Goal: Information Seeking & Learning: Check status

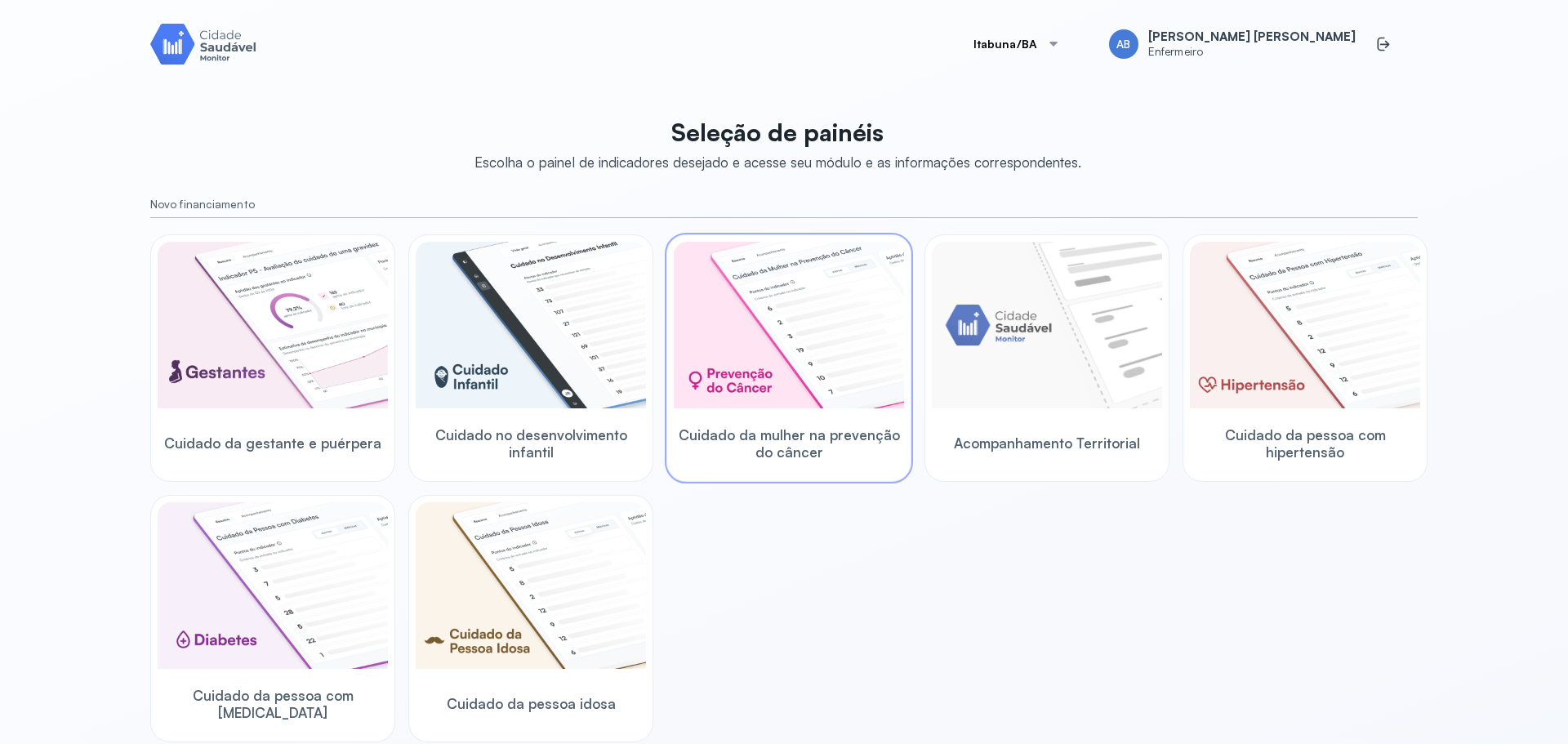
click at [801, 324] on img at bounding box center [788, 325] width 230 height 167
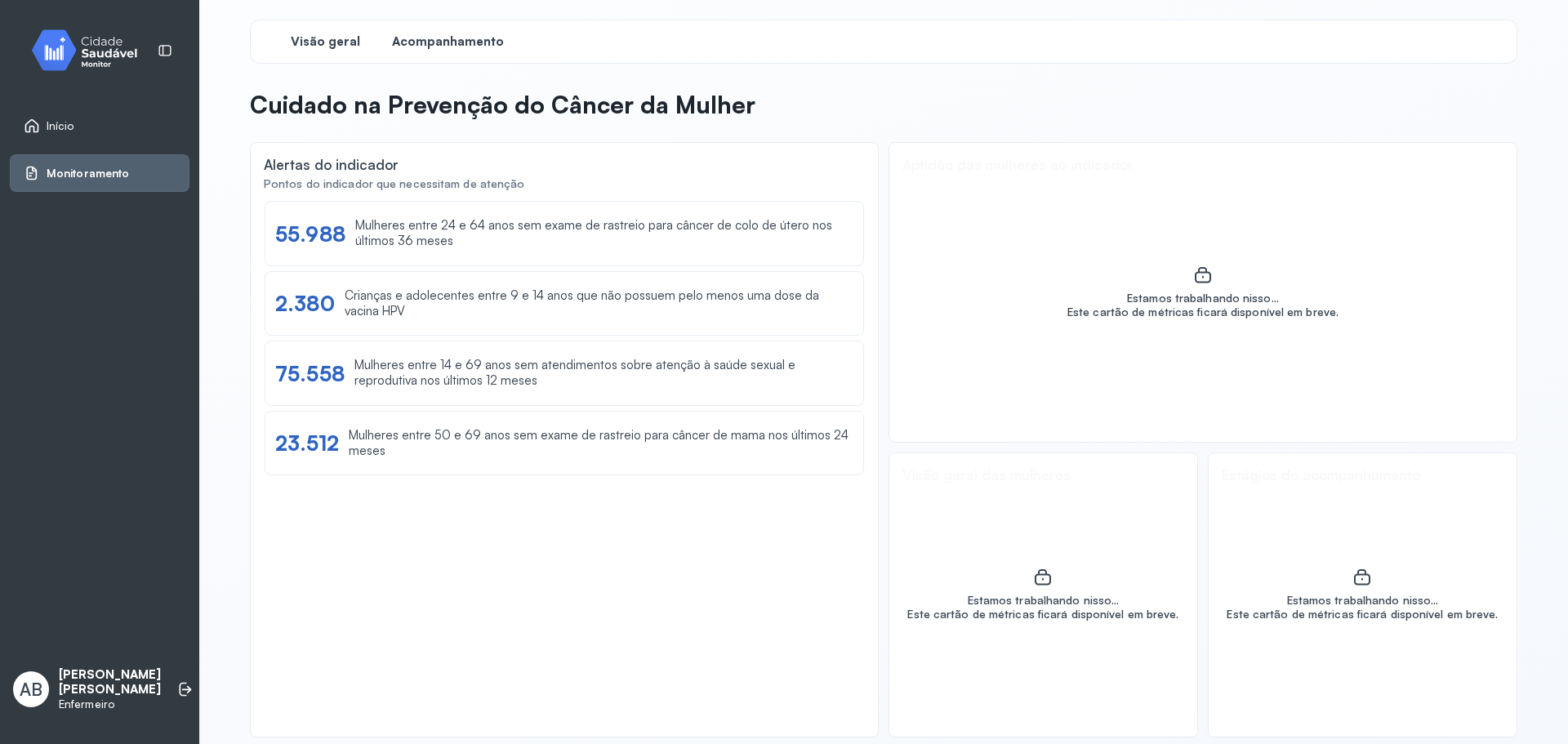
click at [448, 46] on span "Acompanhamento" at bounding box center [448, 42] width 112 height 16
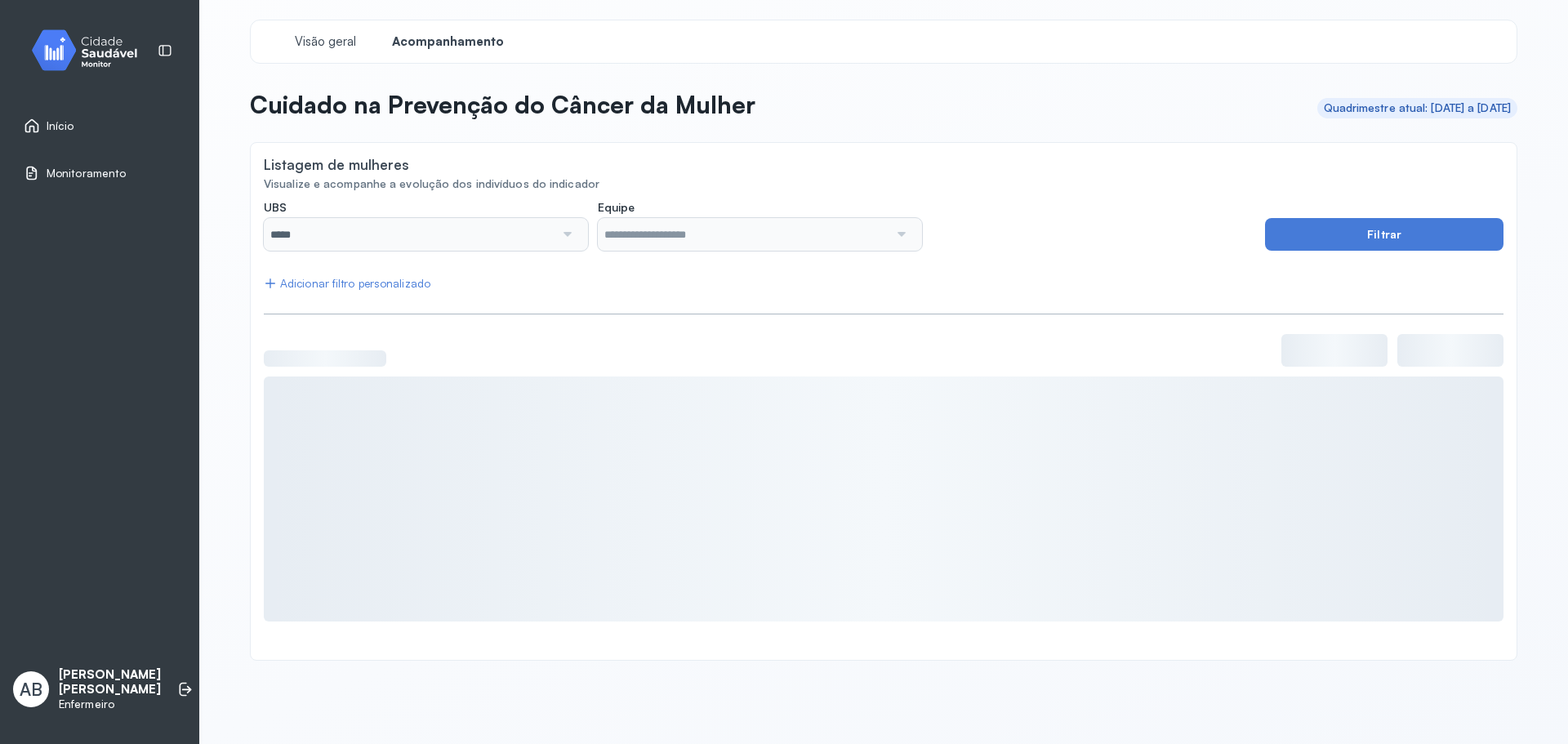
click at [898, 244] on div at bounding box center [900, 235] width 24 height 33
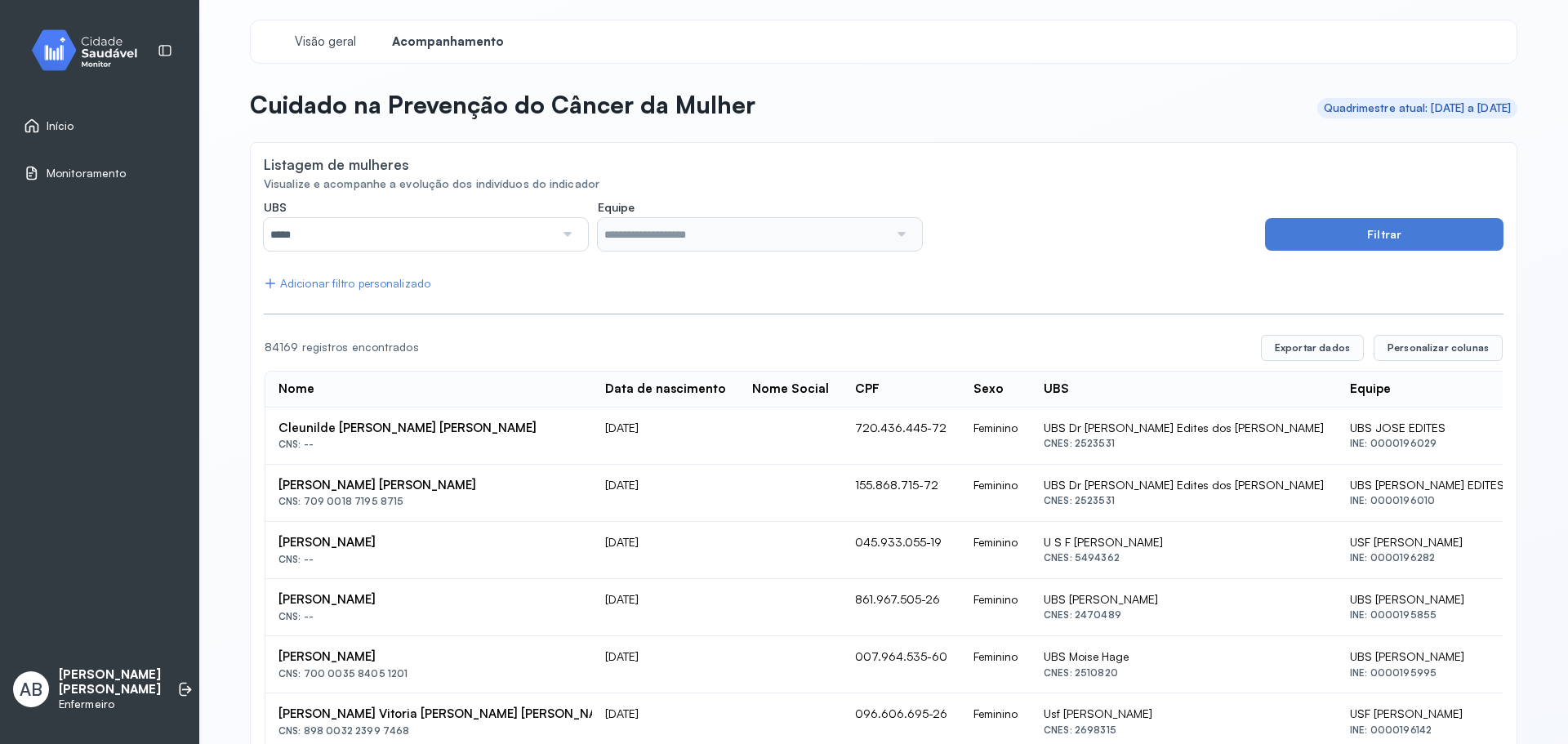
click at [897, 235] on div at bounding box center [900, 235] width 24 height 33
click at [569, 238] on div at bounding box center [566, 235] width 24 height 33
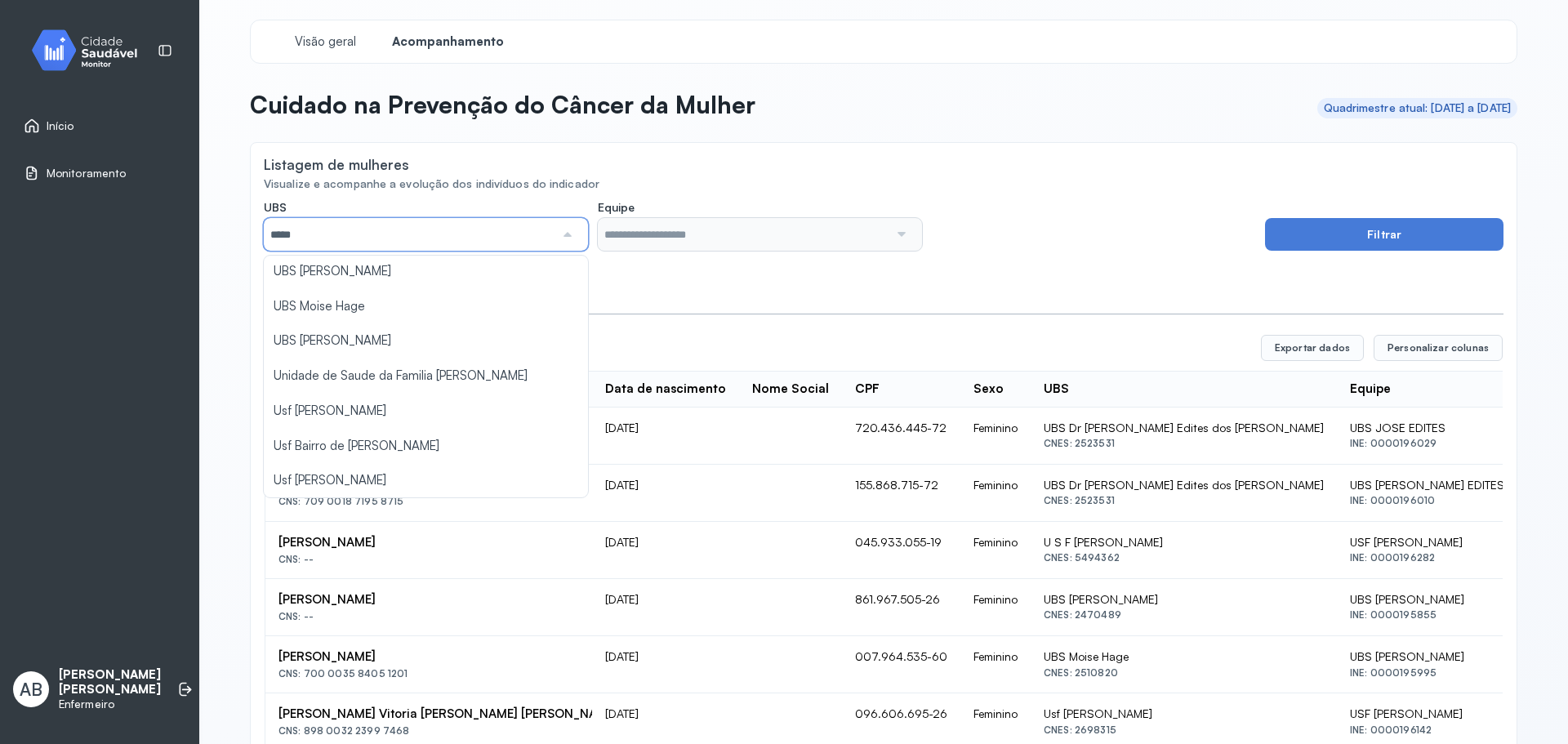
click at [484, 231] on input "*****" at bounding box center [409, 235] width 290 height 33
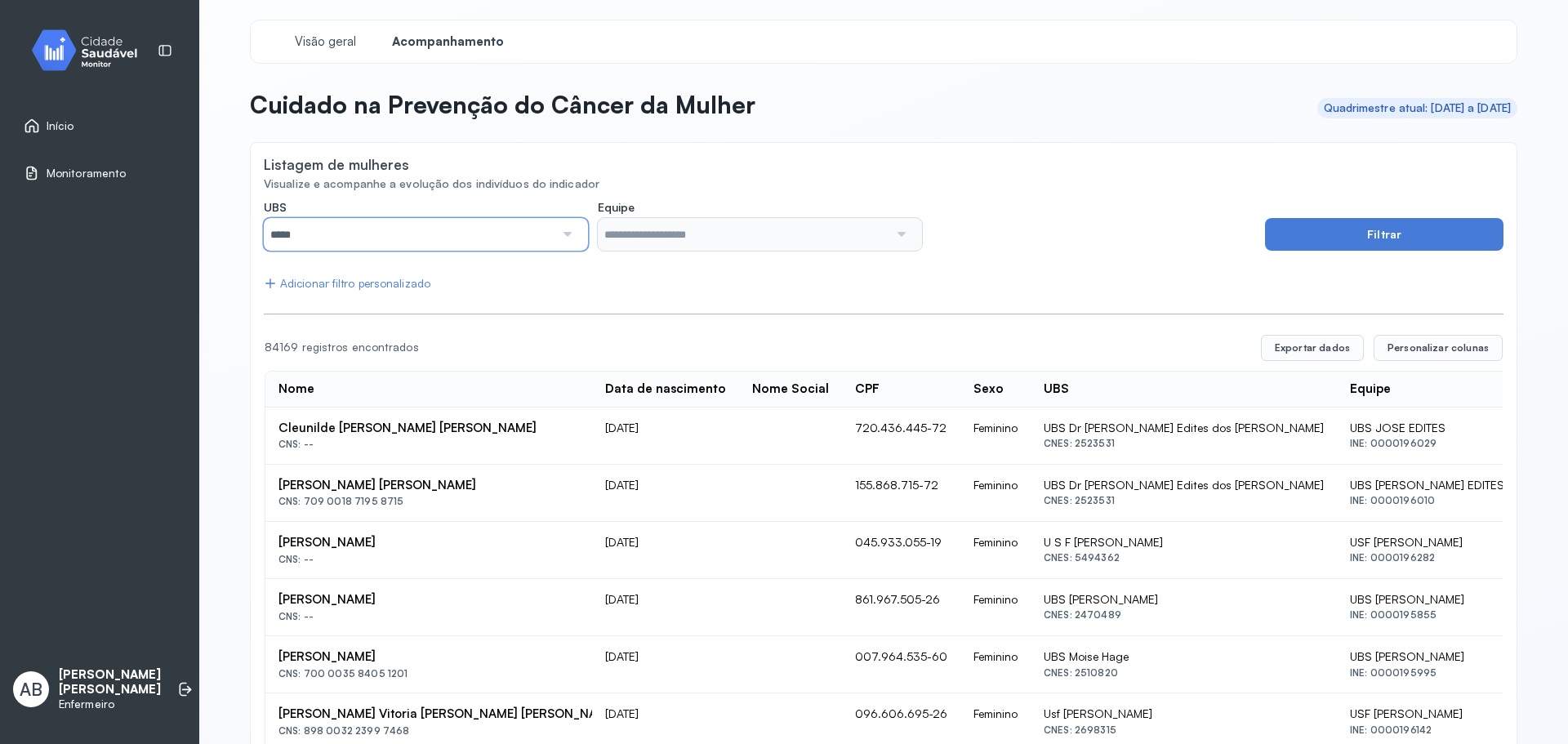
click at [911, 235] on div at bounding box center [759, 235] width 324 height 33
click at [571, 228] on div at bounding box center [566, 235] width 24 height 33
click at [309, 31] on div "Visão geral" at bounding box center [325, 42] width 122 height 30
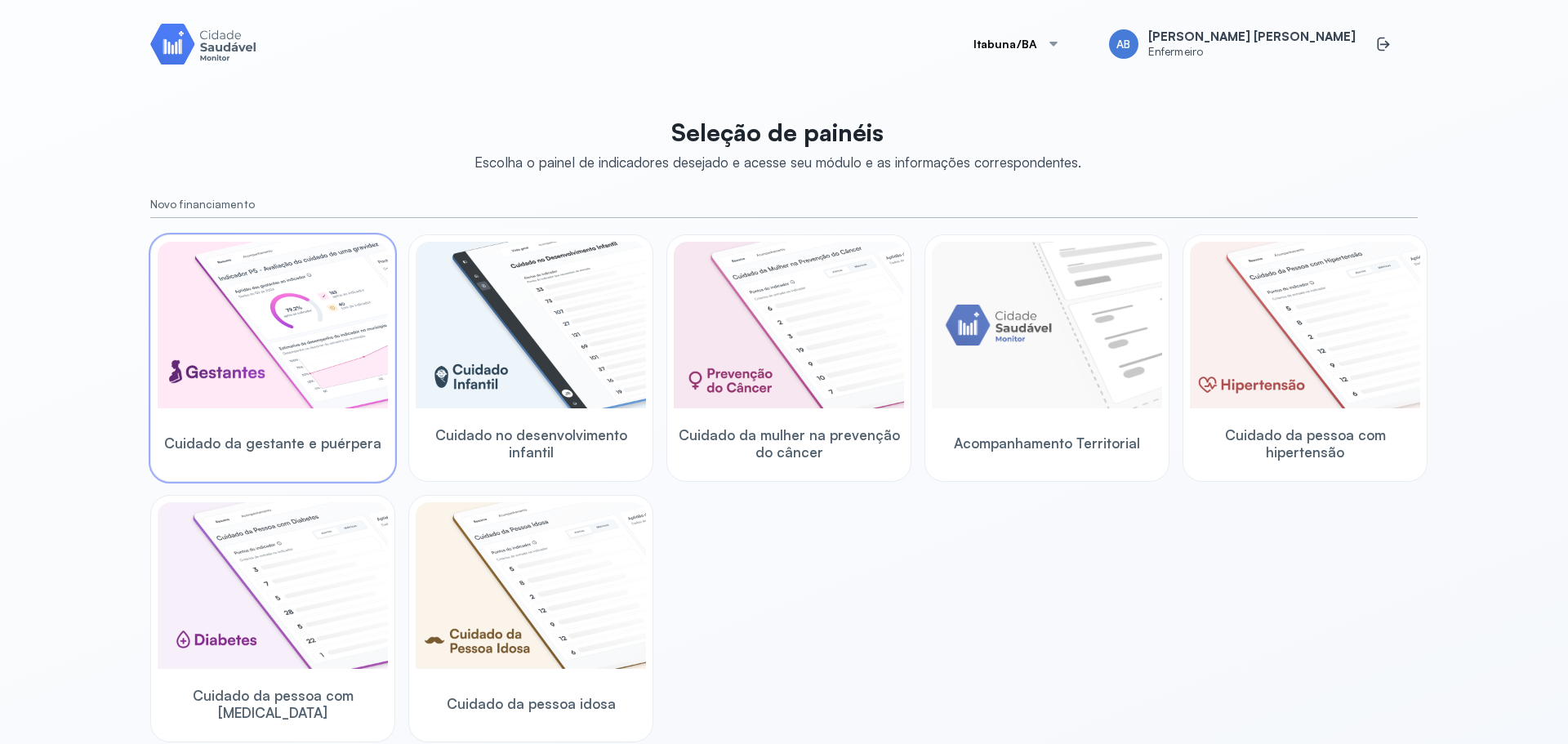
click at [270, 317] on img at bounding box center [272, 325] width 230 height 167
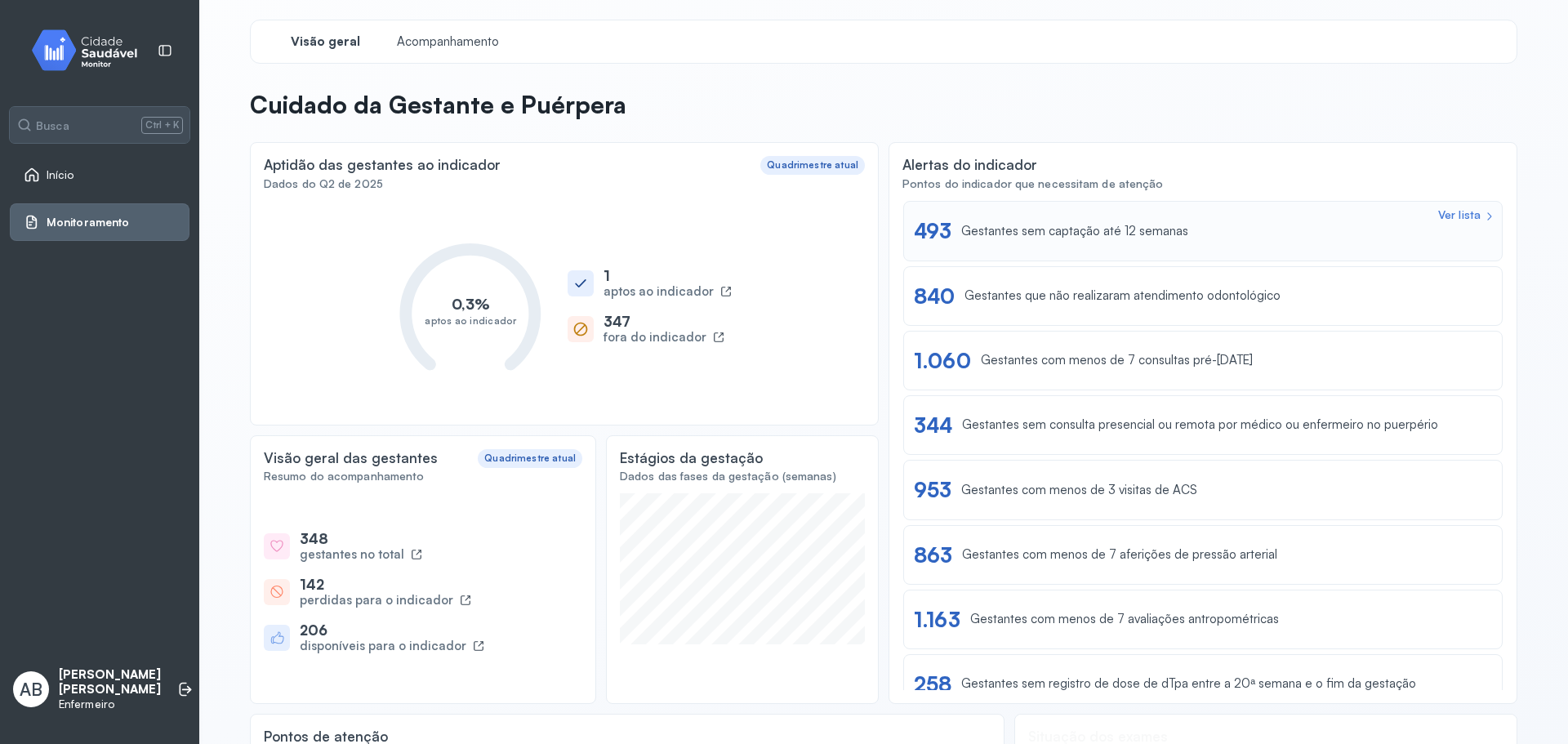
click at [1055, 245] on div "Ver lista 493 Gestantes sem captação até 12 semanas" at bounding box center [1202, 231] width 599 height 60
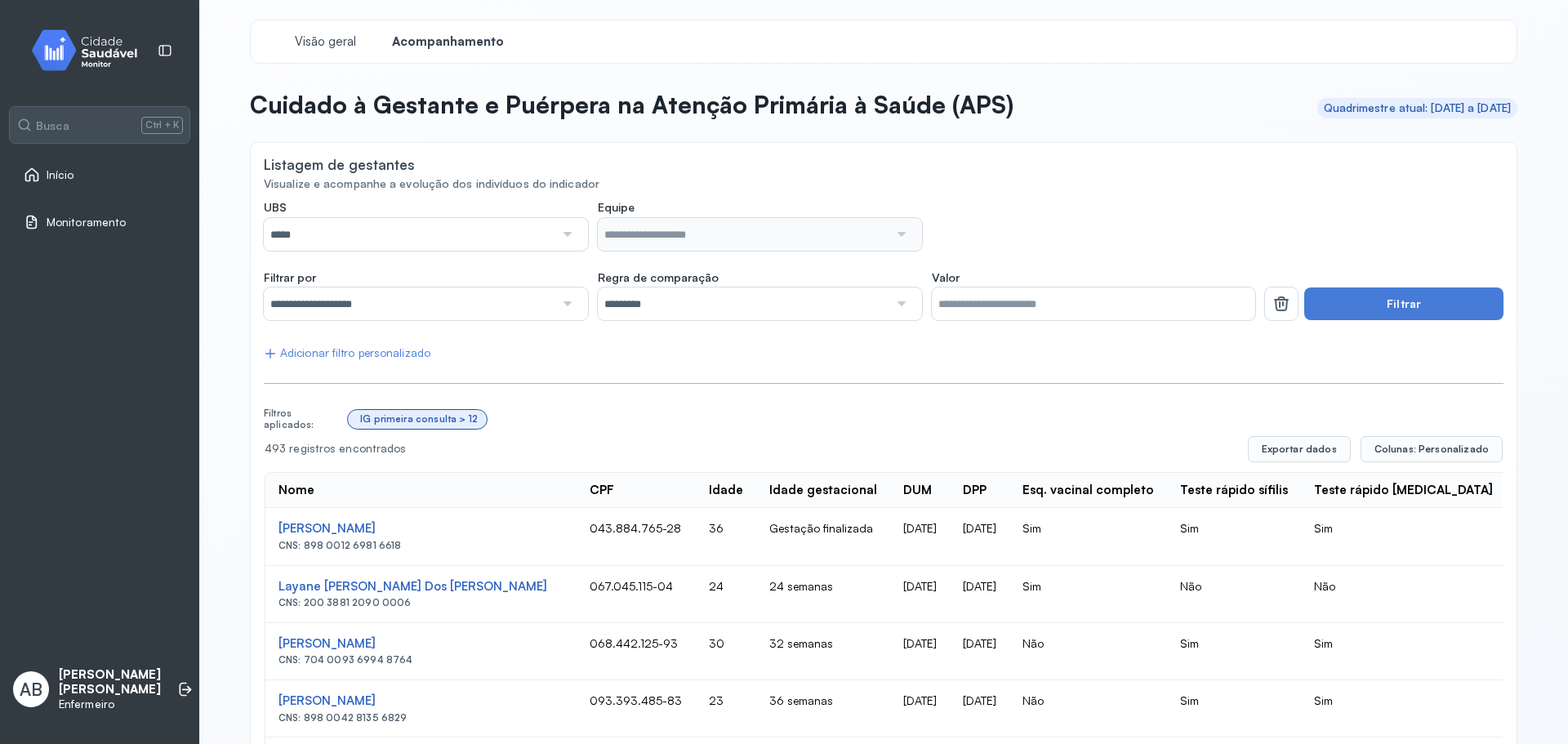
click at [564, 236] on div at bounding box center [566, 235] width 24 height 33
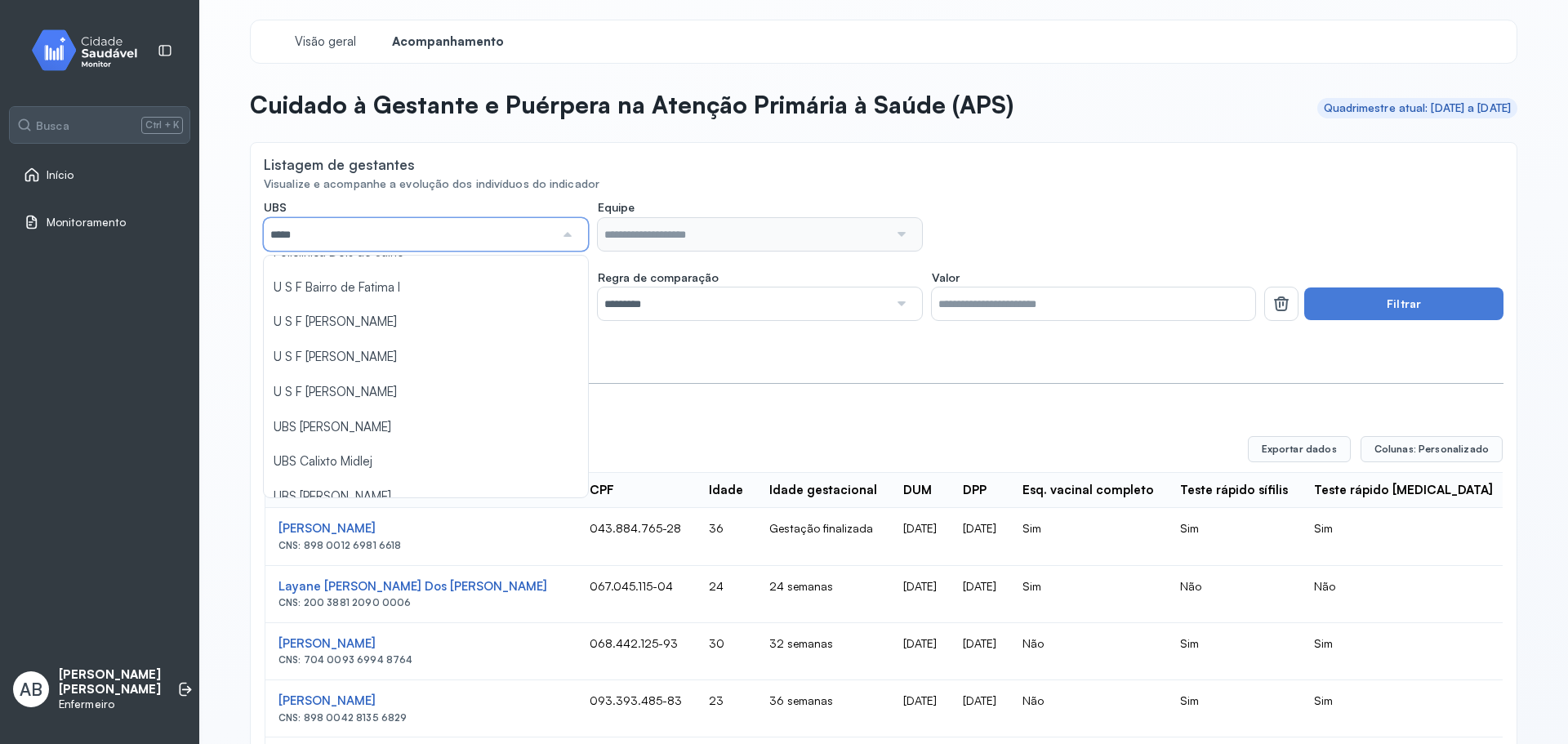
scroll to position [163, 0]
type input "*****"
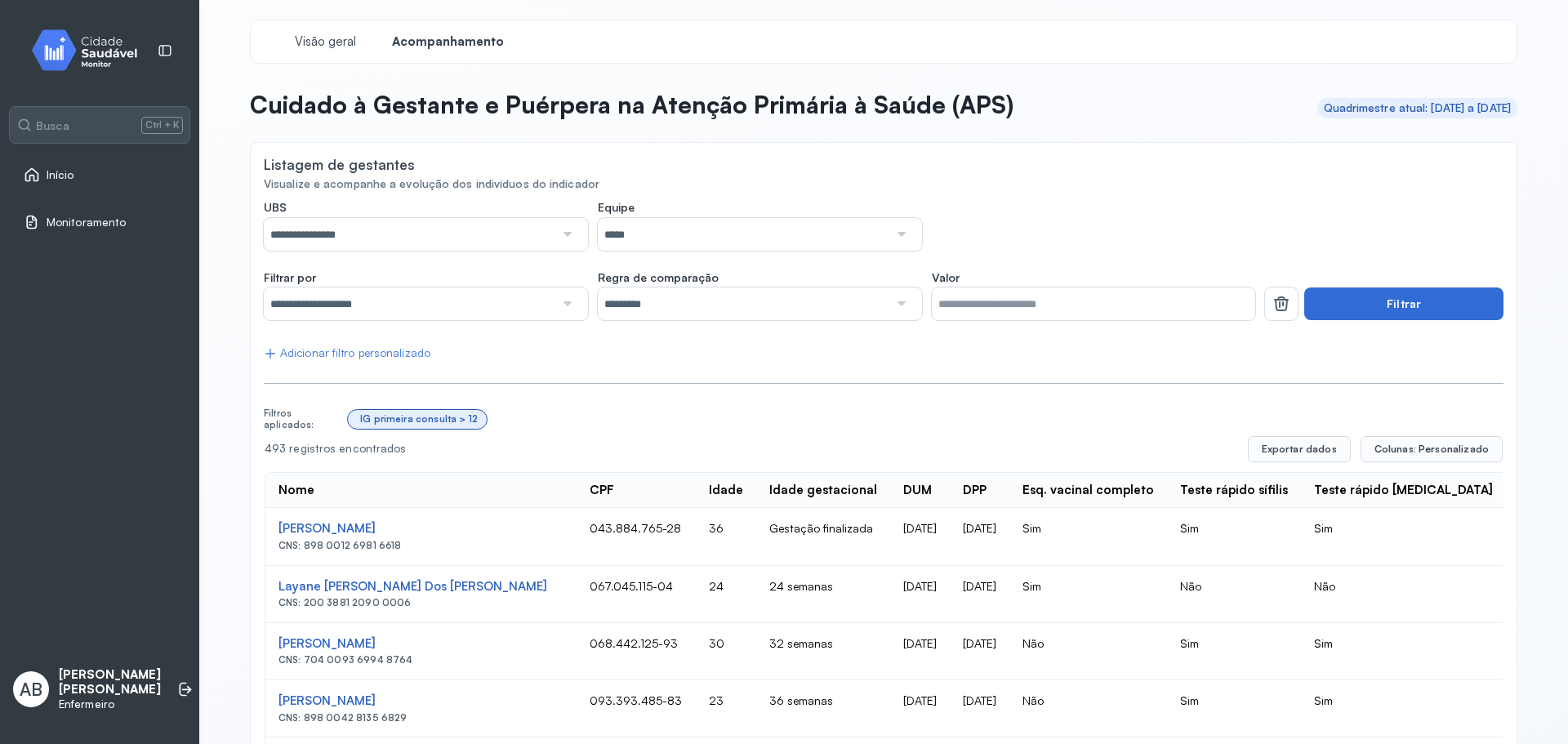
click at [1357, 307] on button "Filtrar" at bounding box center [1403, 304] width 199 height 33
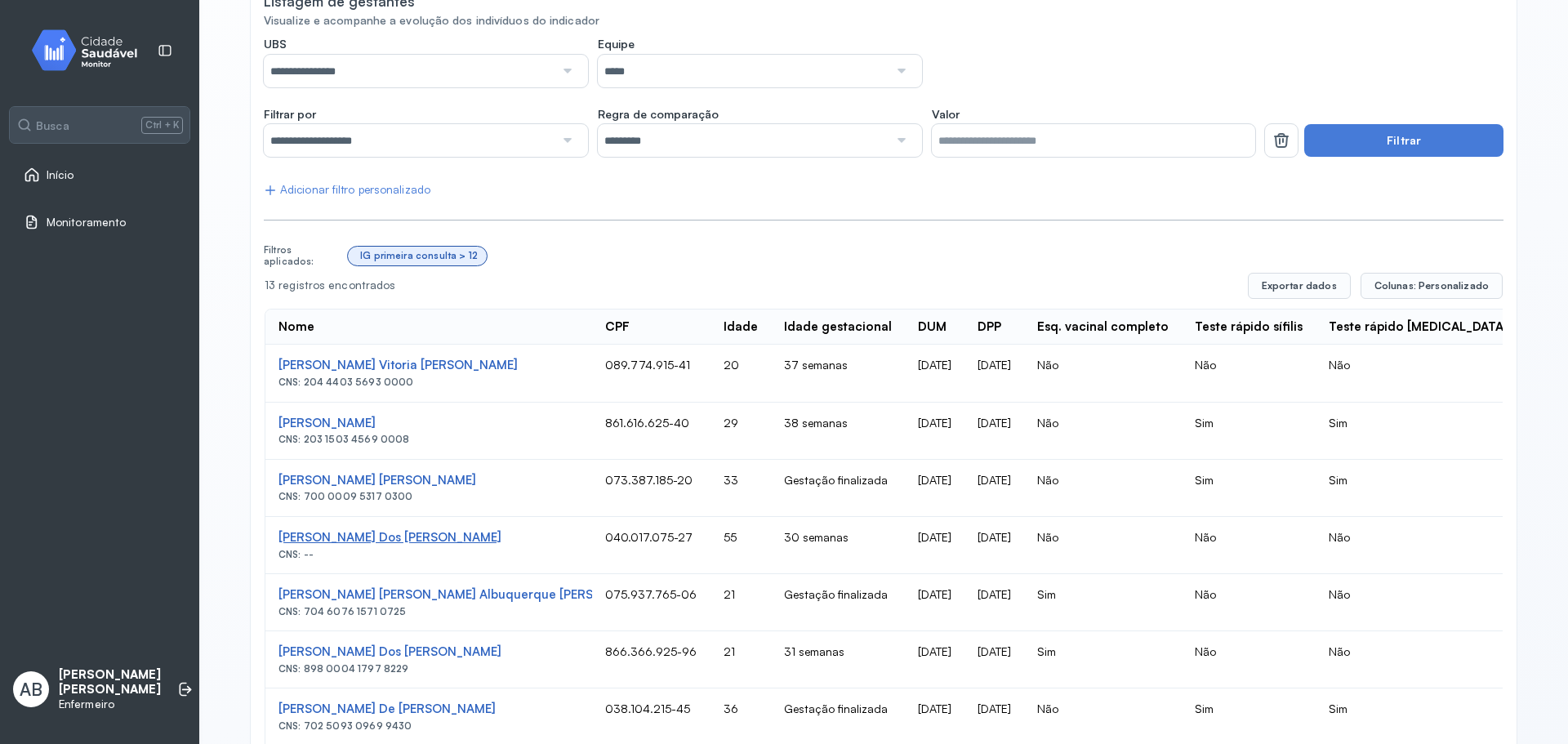
click at [413, 541] on div "[PERSON_NAME] Dos [PERSON_NAME]" at bounding box center [429, 537] width 300 height 16
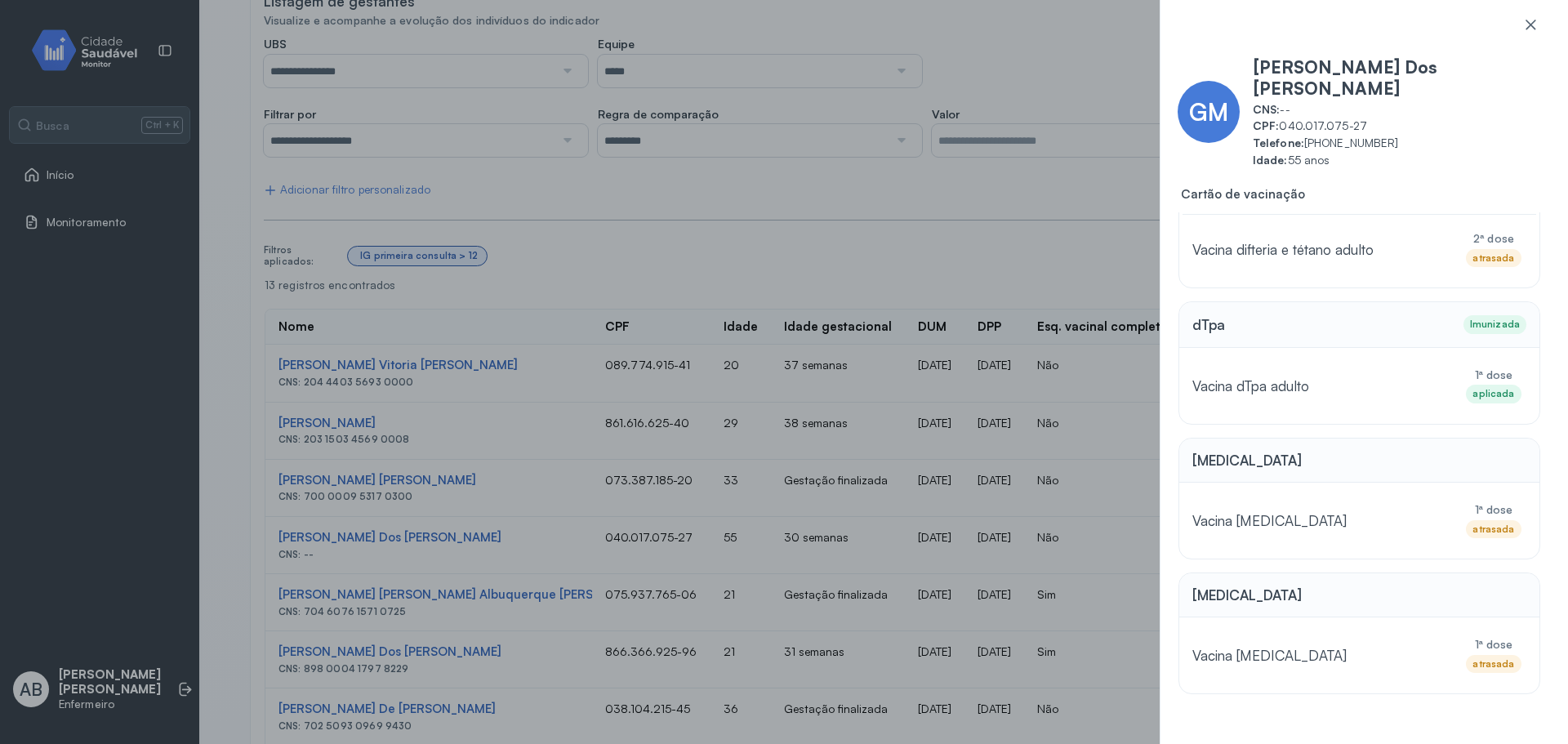
scroll to position [0, 0]
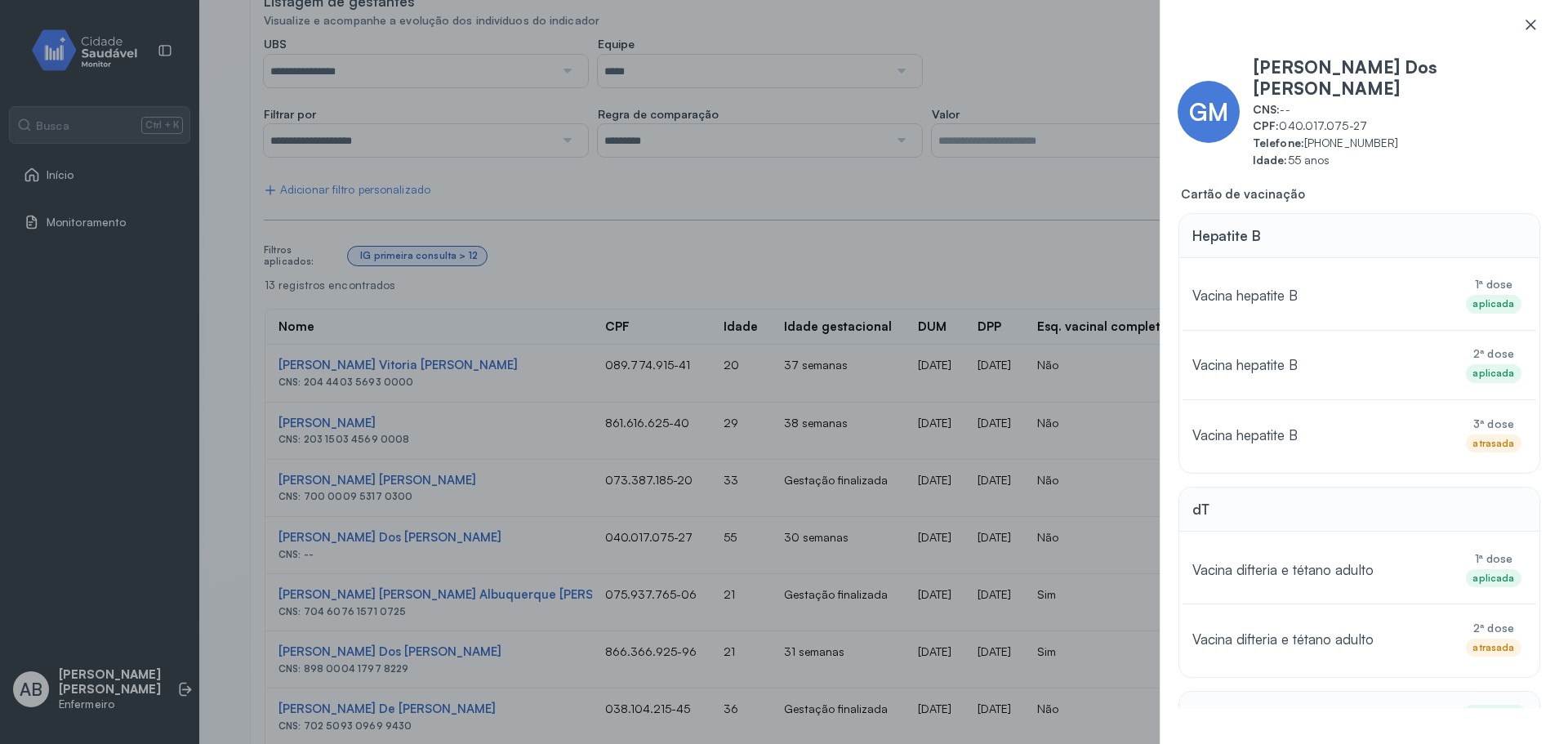
click at [1531, 17] on icon at bounding box center [1530, 25] width 16 height 16
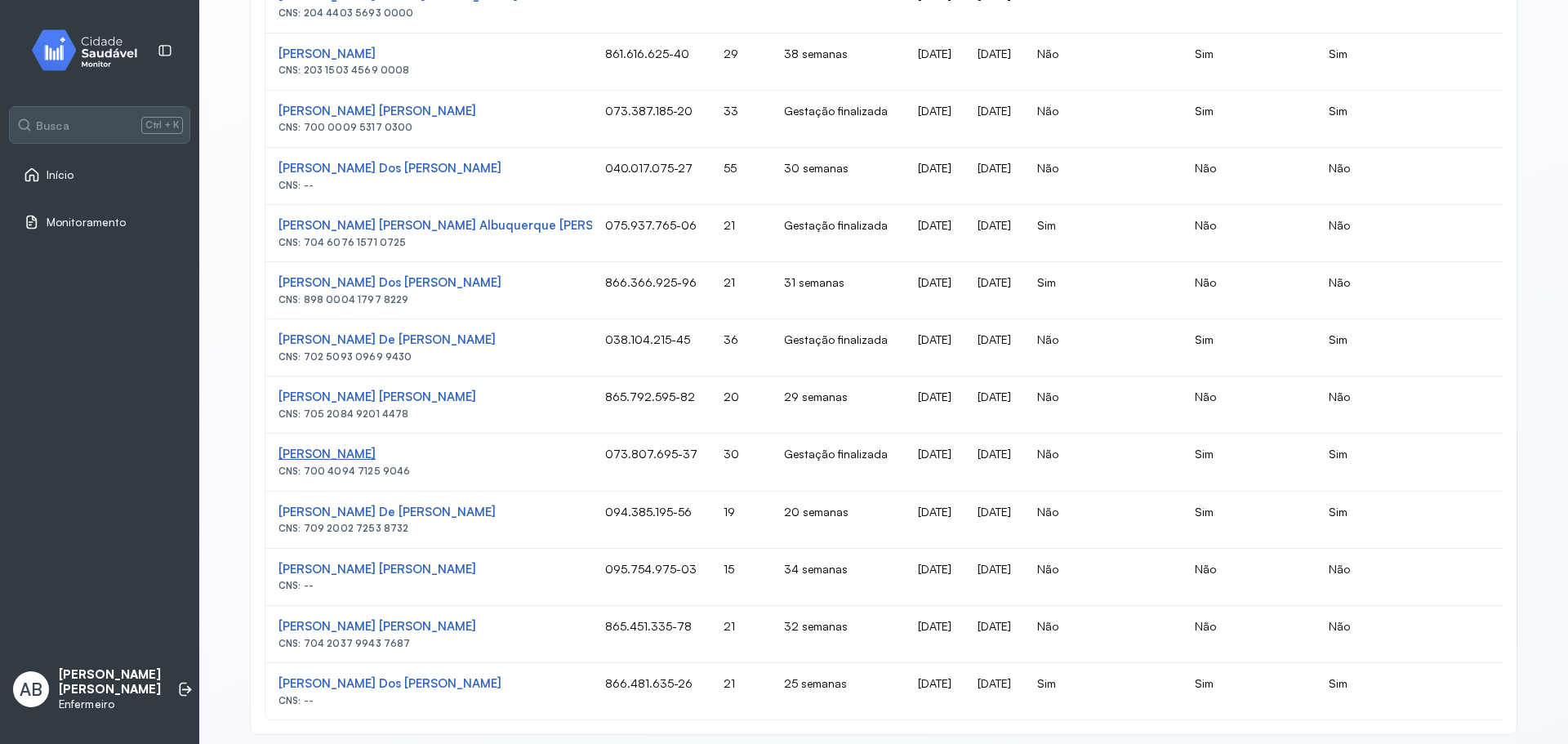
scroll to position [555, 0]
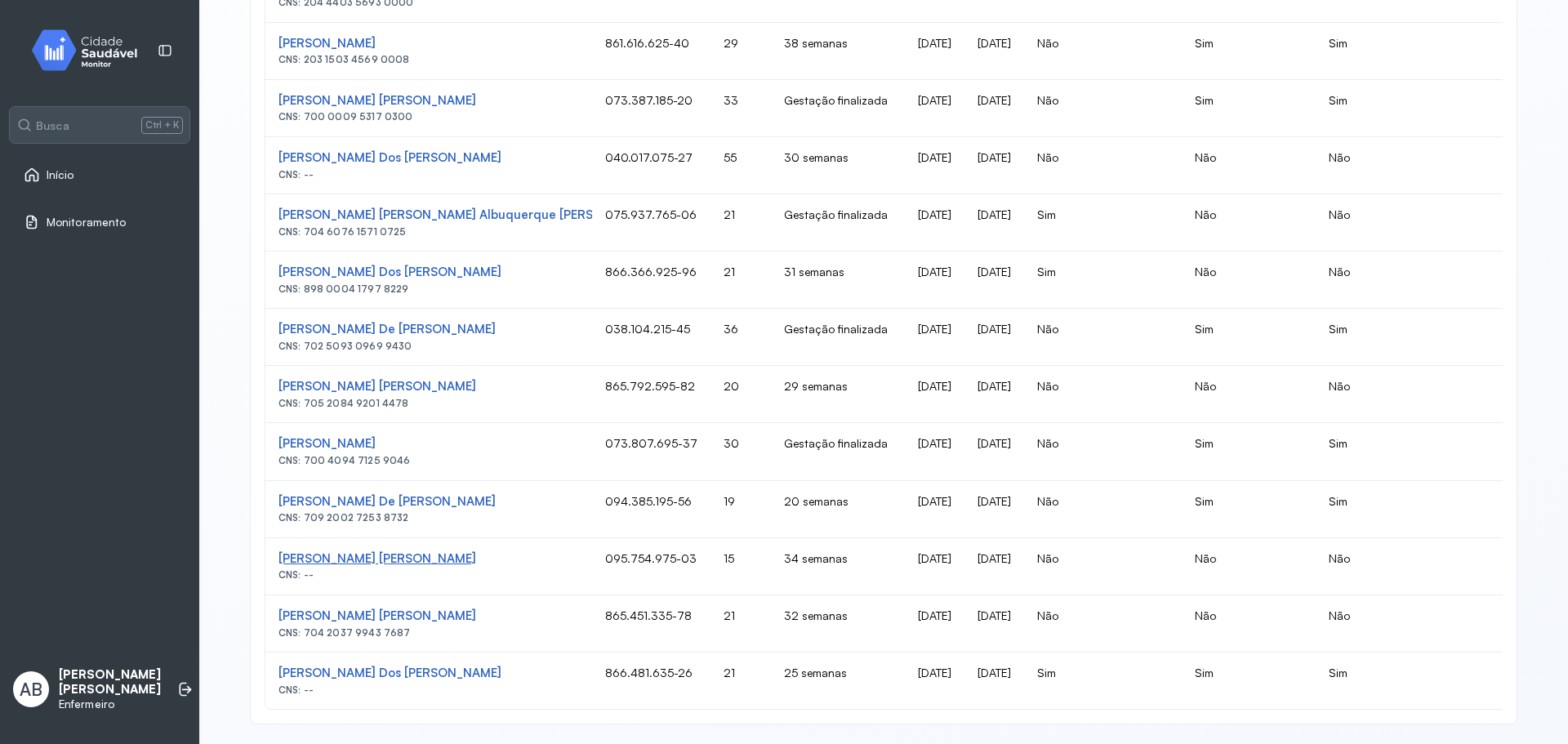
click at [371, 551] on div "[PERSON_NAME] [PERSON_NAME]" at bounding box center [429, 559] width 300 height 16
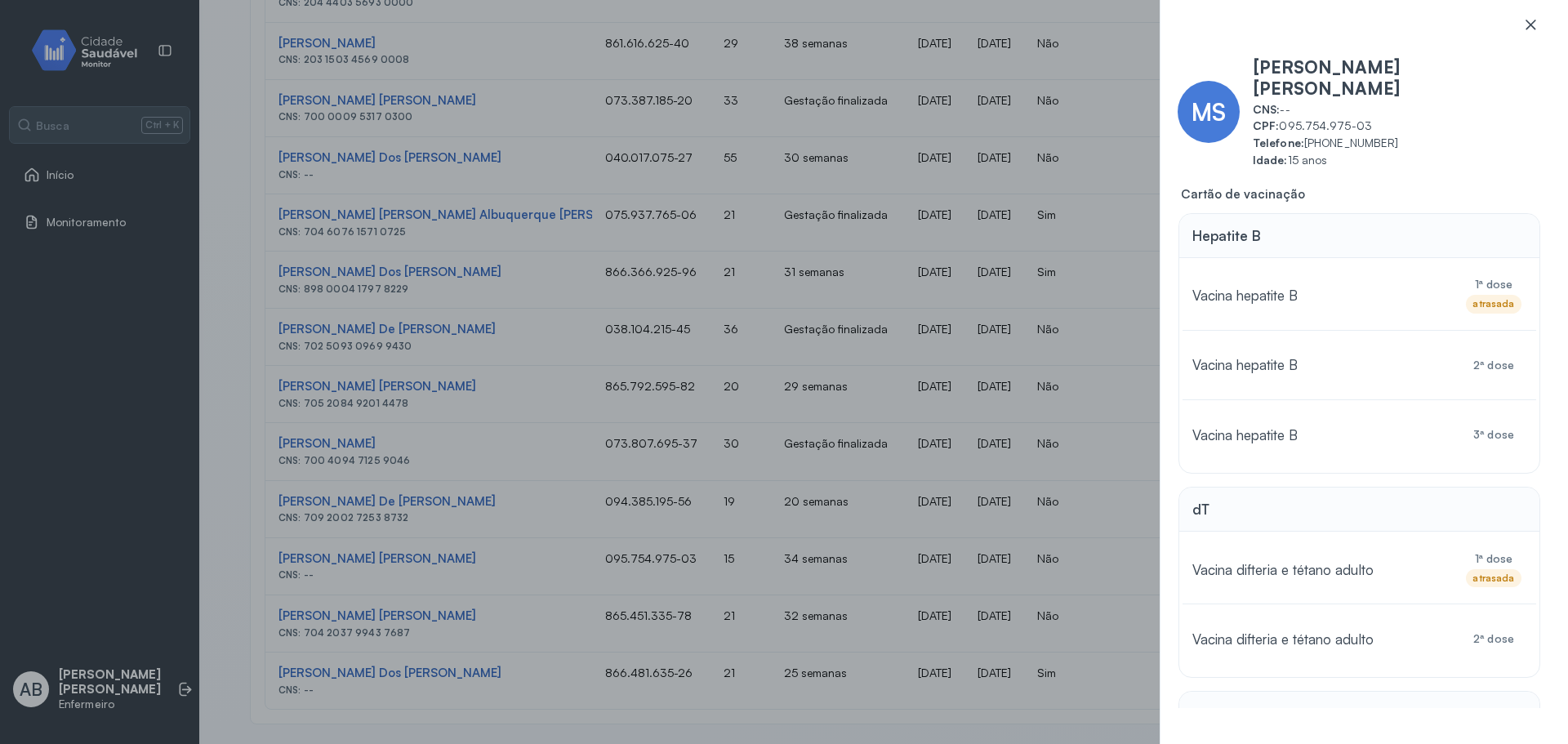
click at [1535, 22] on icon at bounding box center [1530, 25] width 16 height 16
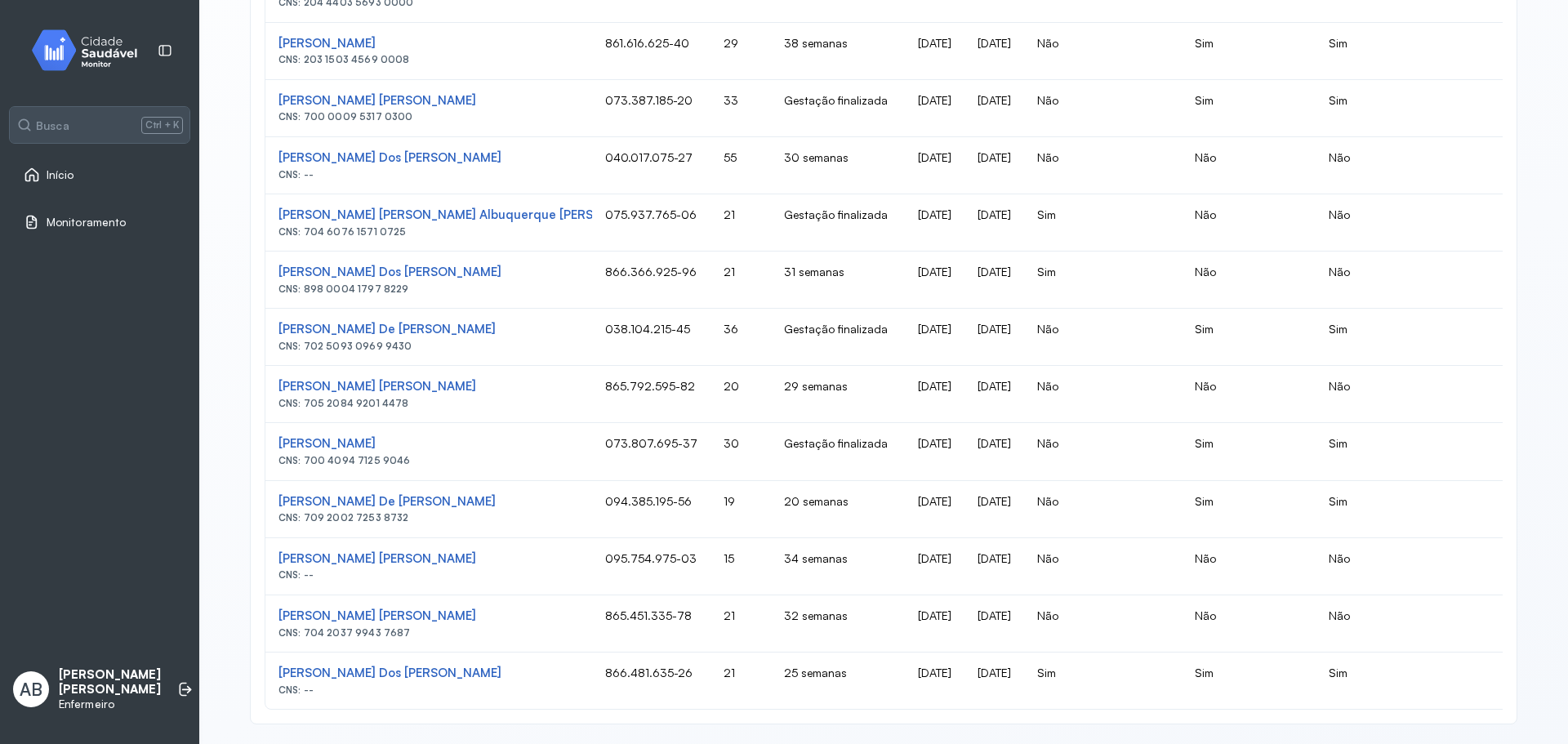
click at [376, 671] on div "[PERSON_NAME] Dos [PERSON_NAME] CNS: --" at bounding box center [429, 681] width 300 height 30
click at [376, 666] on div "[PERSON_NAME] Dos [PERSON_NAME]" at bounding box center [429, 673] width 300 height 16
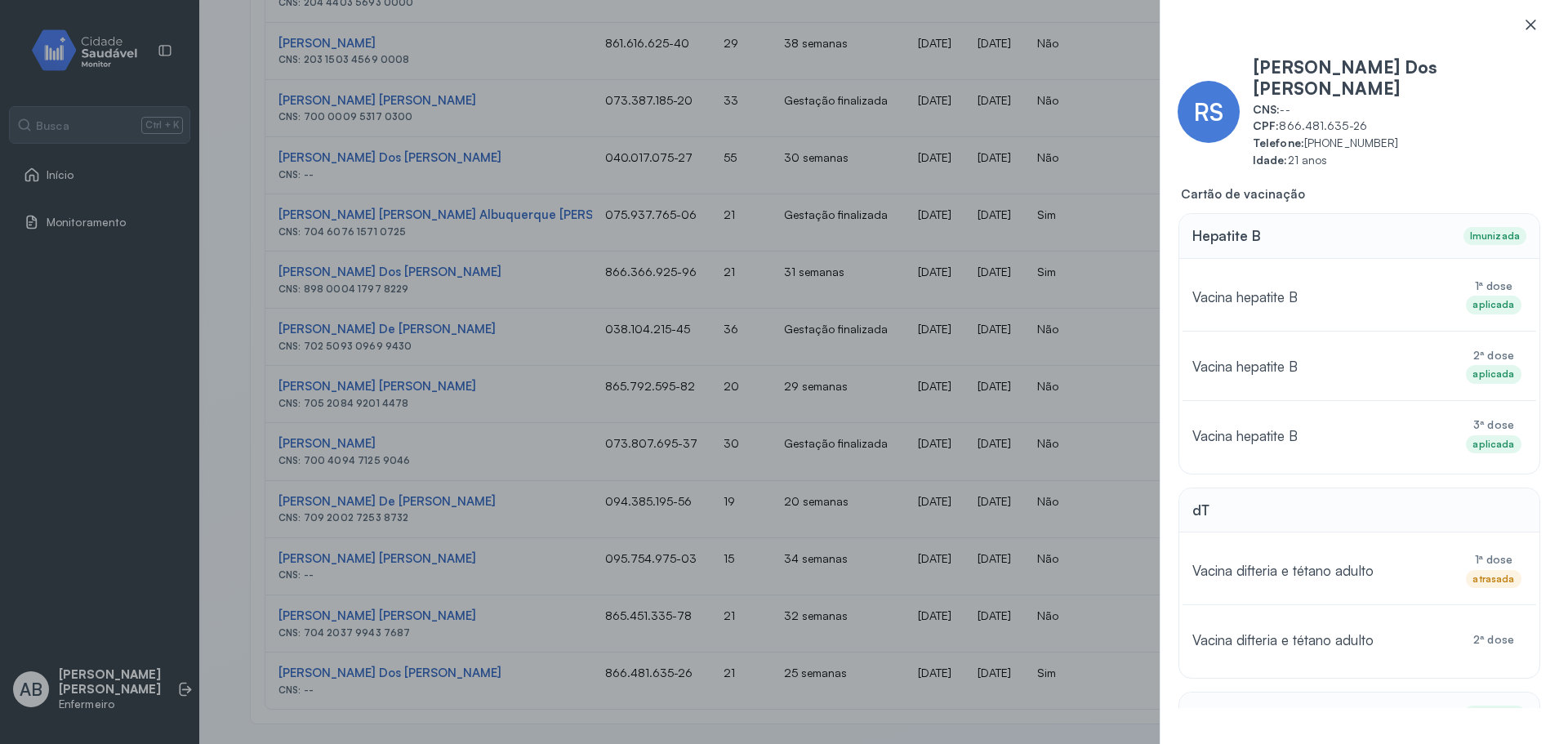
click at [1533, 27] on icon at bounding box center [1530, 25] width 10 height 10
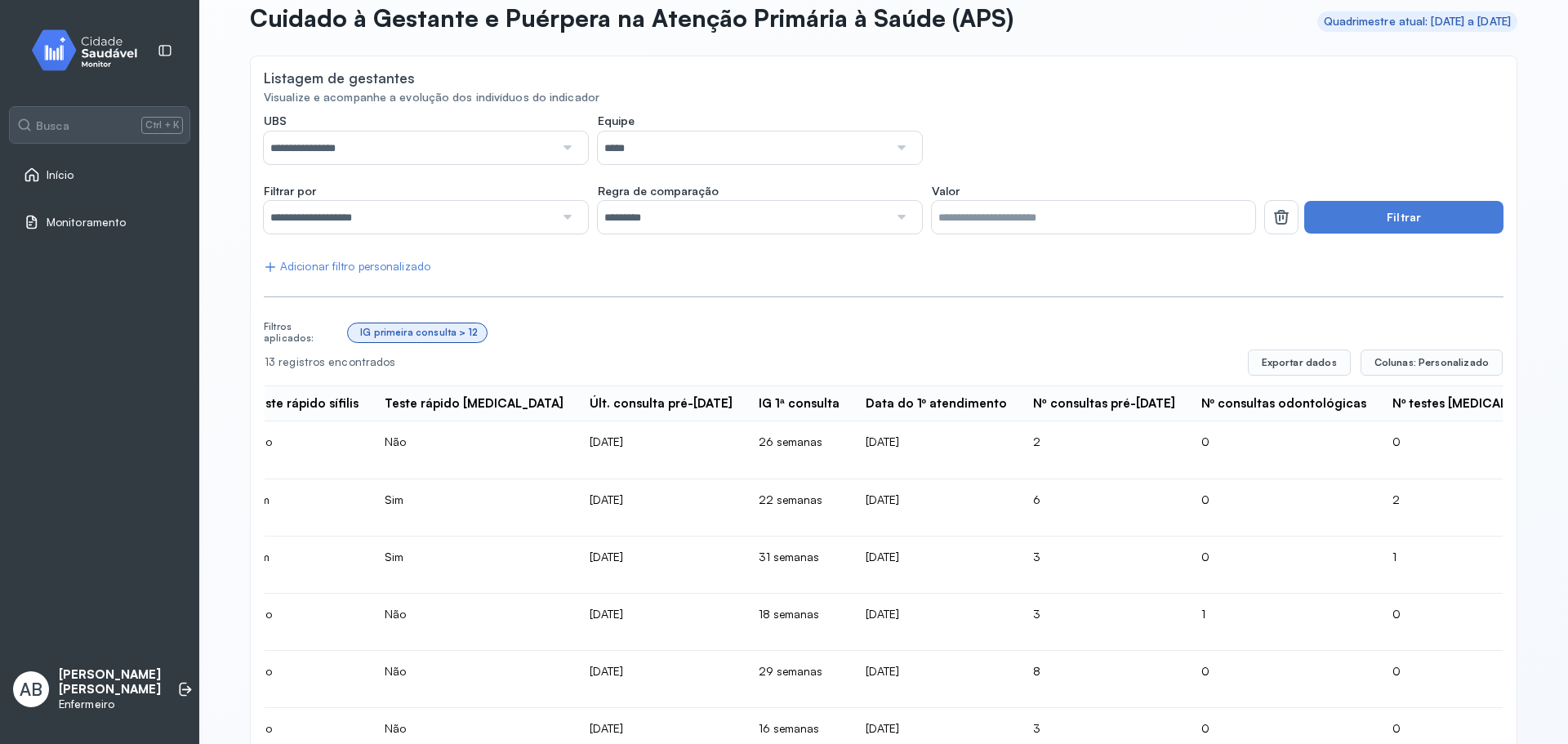
scroll to position [0, 0]
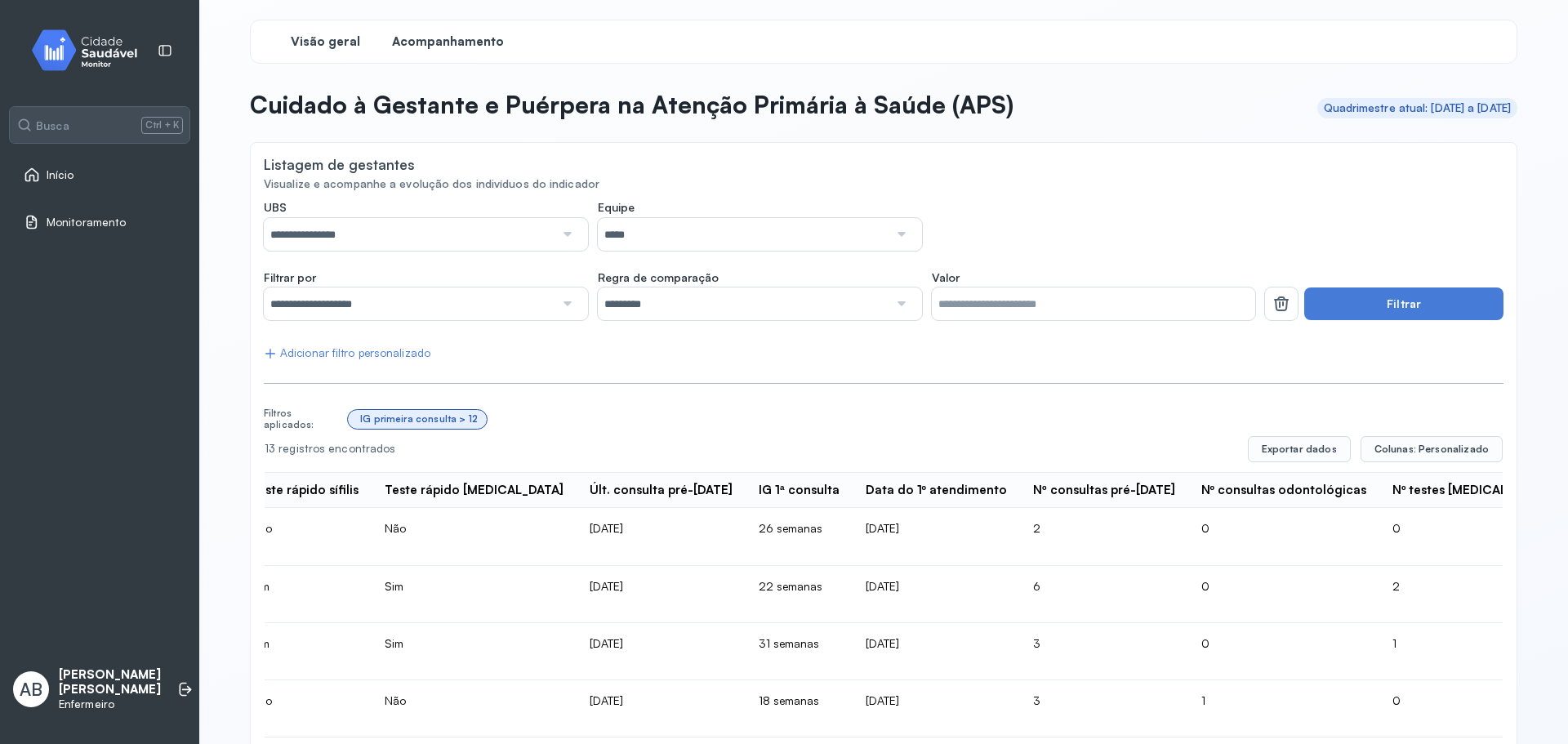
click at [311, 42] on span "Visão geral" at bounding box center [325, 42] width 70 height 16
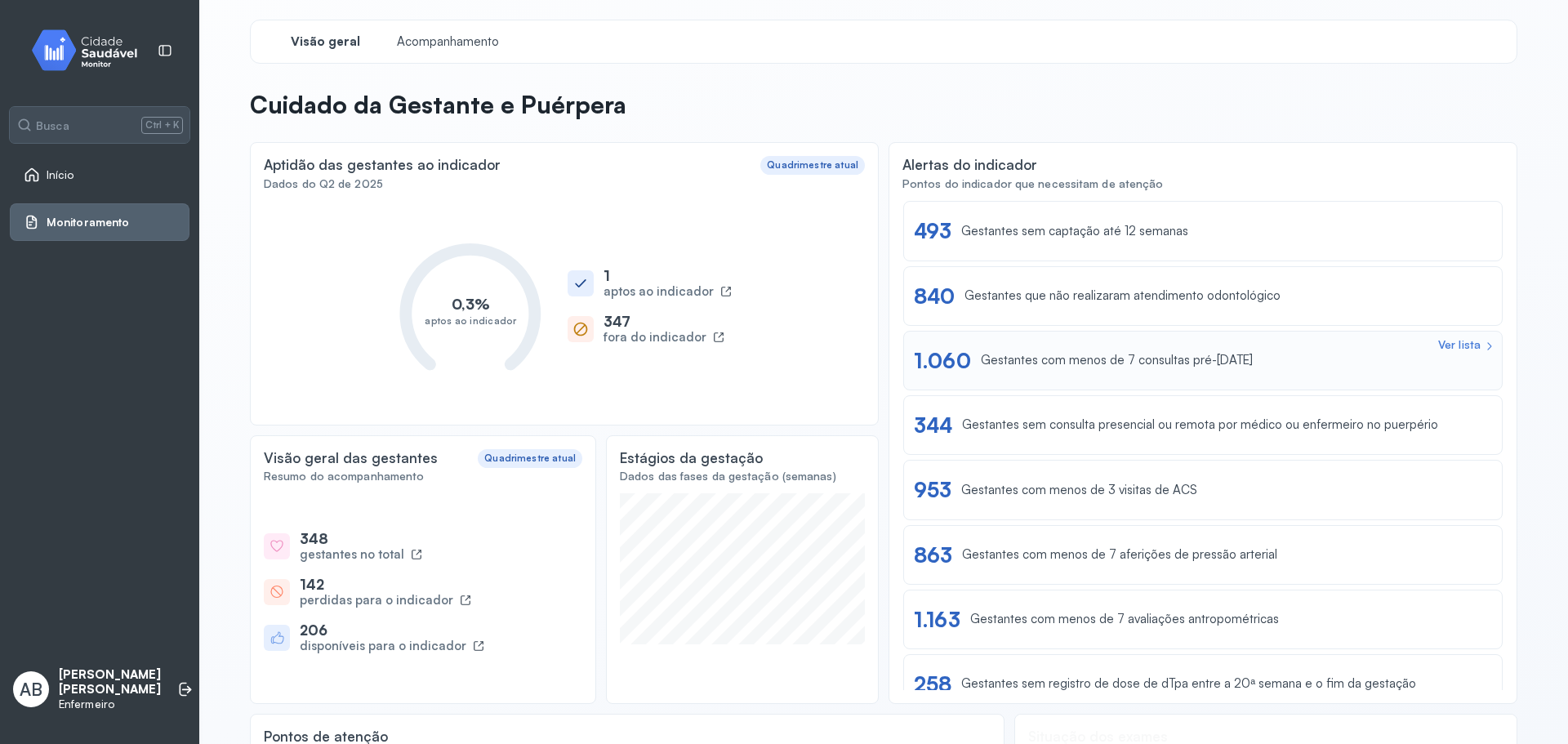
click at [1051, 365] on div "Gestantes com menos de 7 consultas pré-[DATE]" at bounding box center [1117, 360] width 272 height 16
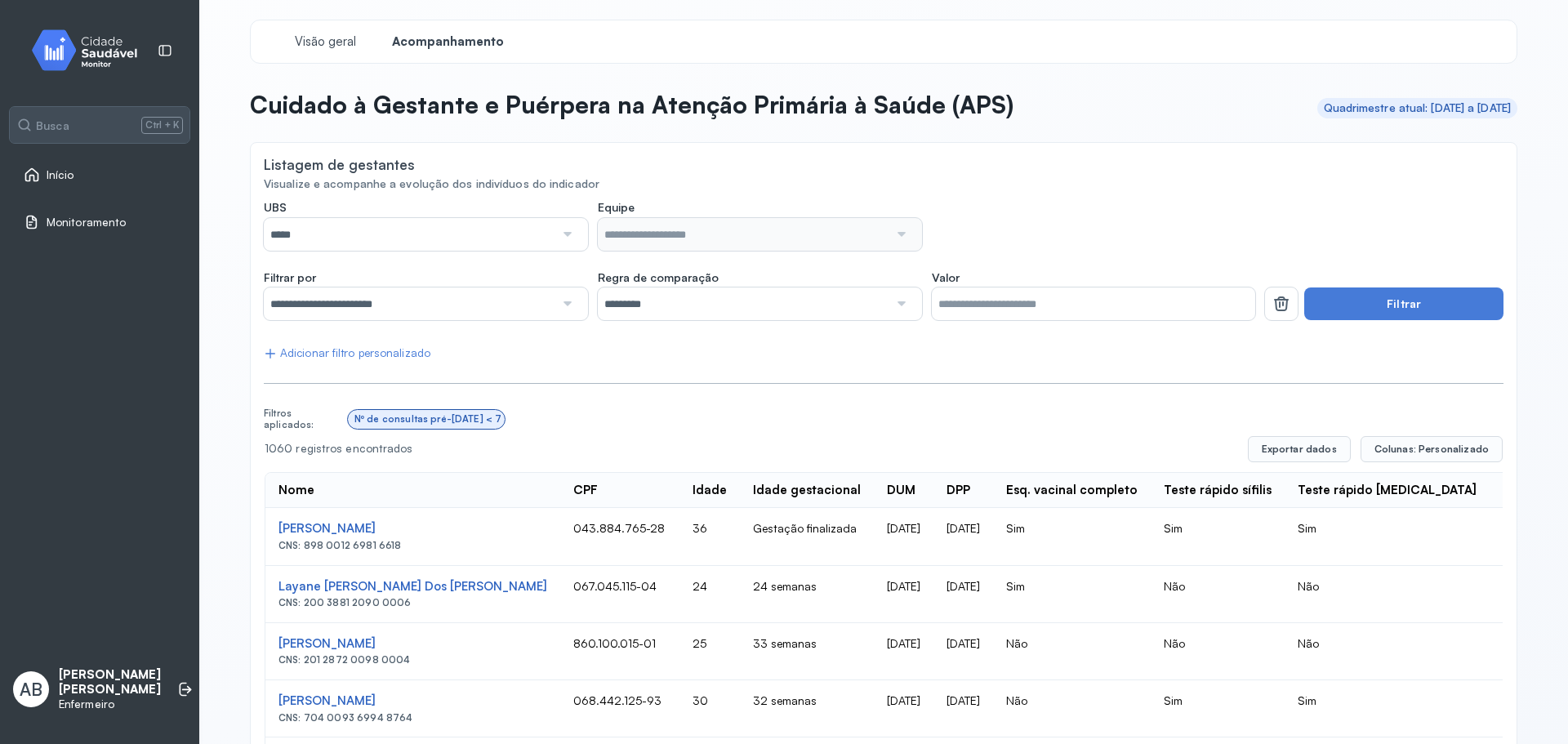
click at [75, 167] on link "Início" at bounding box center [99, 175] width 152 height 16
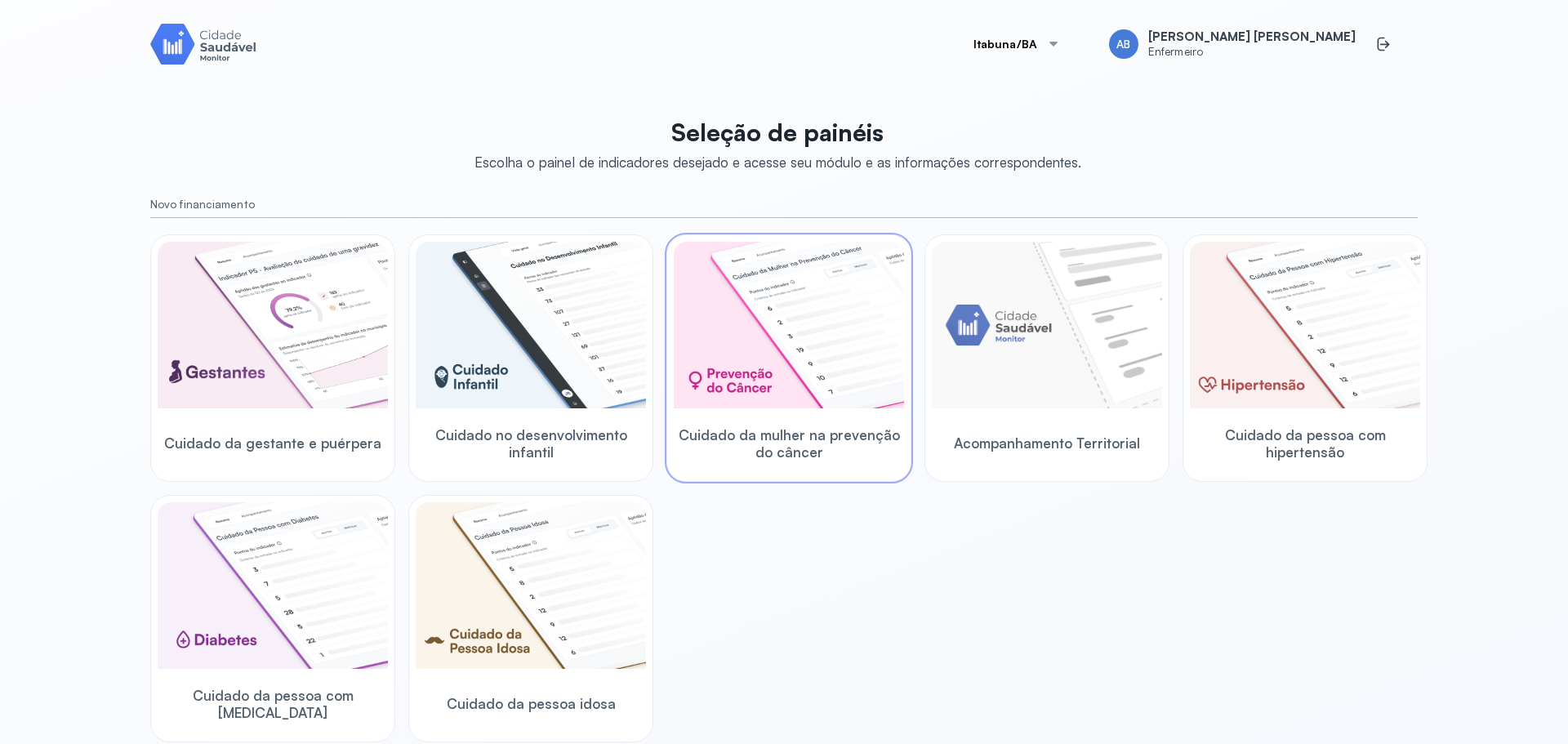
click at [728, 347] on img at bounding box center [788, 325] width 230 height 167
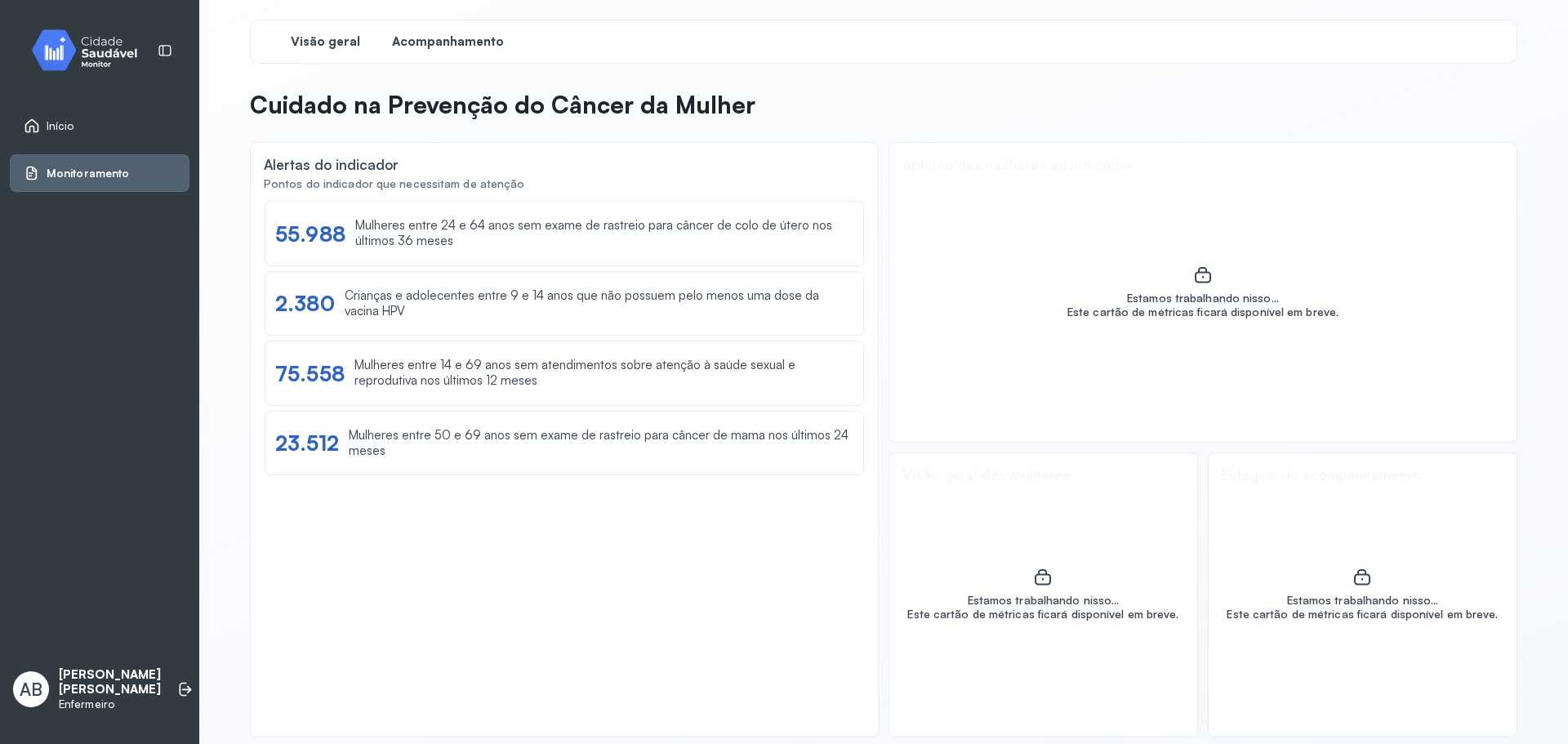
click at [451, 52] on div "Acompanhamento" at bounding box center [447, 42] width 122 height 30
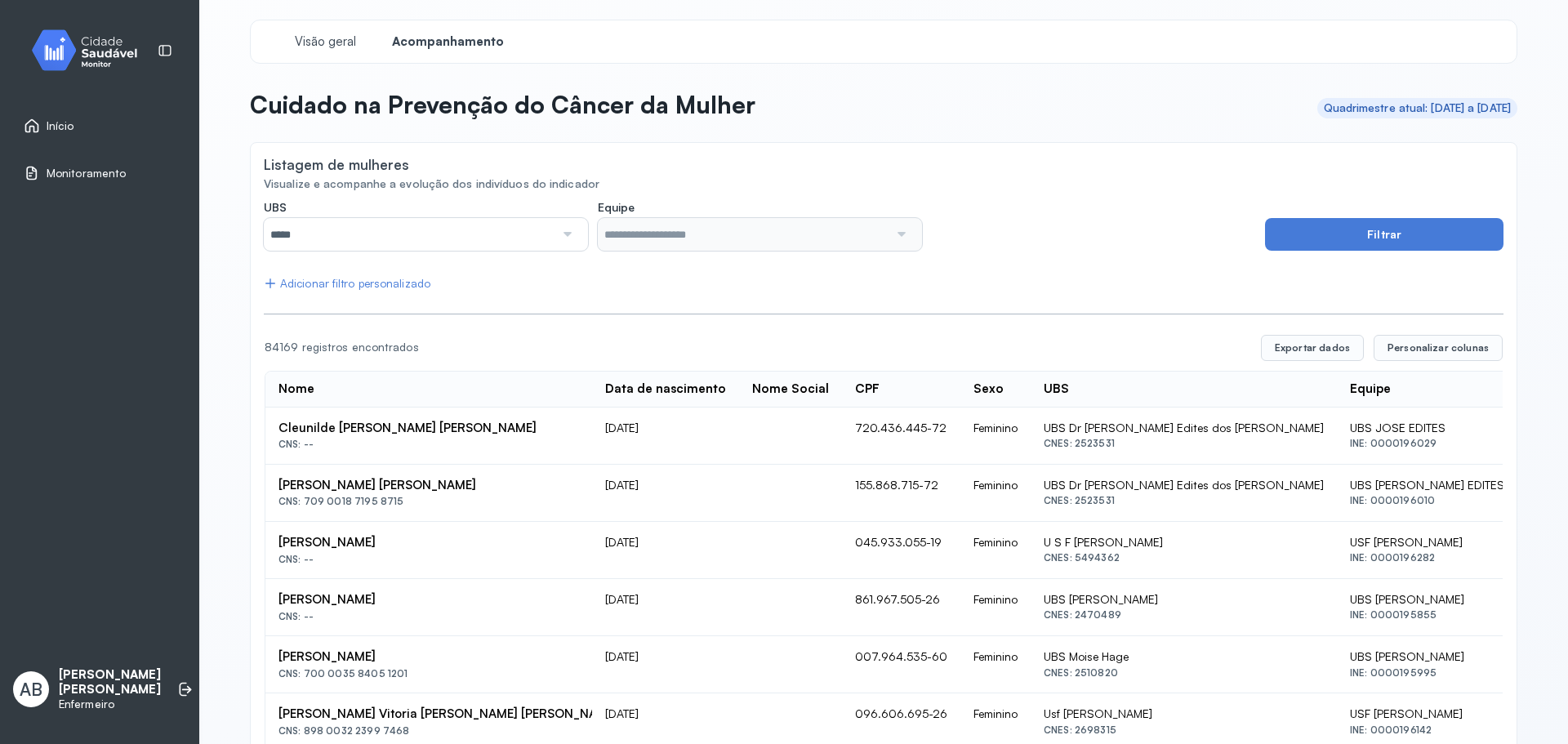
click at [568, 236] on div at bounding box center [566, 235] width 24 height 33
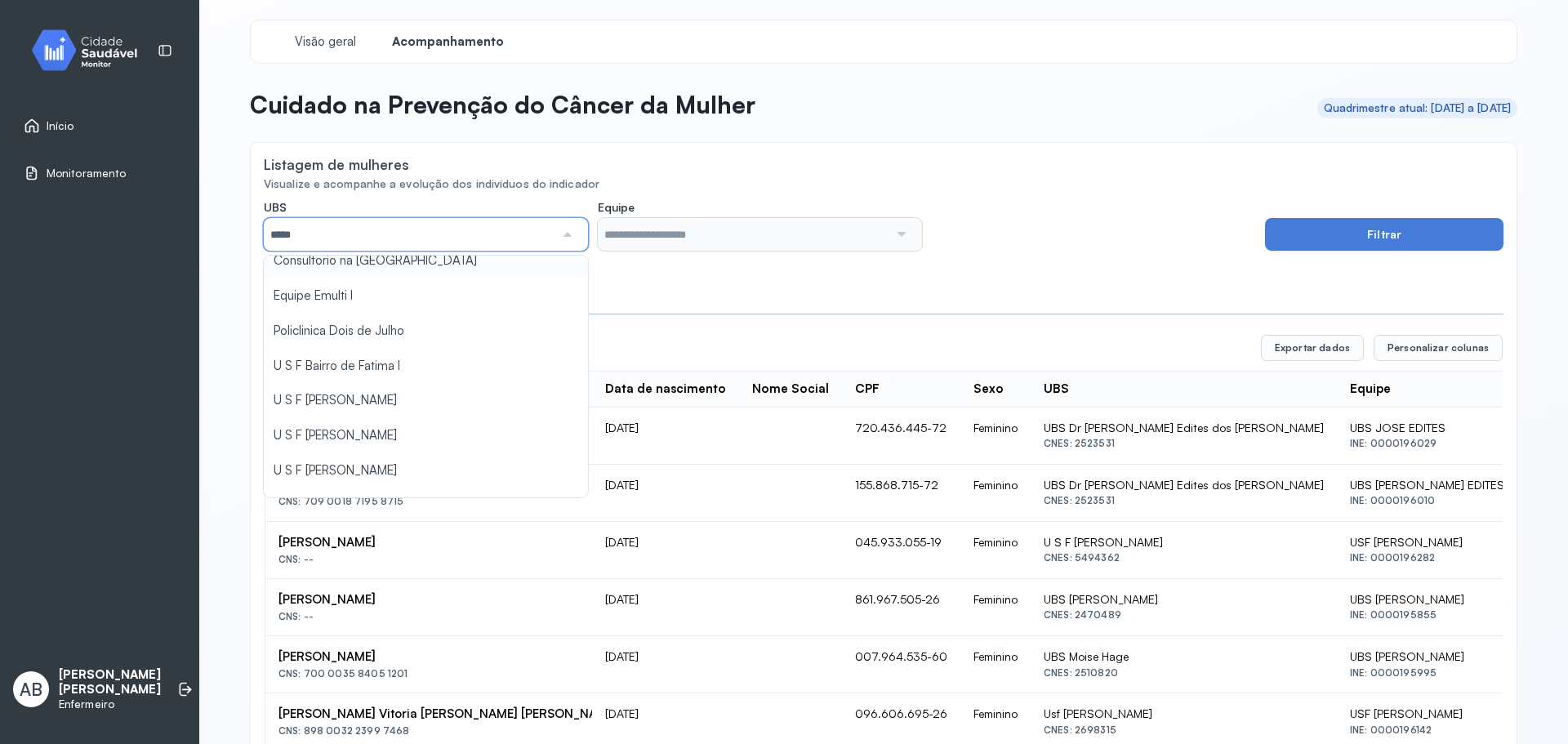
scroll to position [163, 0]
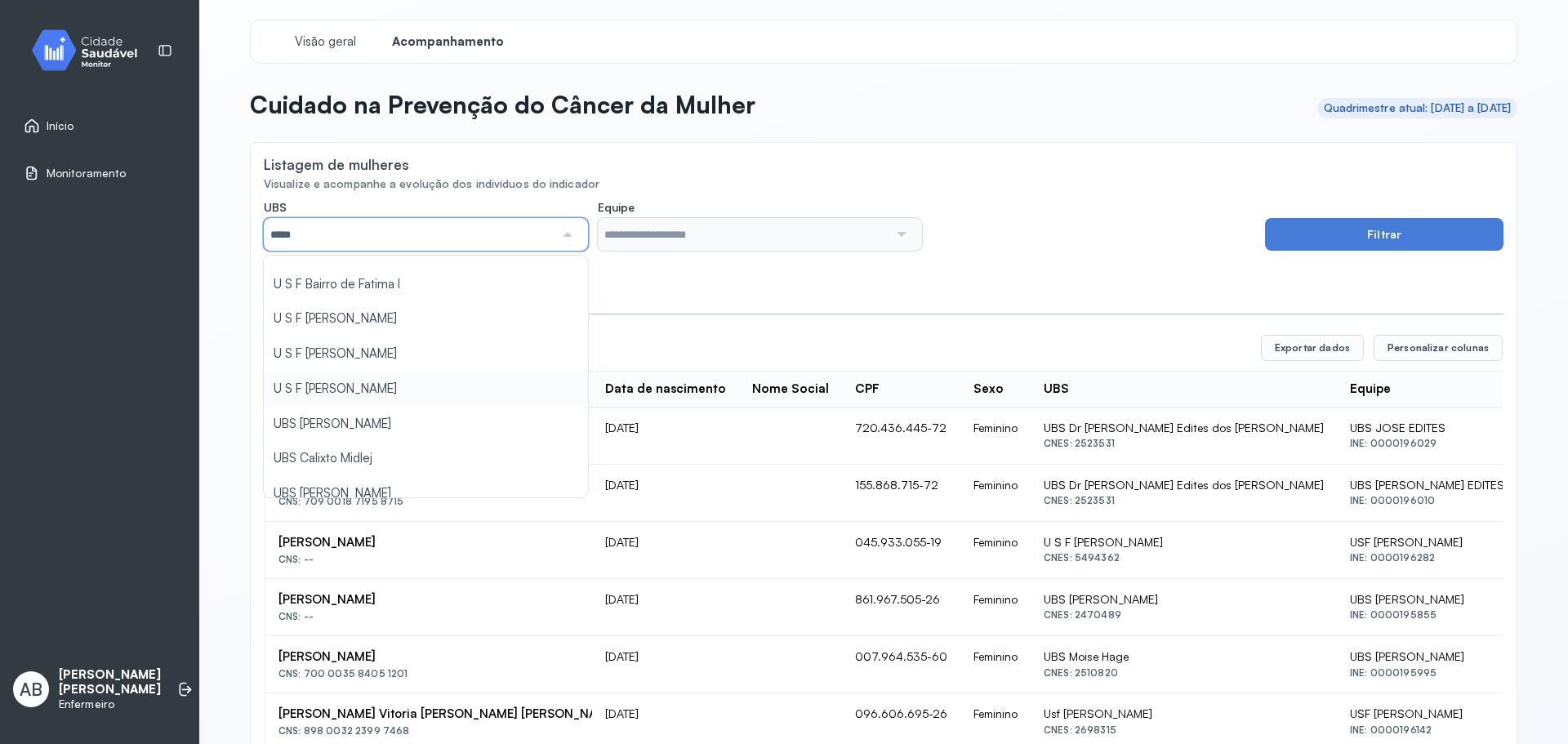
type input "*****"
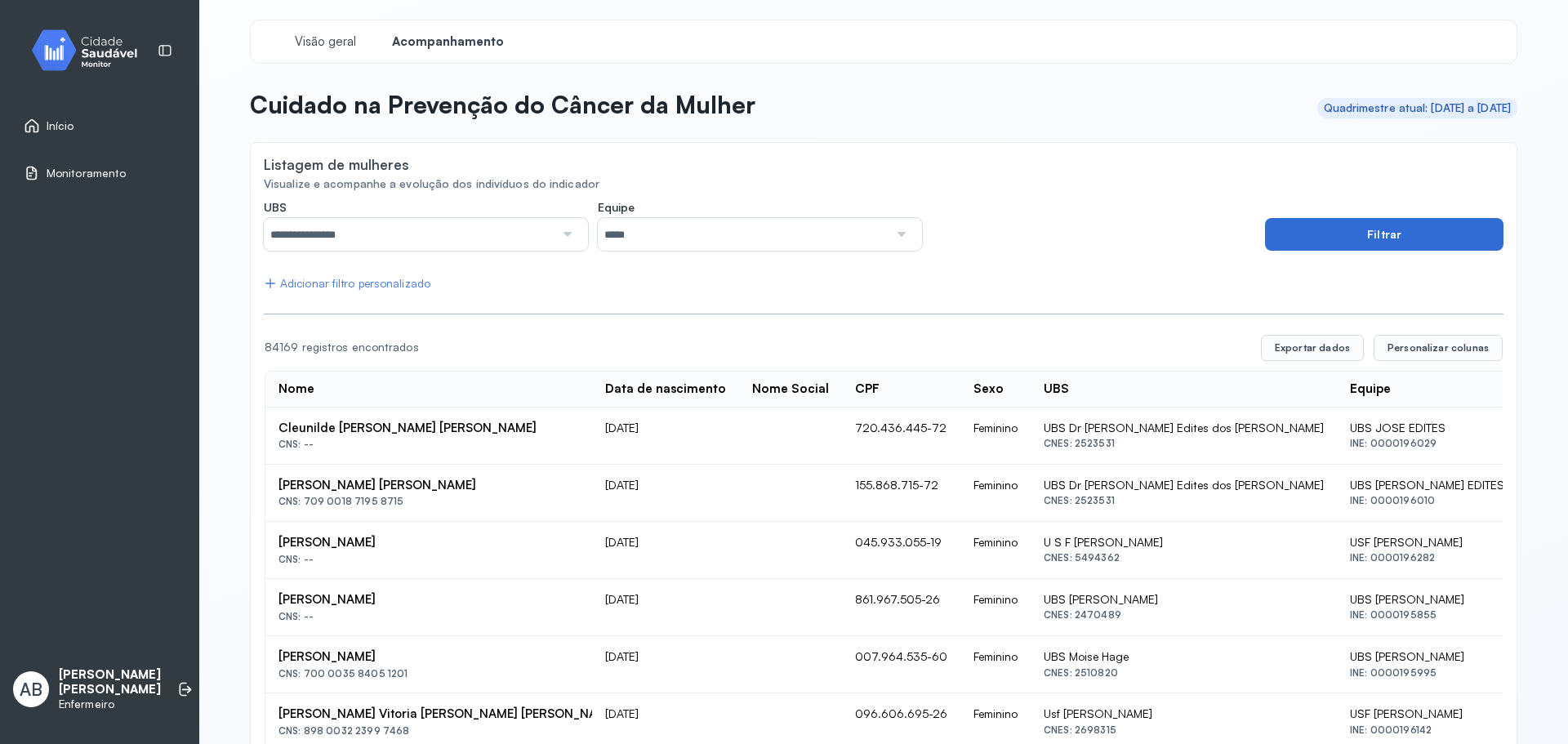
click at [1369, 240] on button "Filtrar" at bounding box center [1383, 235] width 239 height 33
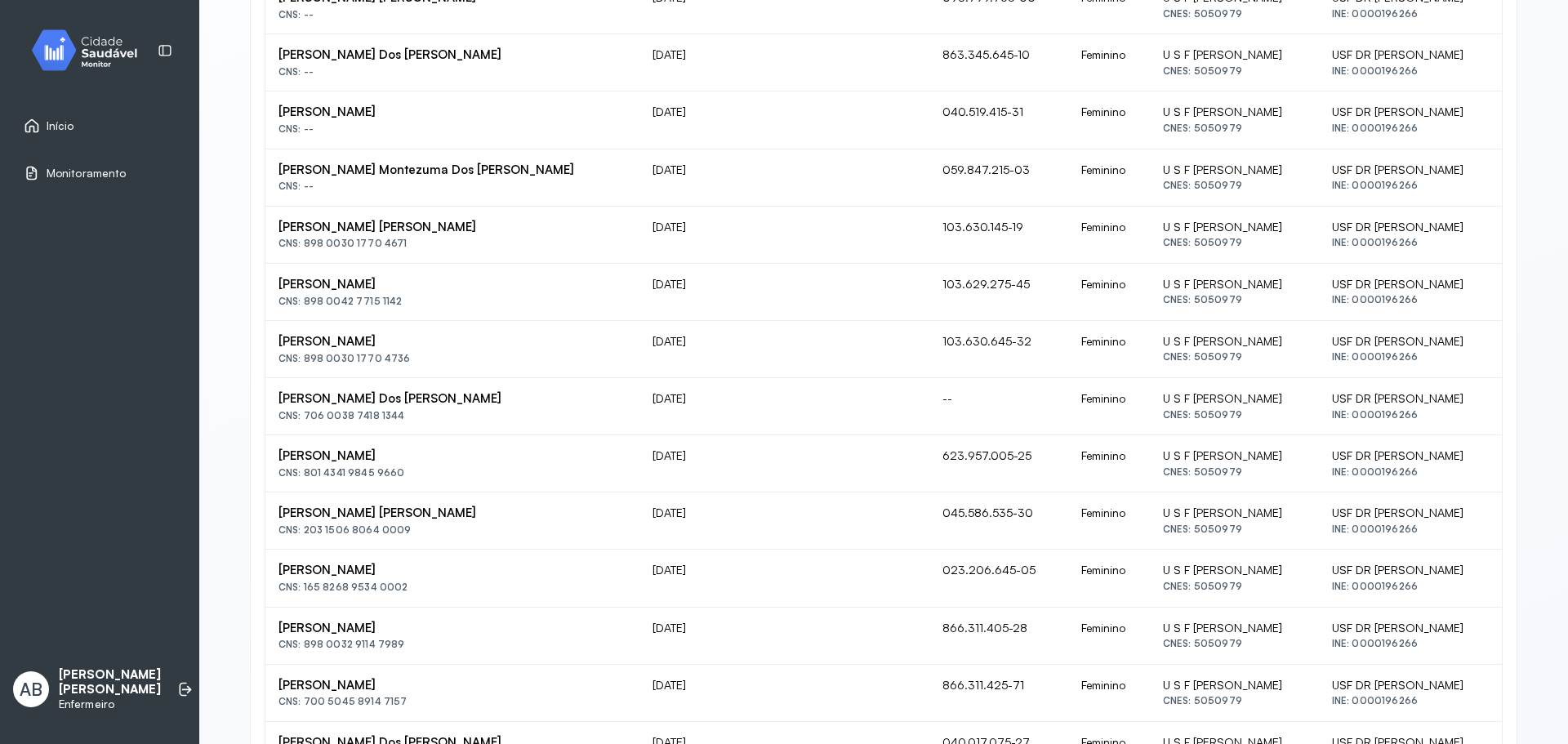
scroll to position [890, 0]
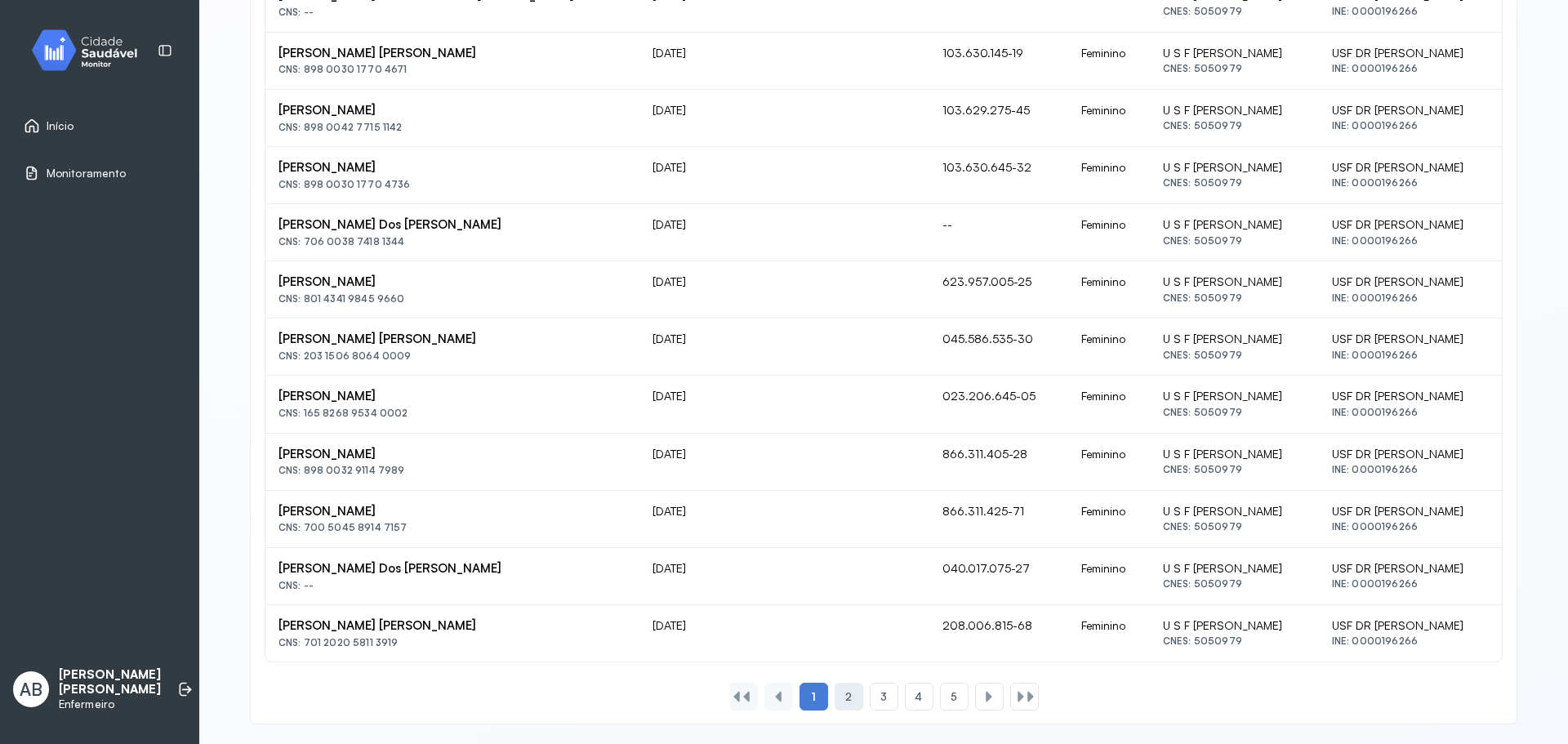
click at [854, 699] on div "2" at bounding box center [849, 696] width 29 height 28
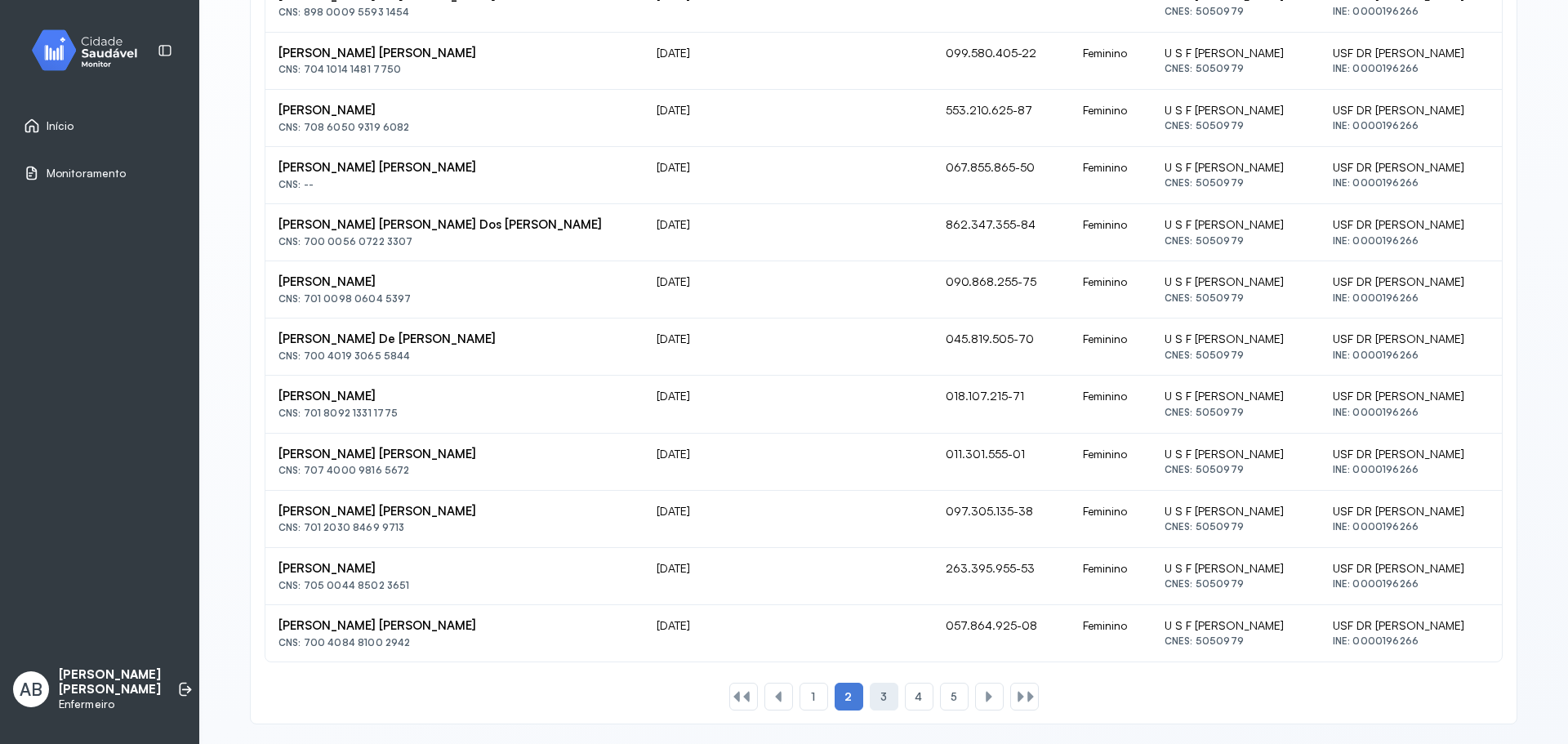
click at [880, 705] on div "3" at bounding box center [883, 696] width 29 height 28
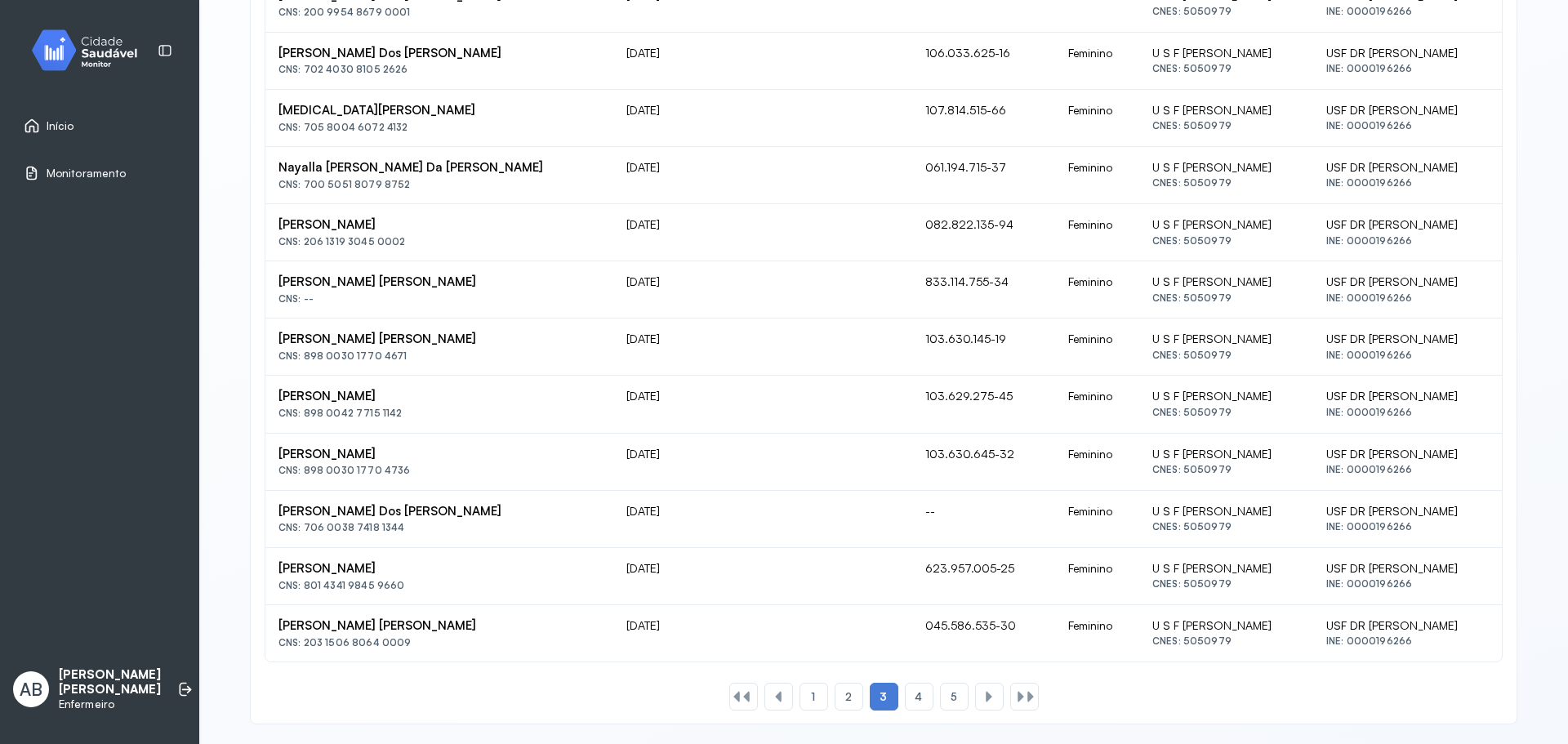
click at [1000, 698] on div "1 2 3 4 5" at bounding box center [883, 696] width 316 height 28
click at [1001, 698] on div "1 2 3 4 5" at bounding box center [883, 696] width 316 height 28
click at [1029, 698] on div at bounding box center [1031, 696] width 13 height 13
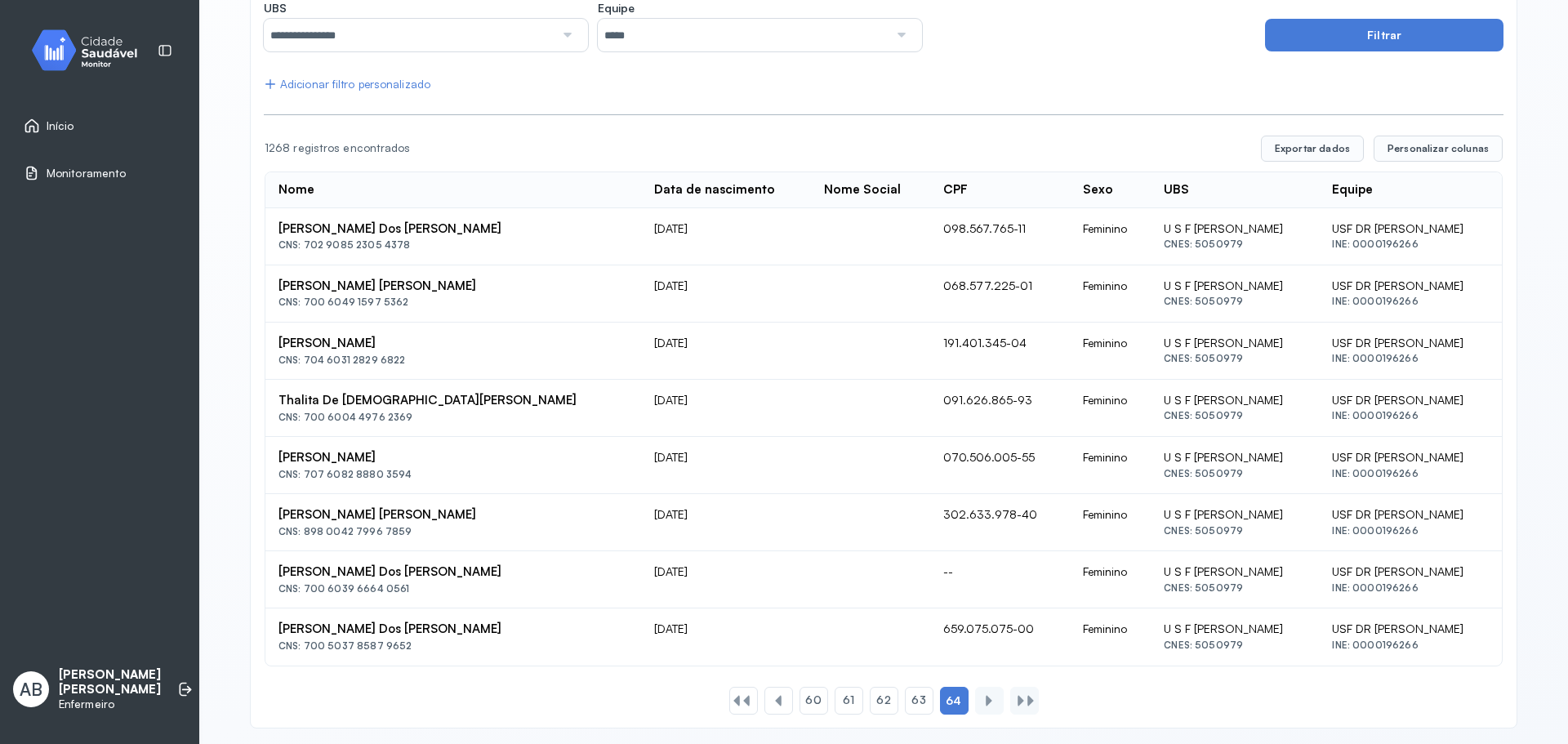
scroll to position [203, 0]
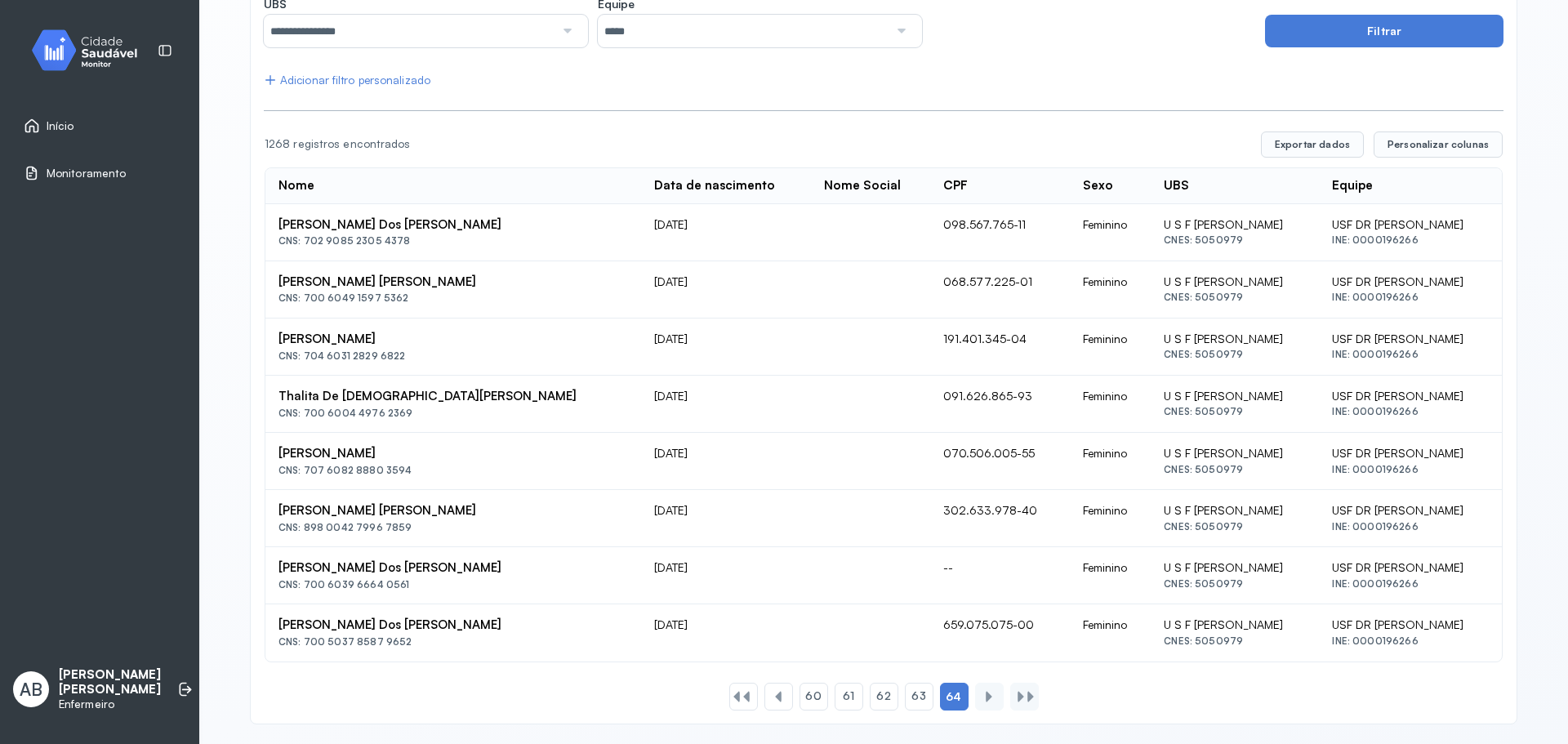
click at [1024, 702] on div at bounding box center [1031, 696] width 13 height 13
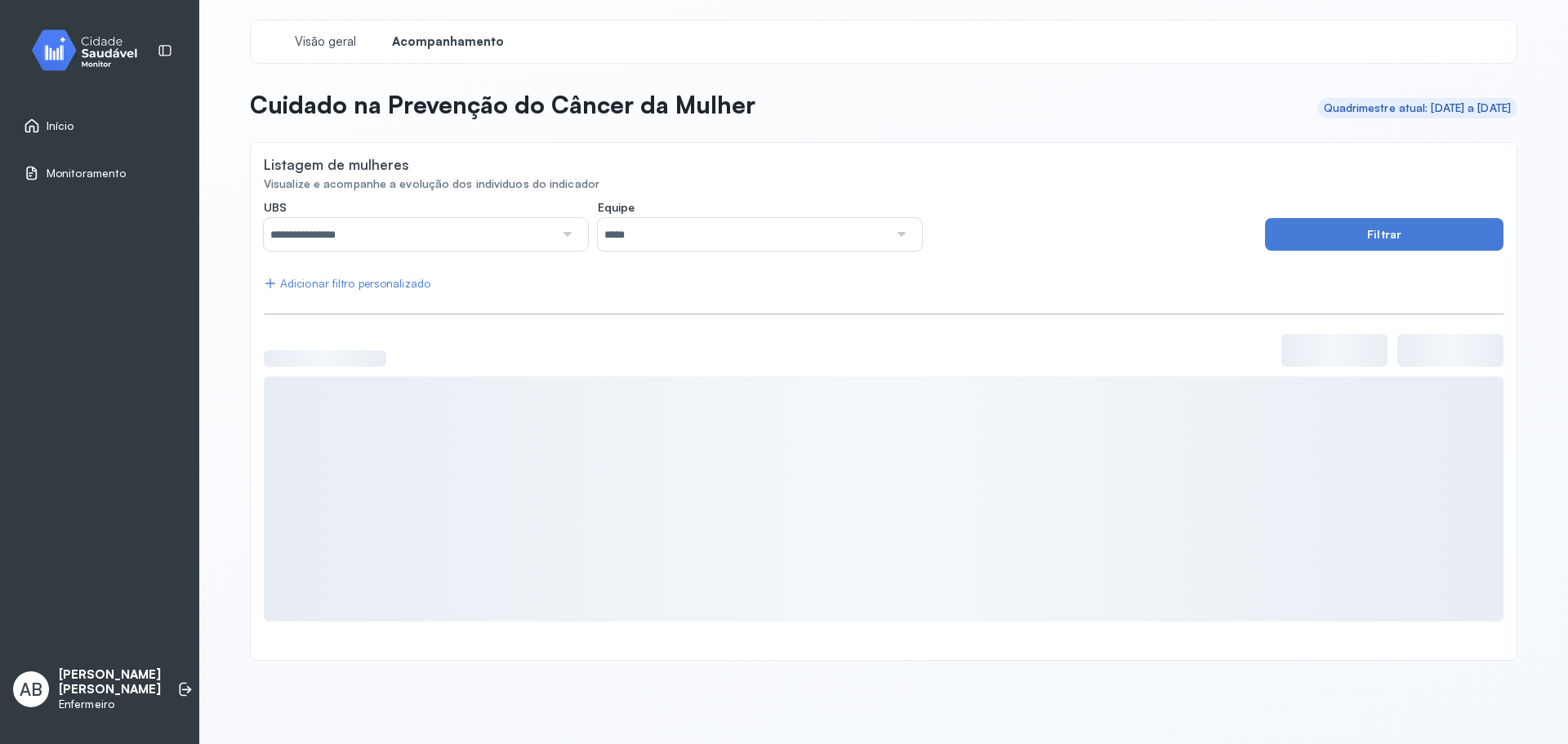
click at [63, 121] on span "Início" at bounding box center [61, 126] width 28 height 14
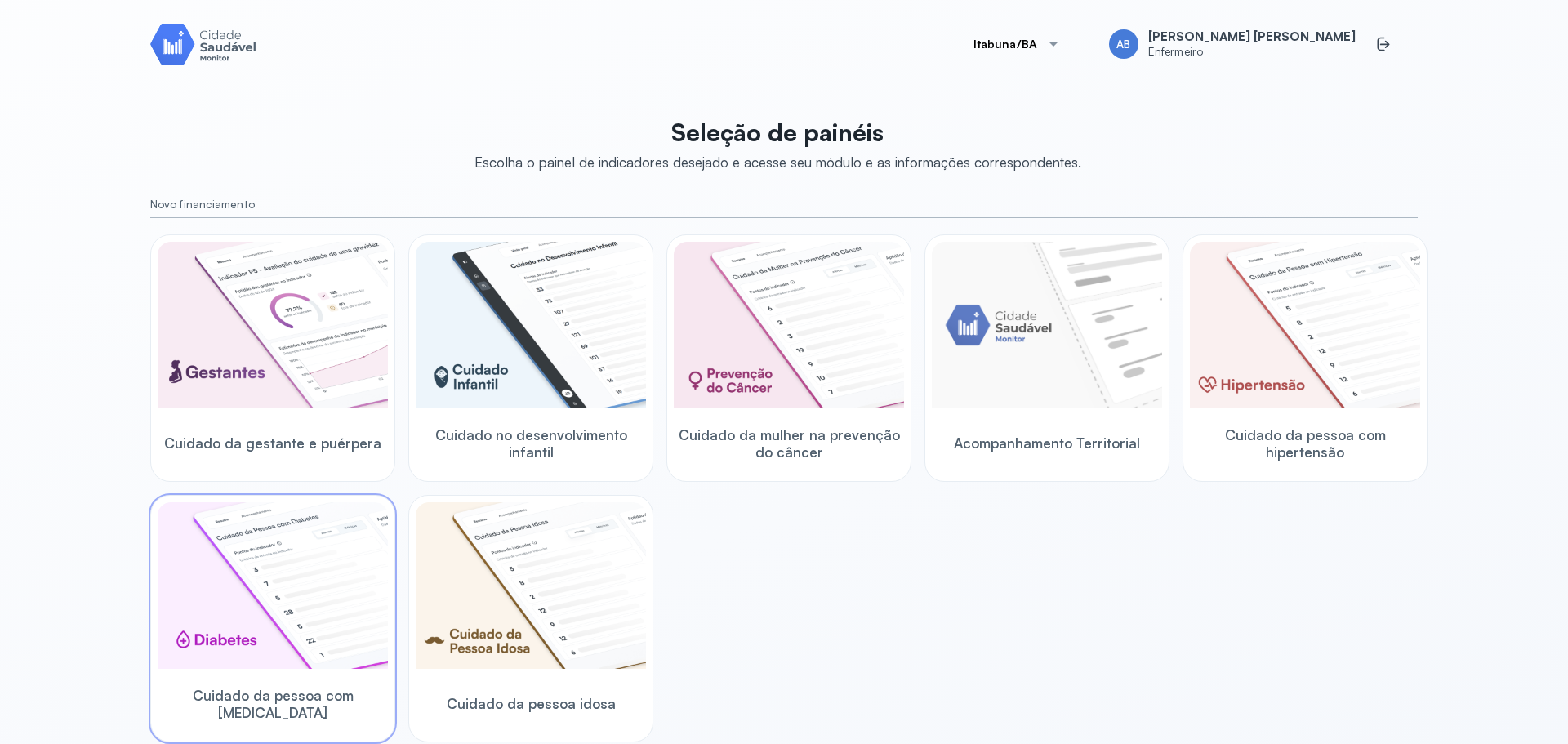
click at [295, 599] on img at bounding box center [272, 585] width 230 height 167
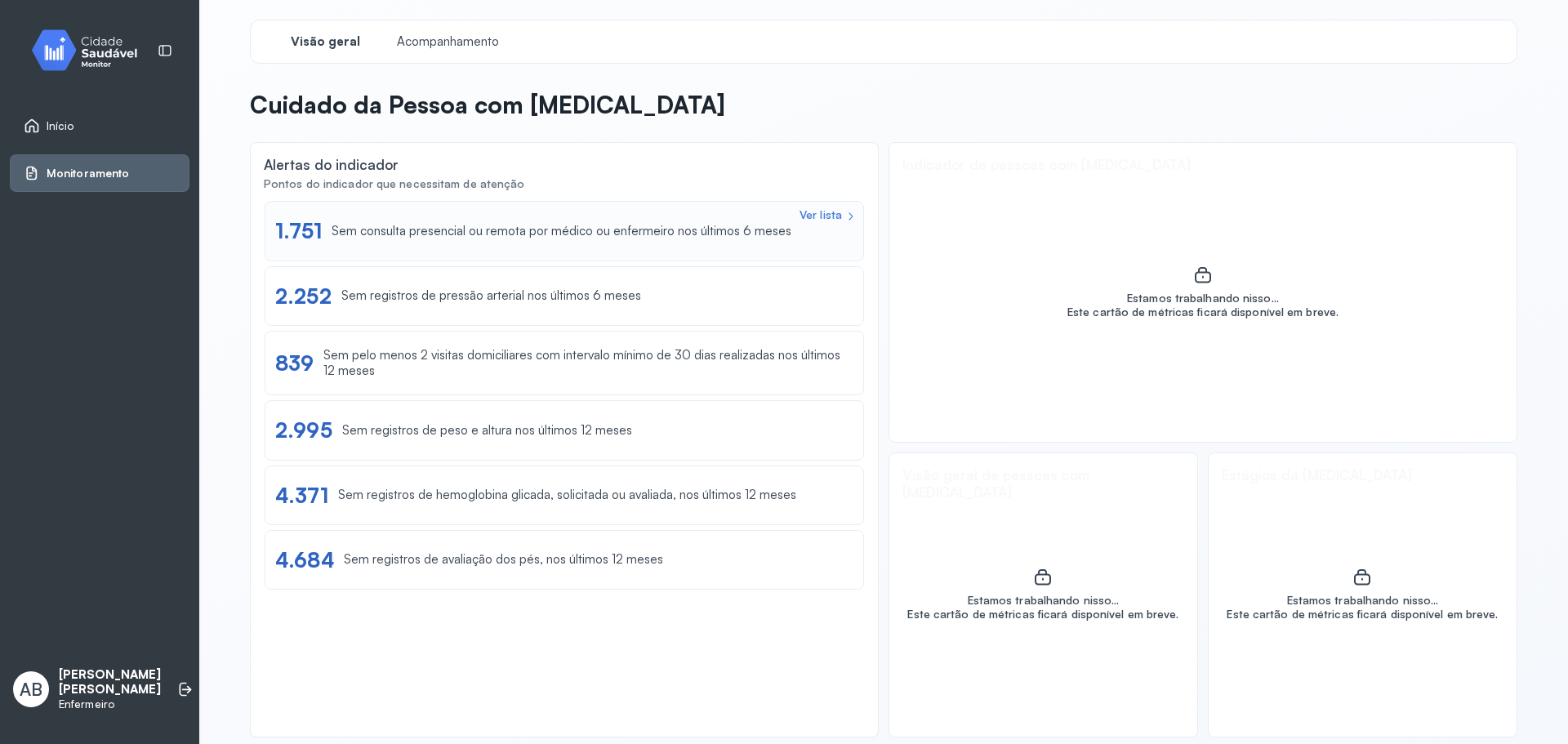
click at [826, 218] on div "Ver lista" at bounding box center [821, 215] width 43 height 14
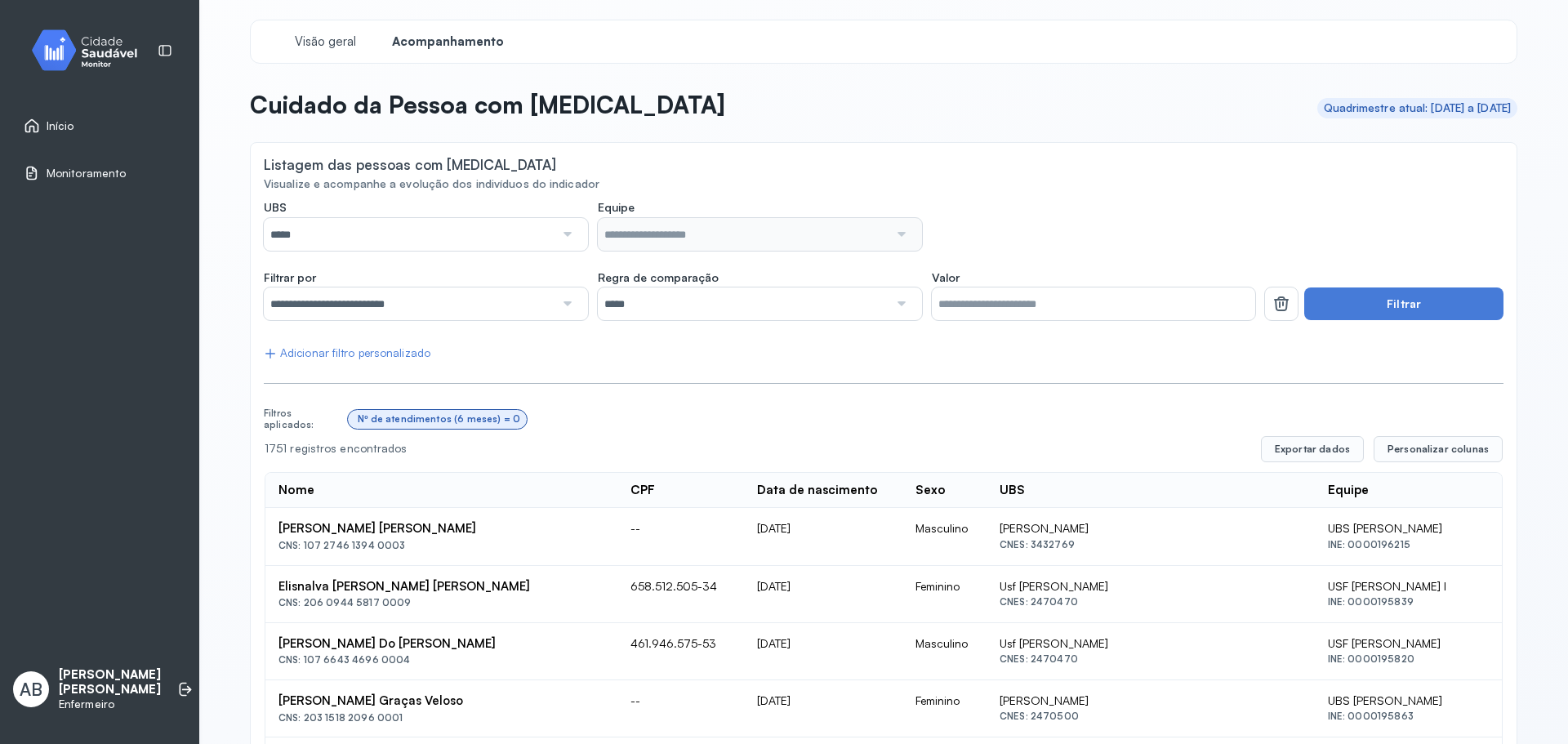
click at [563, 235] on div at bounding box center [566, 235] width 24 height 33
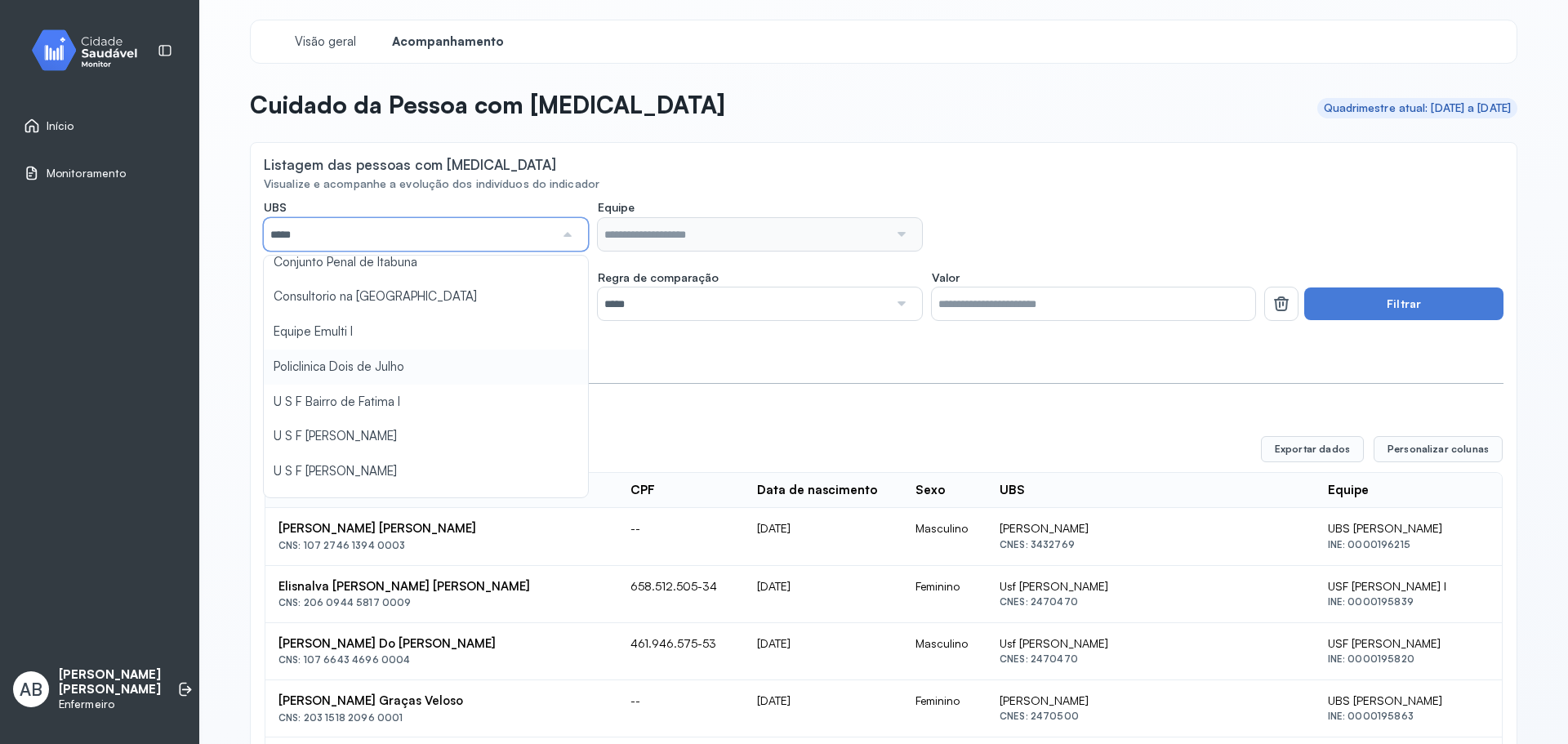
scroll to position [82, 0]
type input "*****"
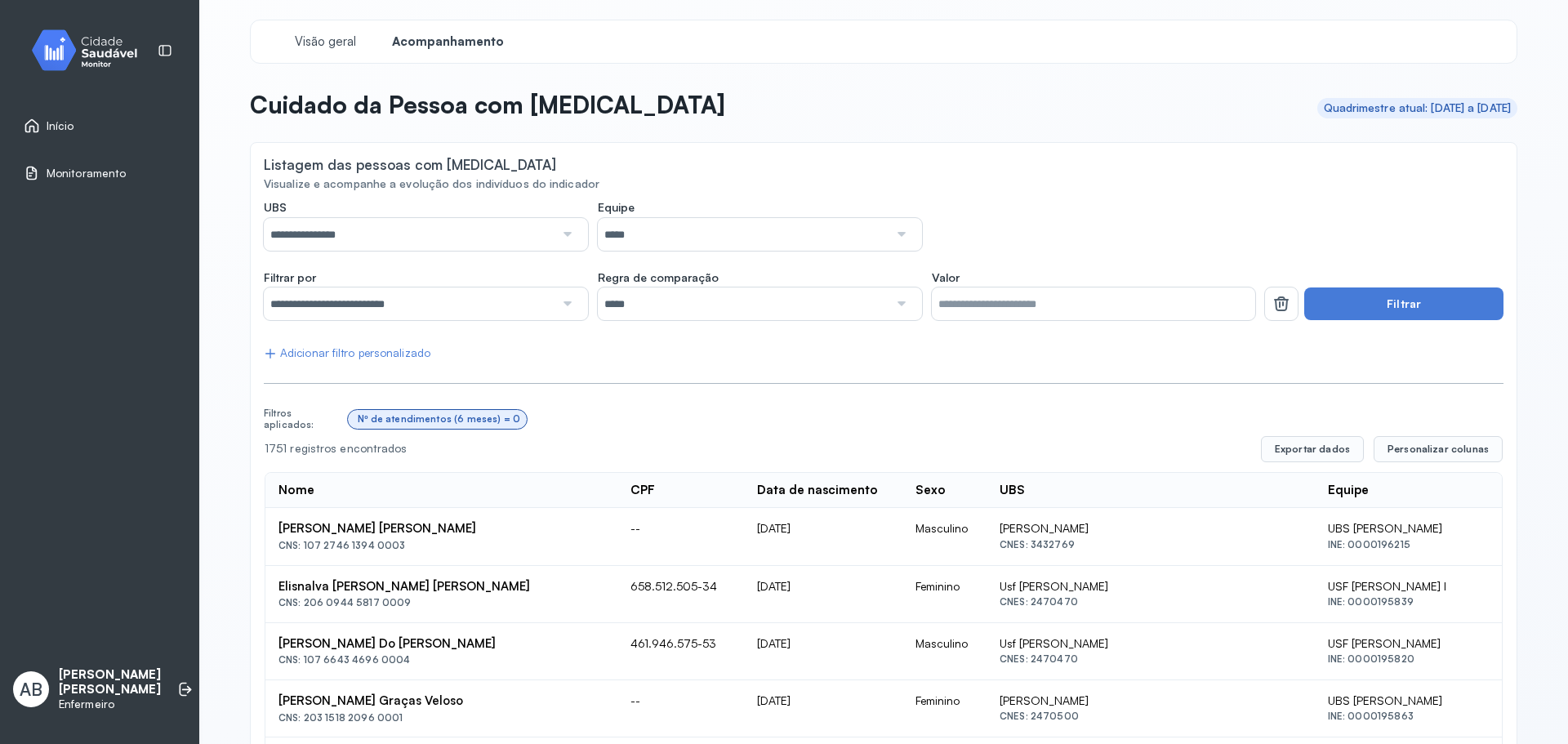
click at [1362, 314] on button "Filtrar" at bounding box center [1403, 304] width 199 height 33
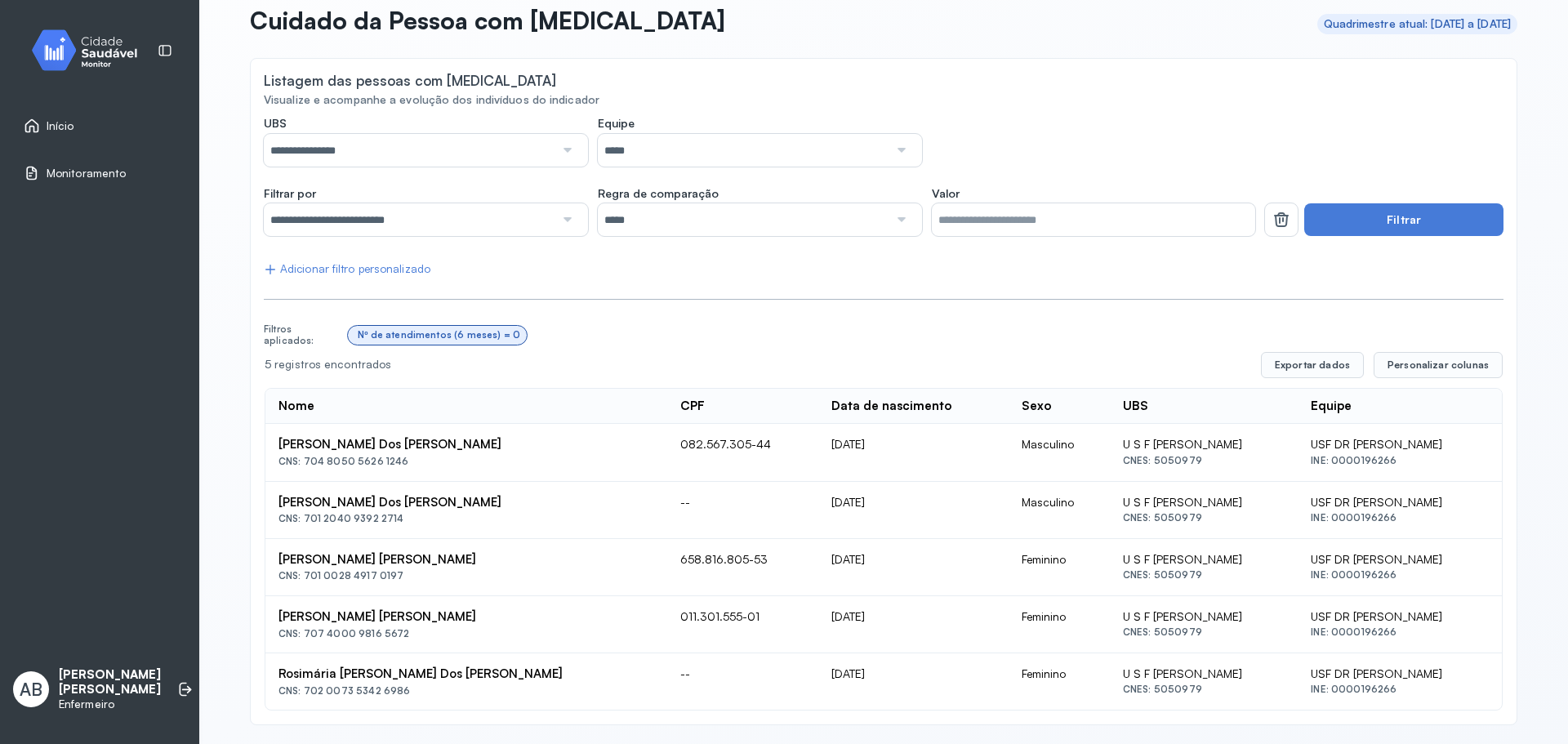
scroll to position [85, 0]
click at [105, 176] on span "Monitoramento" at bounding box center [86, 173] width 80 height 14
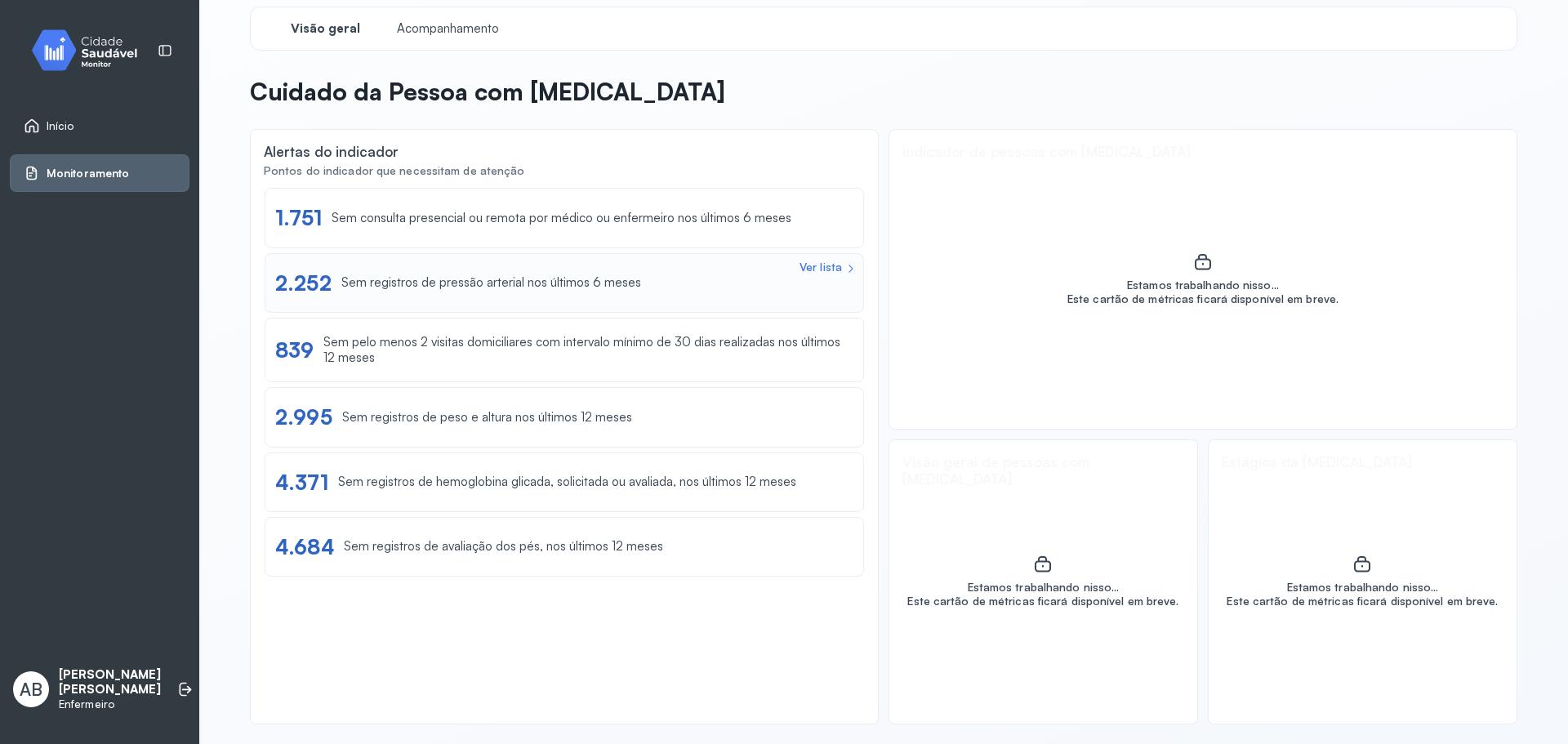
click at [602, 301] on div "Ver lista 2.252 Sem registros de pressão arterial nos últimos 6 meses" at bounding box center [564, 283] width 599 height 60
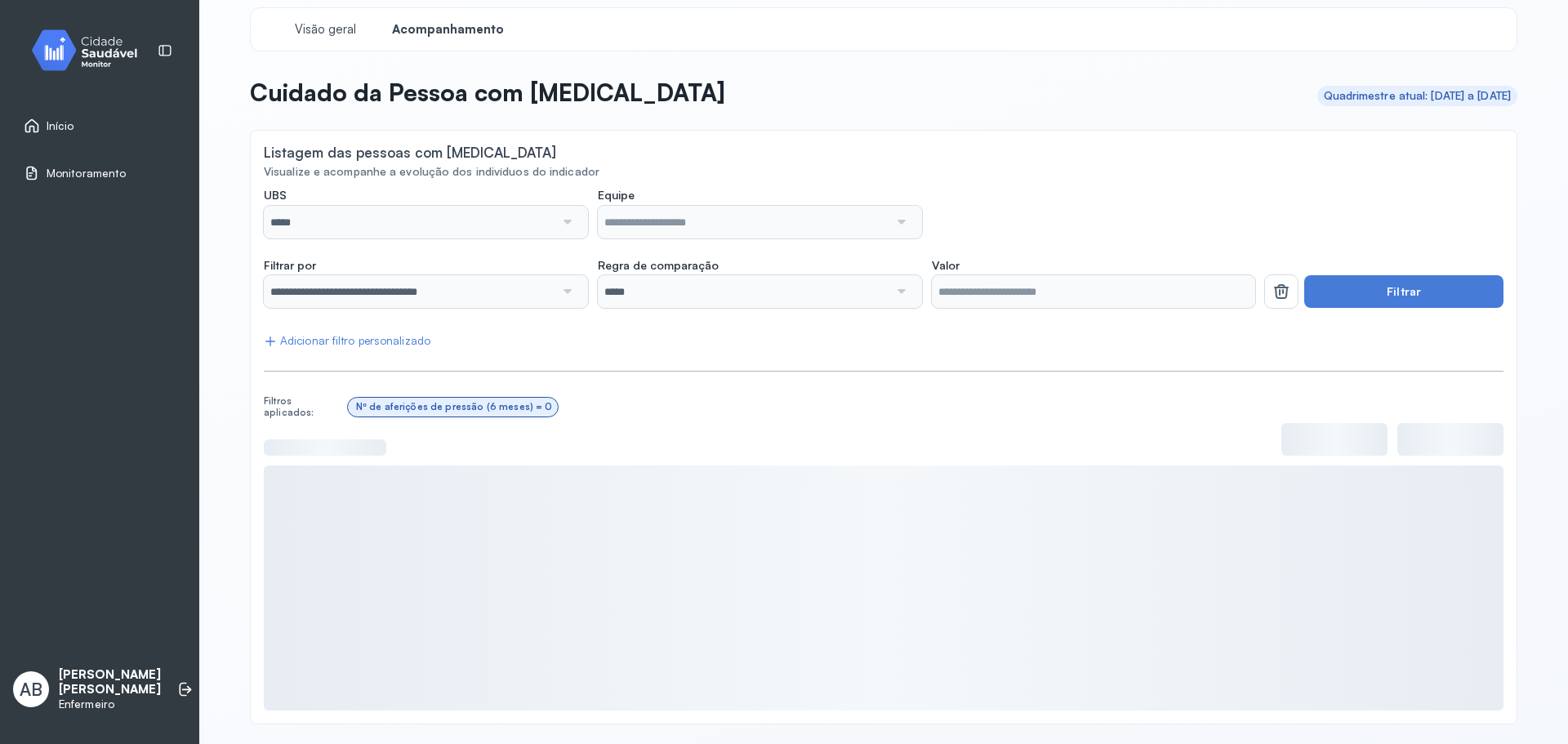
click at [556, 223] on div at bounding box center [566, 222] width 24 height 33
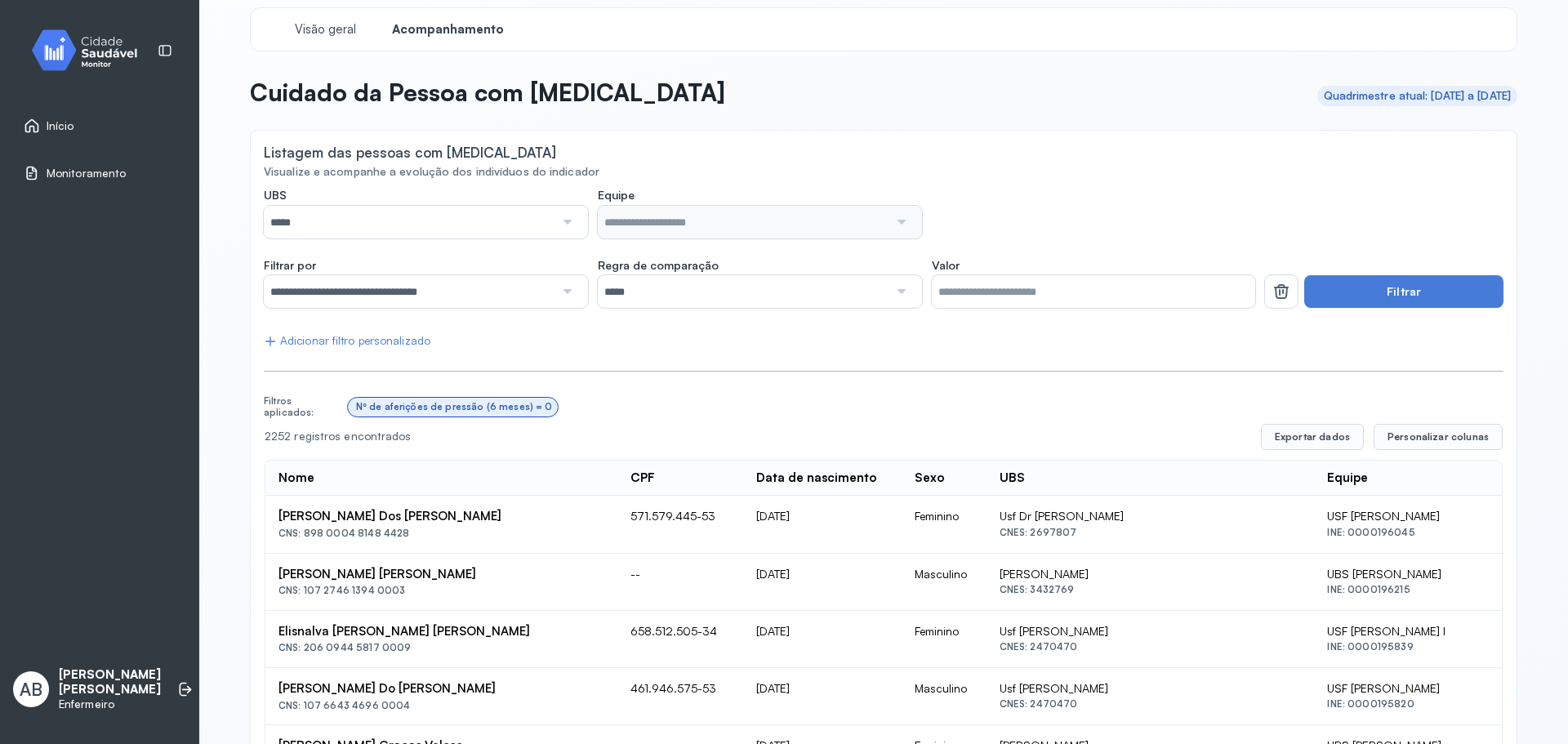
scroll to position [85, 0]
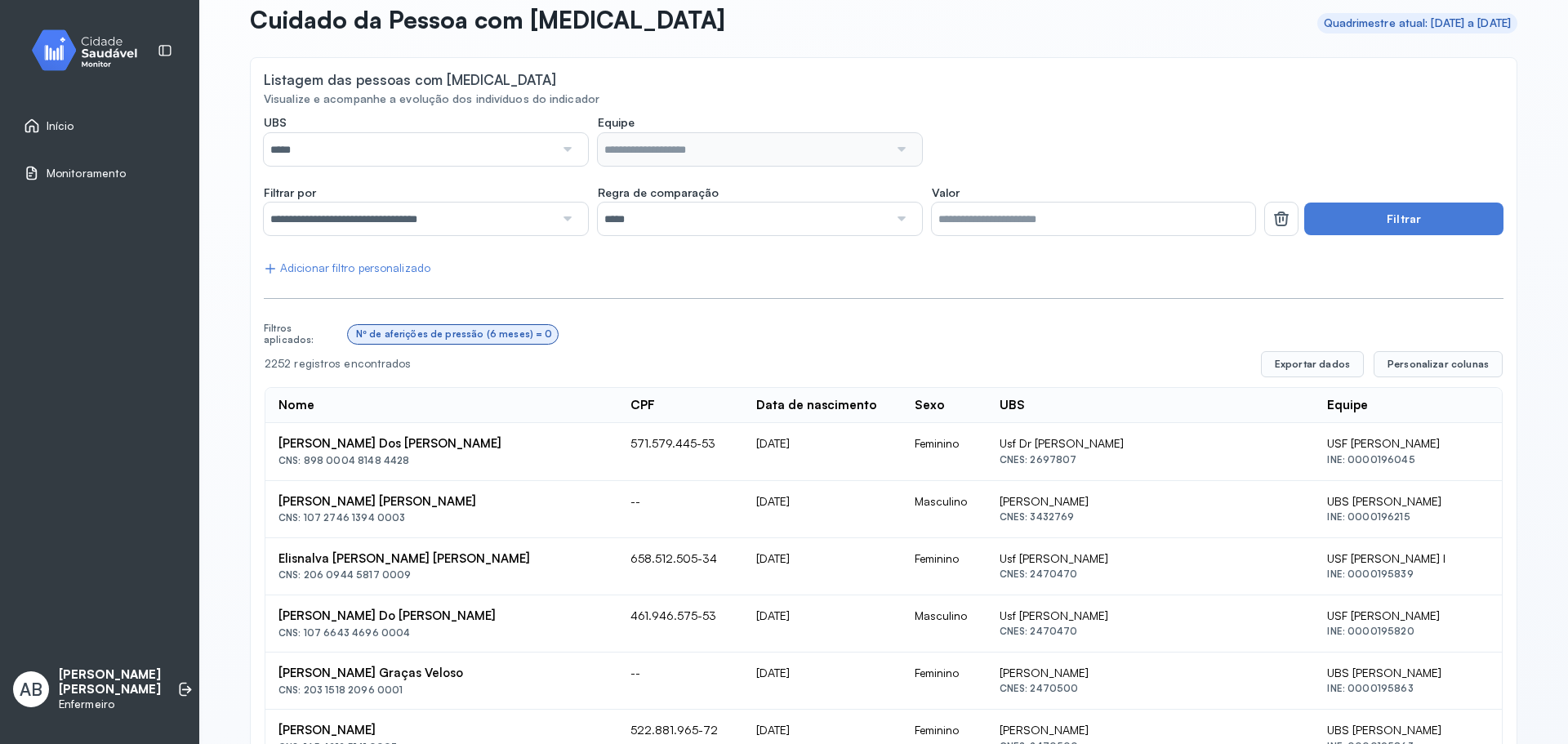
click at [554, 152] on div at bounding box center [566, 149] width 24 height 33
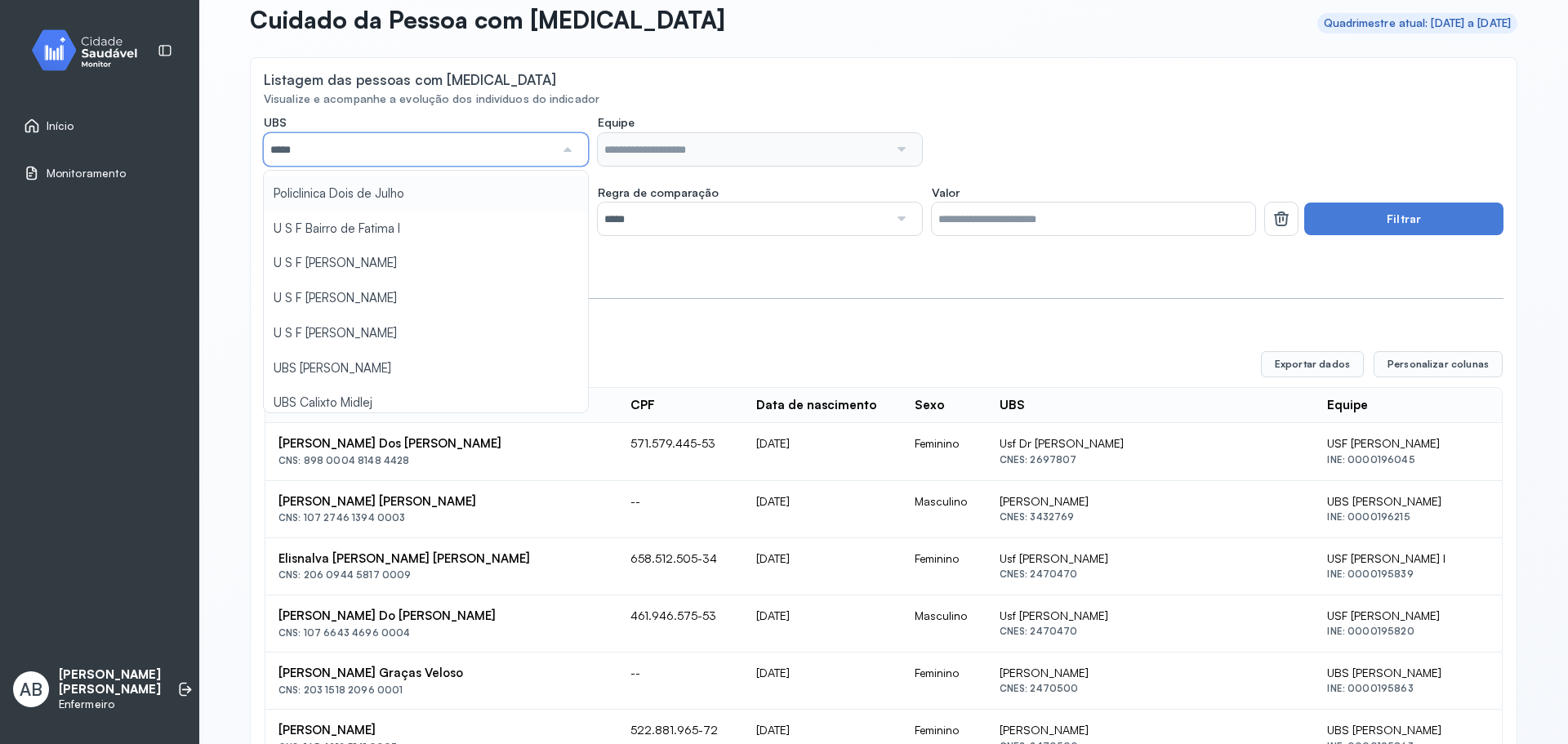
scroll to position [163, 0]
type input "*****"
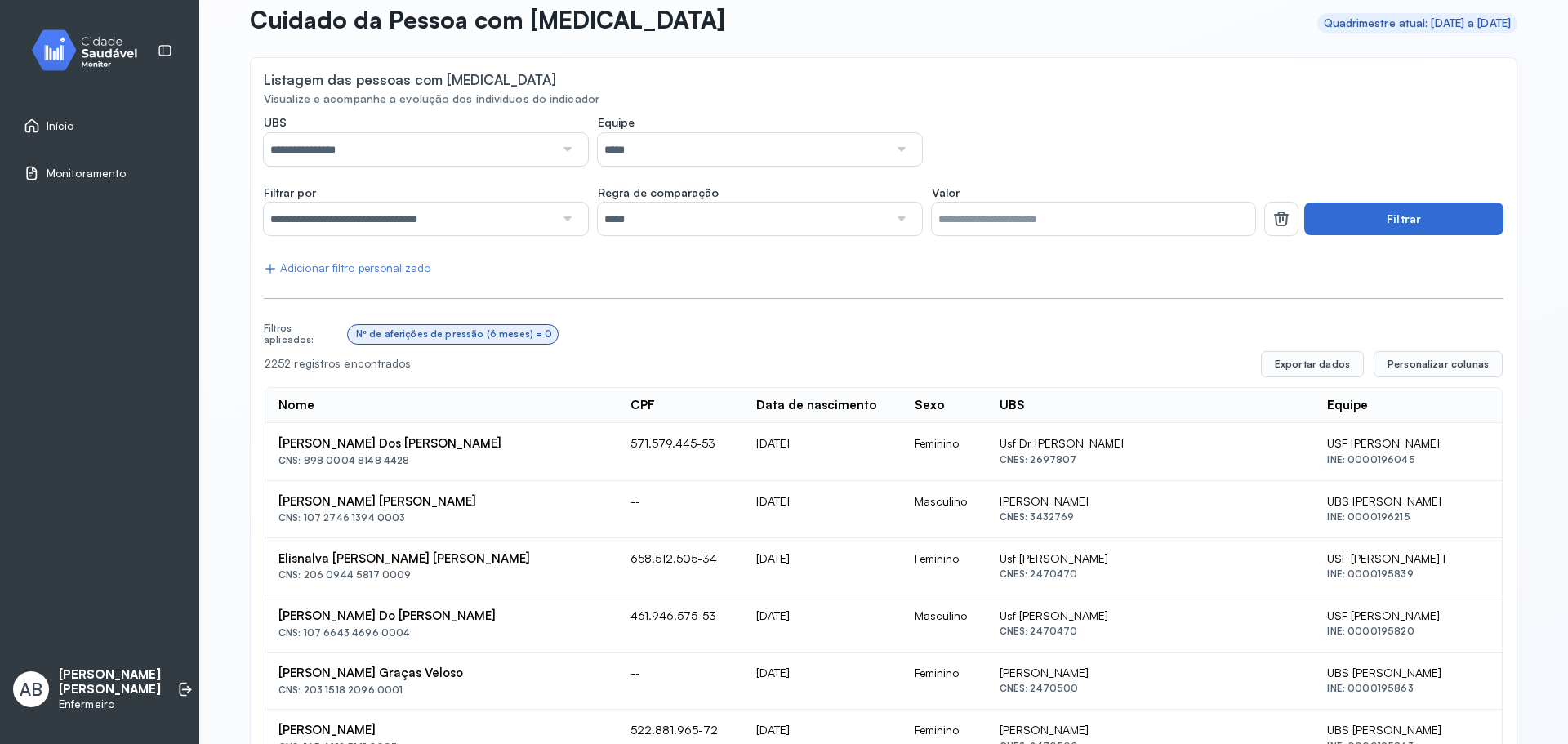
click at [1355, 214] on button "Filtrar" at bounding box center [1403, 219] width 199 height 33
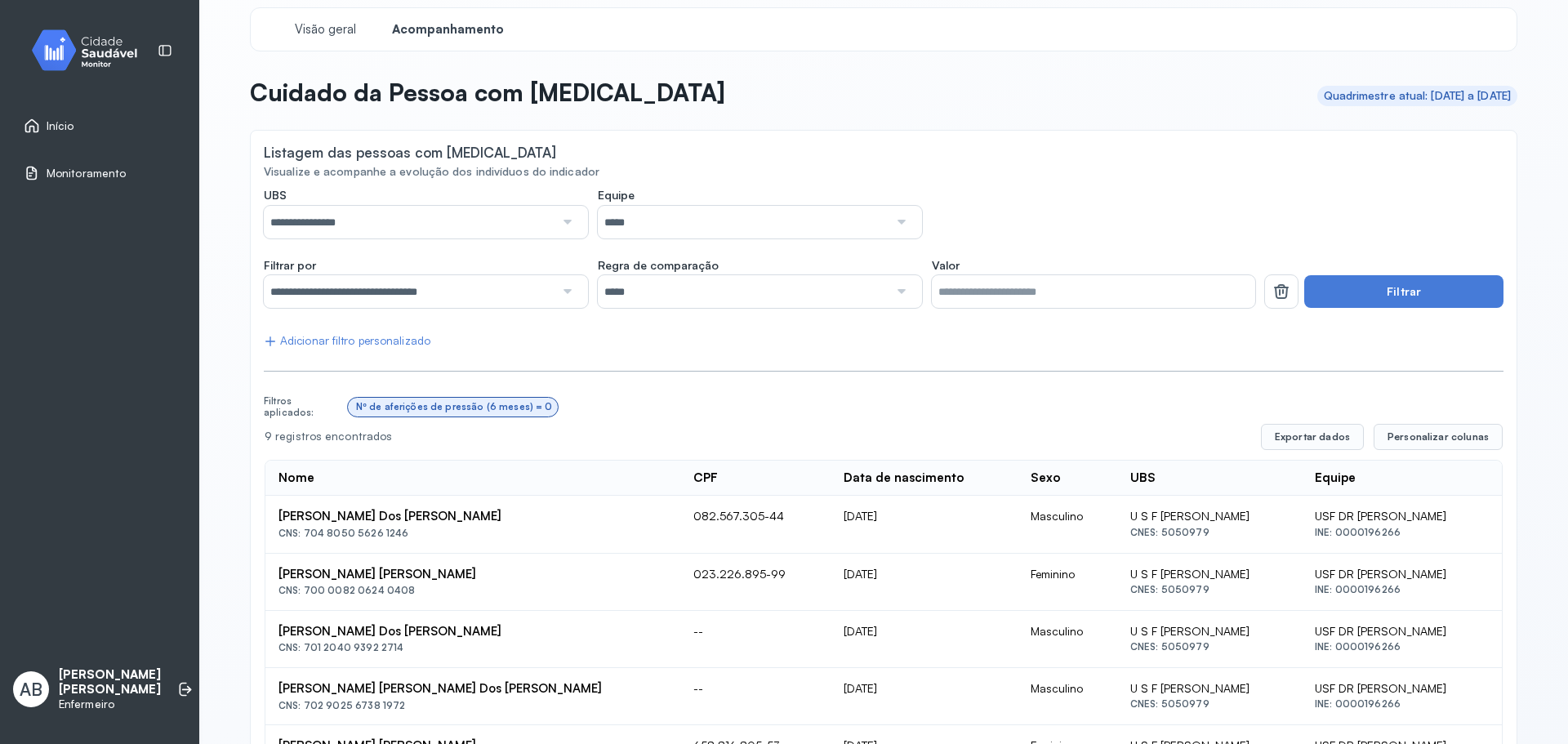
scroll to position [0, 0]
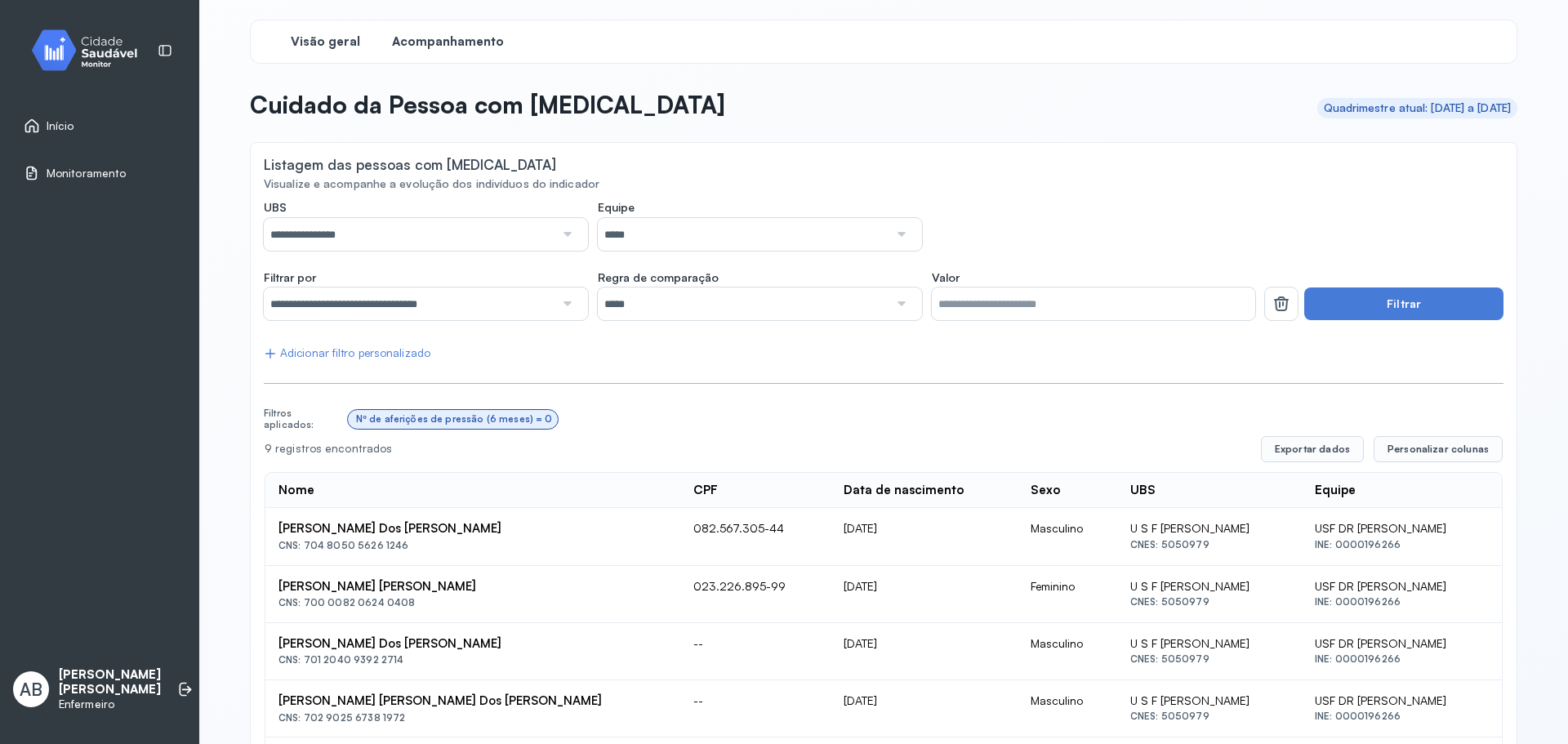
click at [317, 34] on span "Visão geral" at bounding box center [325, 42] width 70 height 16
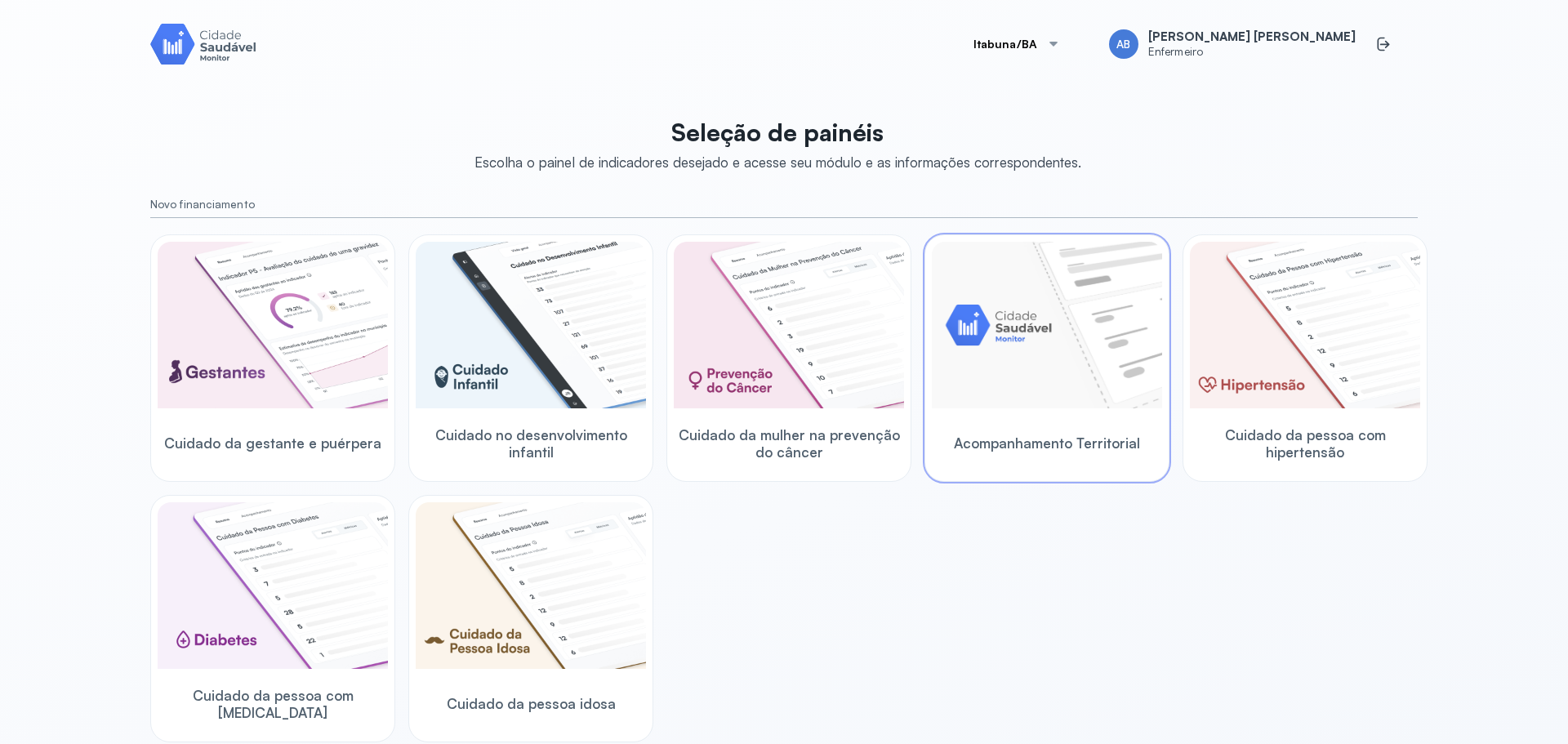
click at [1092, 391] on img at bounding box center [1046, 325] width 230 height 167
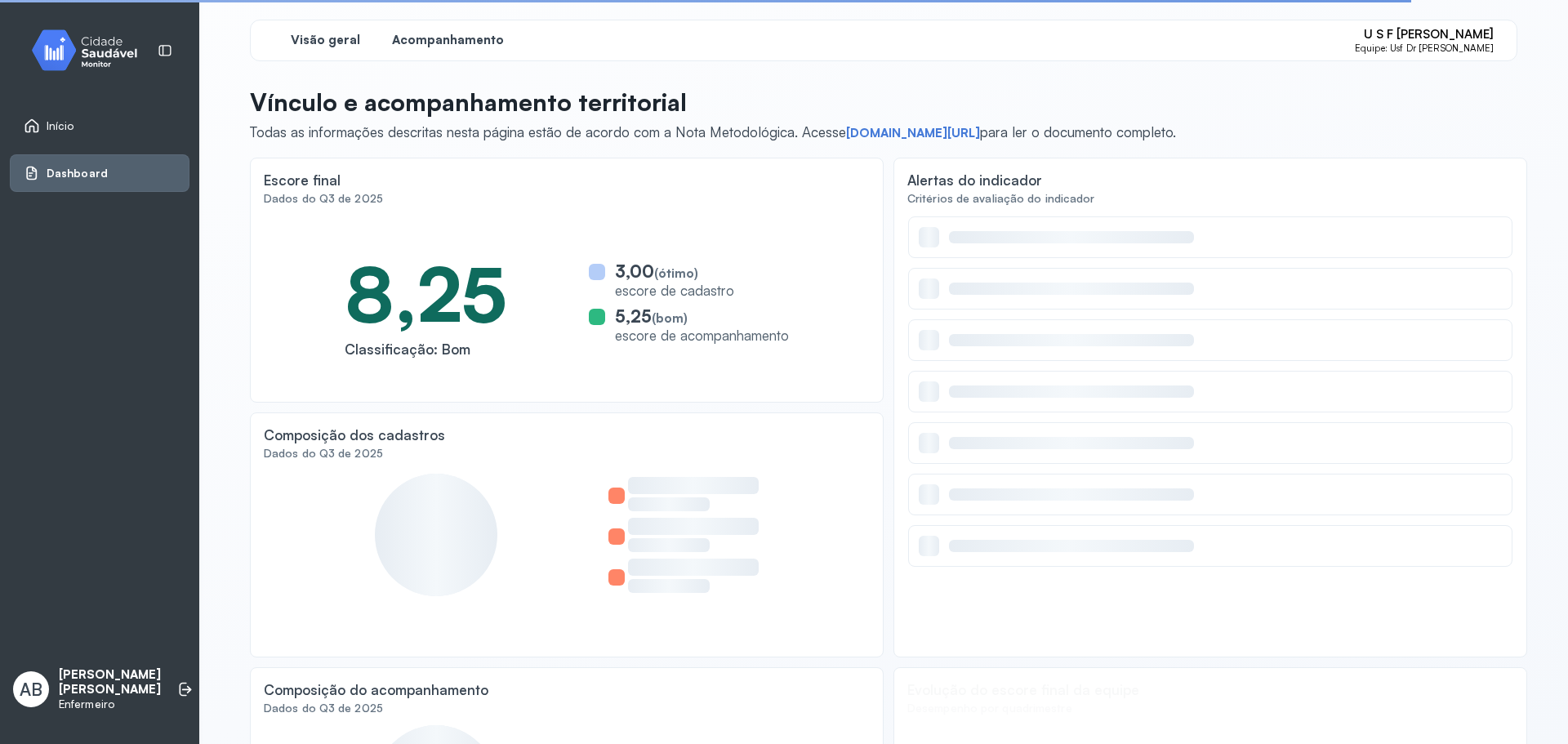
click at [453, 34] on span "Acompanhamento" at bounding box center [448, 40] width 112 height 16
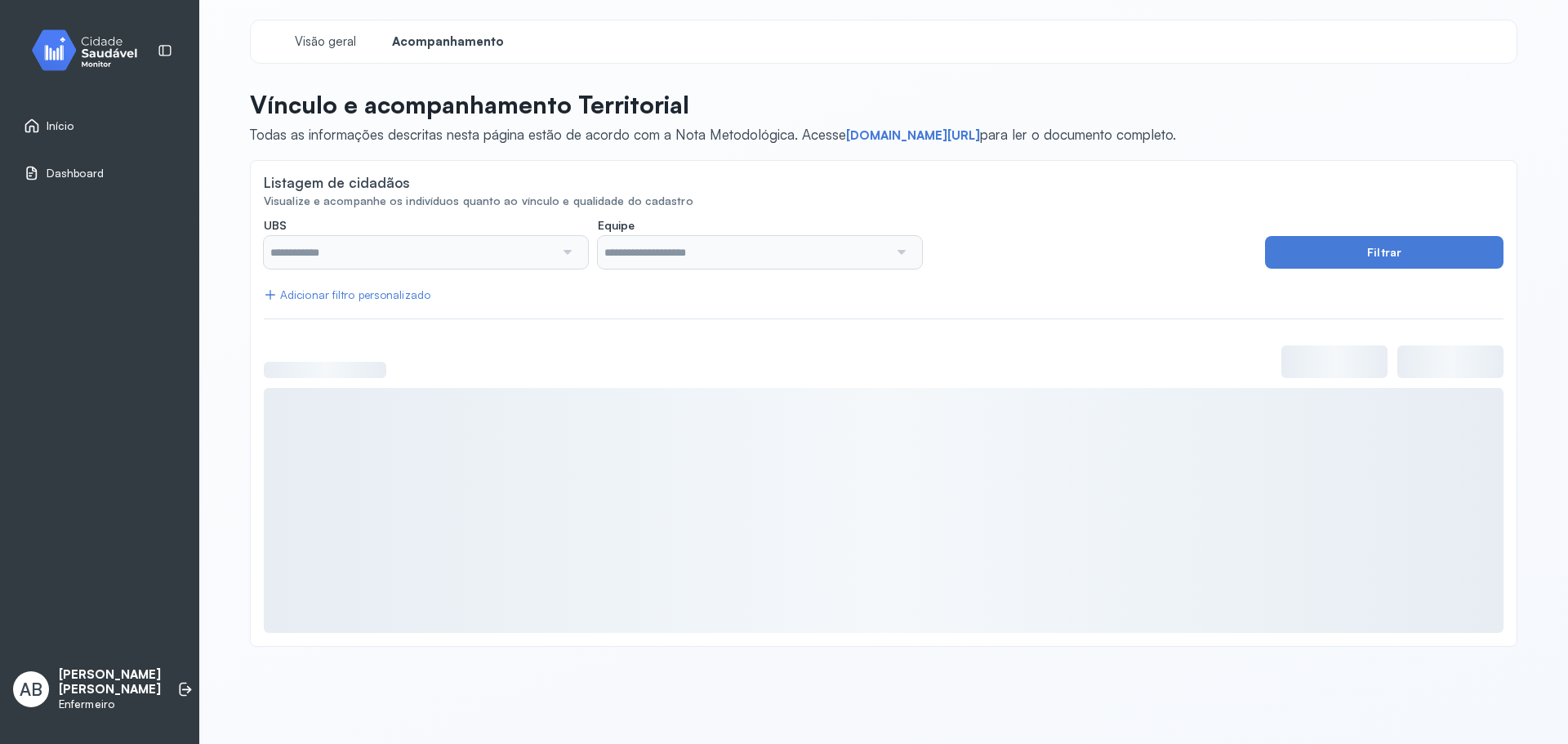
type input "**********"
click at [1320, 262] on button "Filtrar" at bounding box center [1383, 253] width 239 height 33
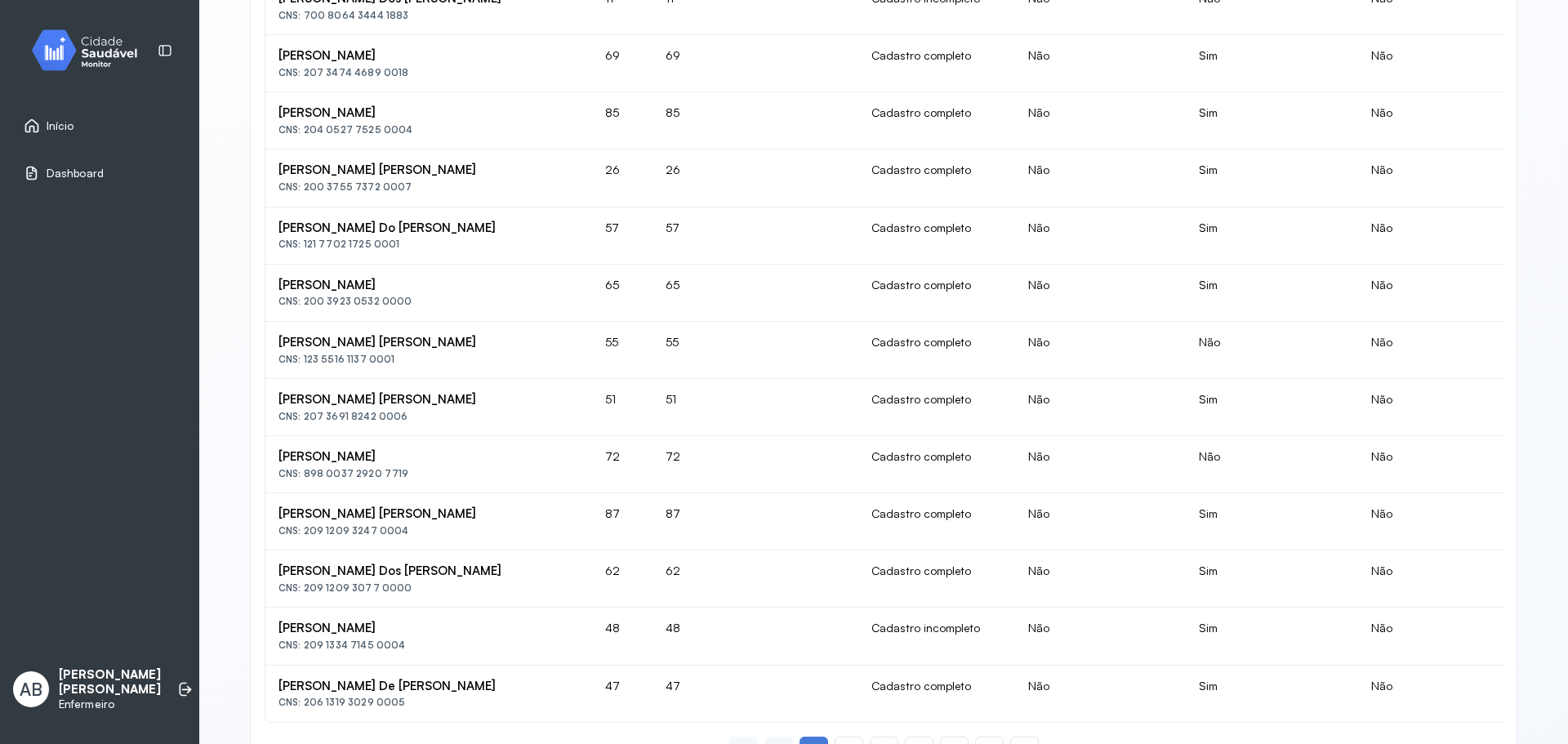
scroll to position [933, 0]
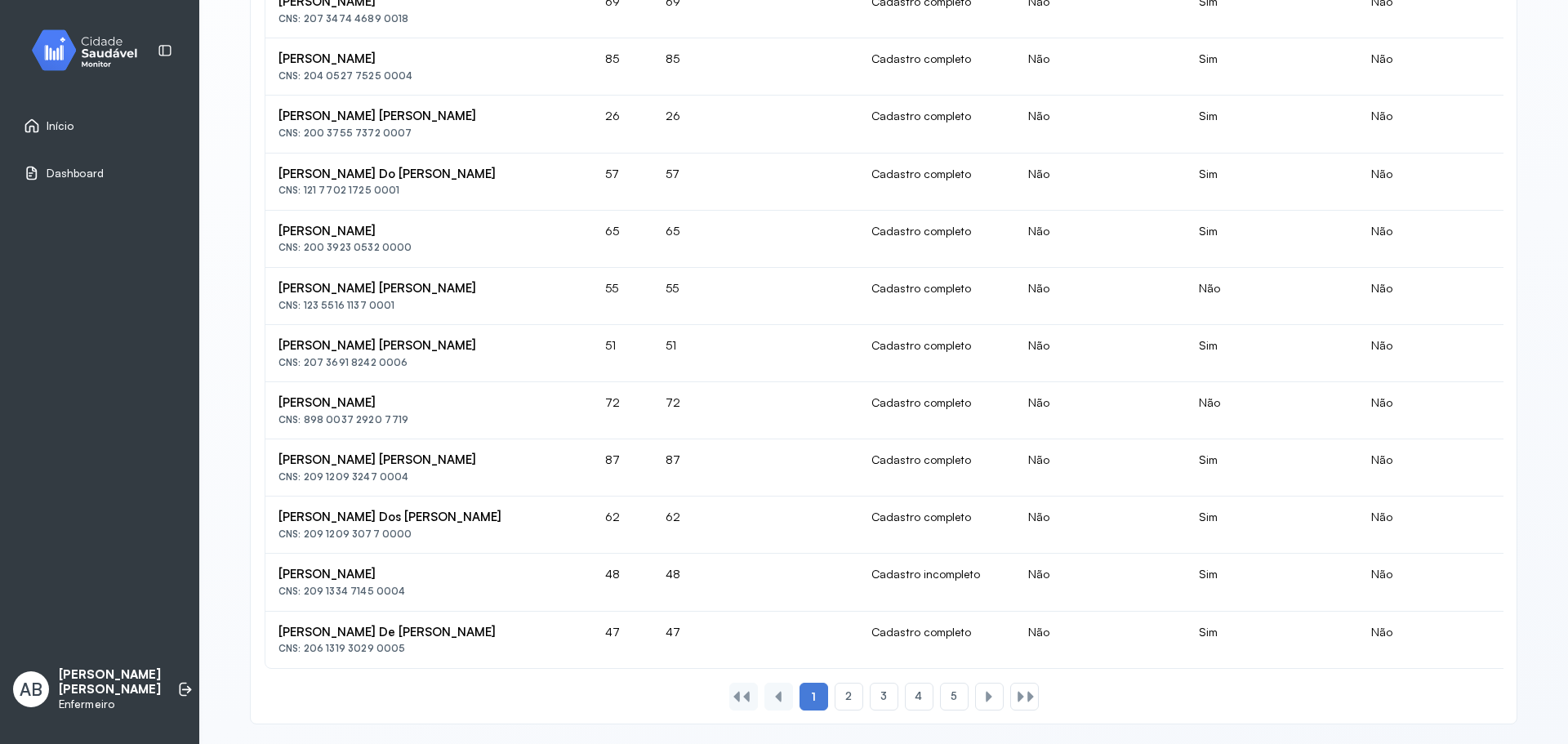
click at [1035, 693] on div "1 2 3 4 5" at bounding box center [883, 696] width 316 height 28
click at [1031, 690] on div at bounding box center [1031, 696] width 13 height 13
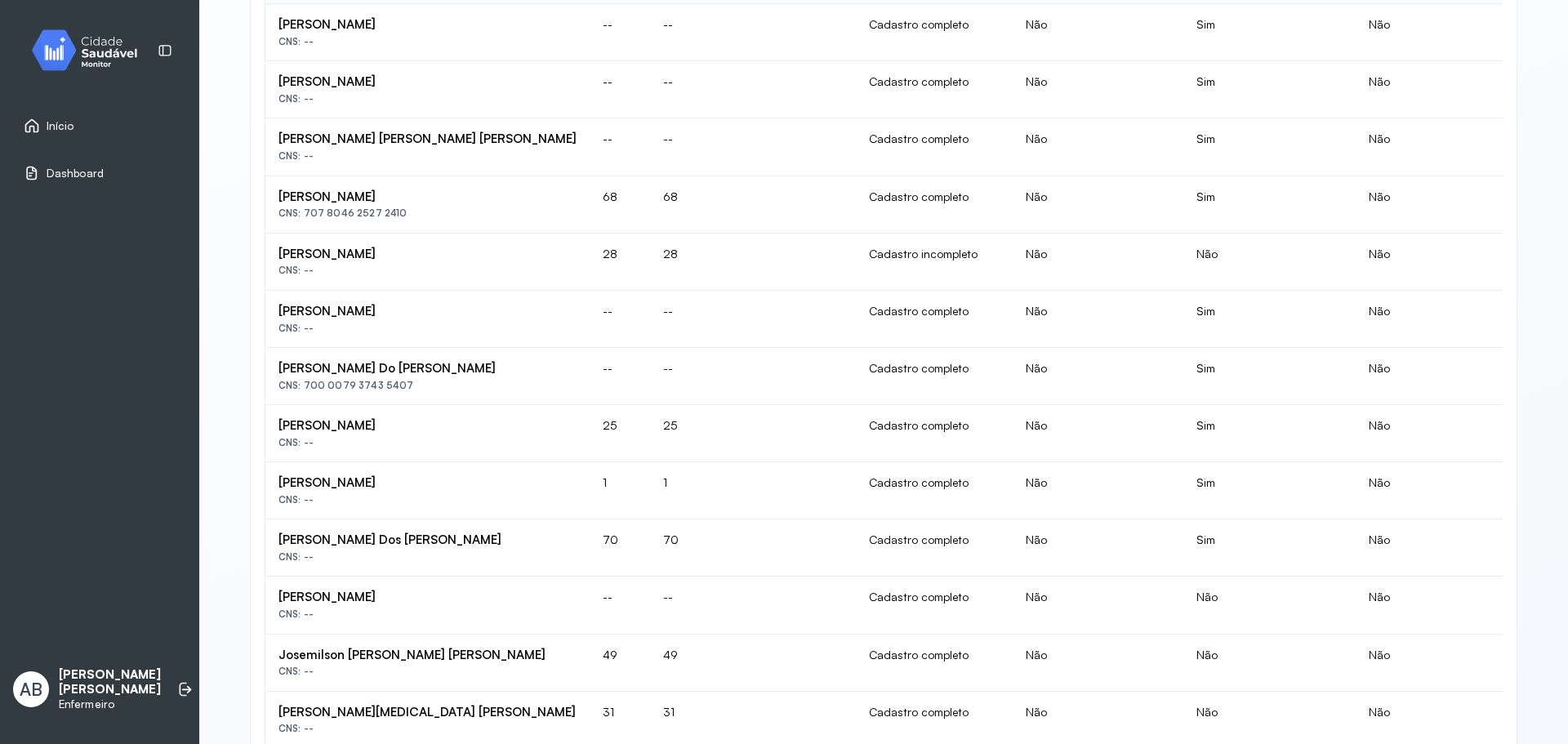
scroll to position [205, 0]
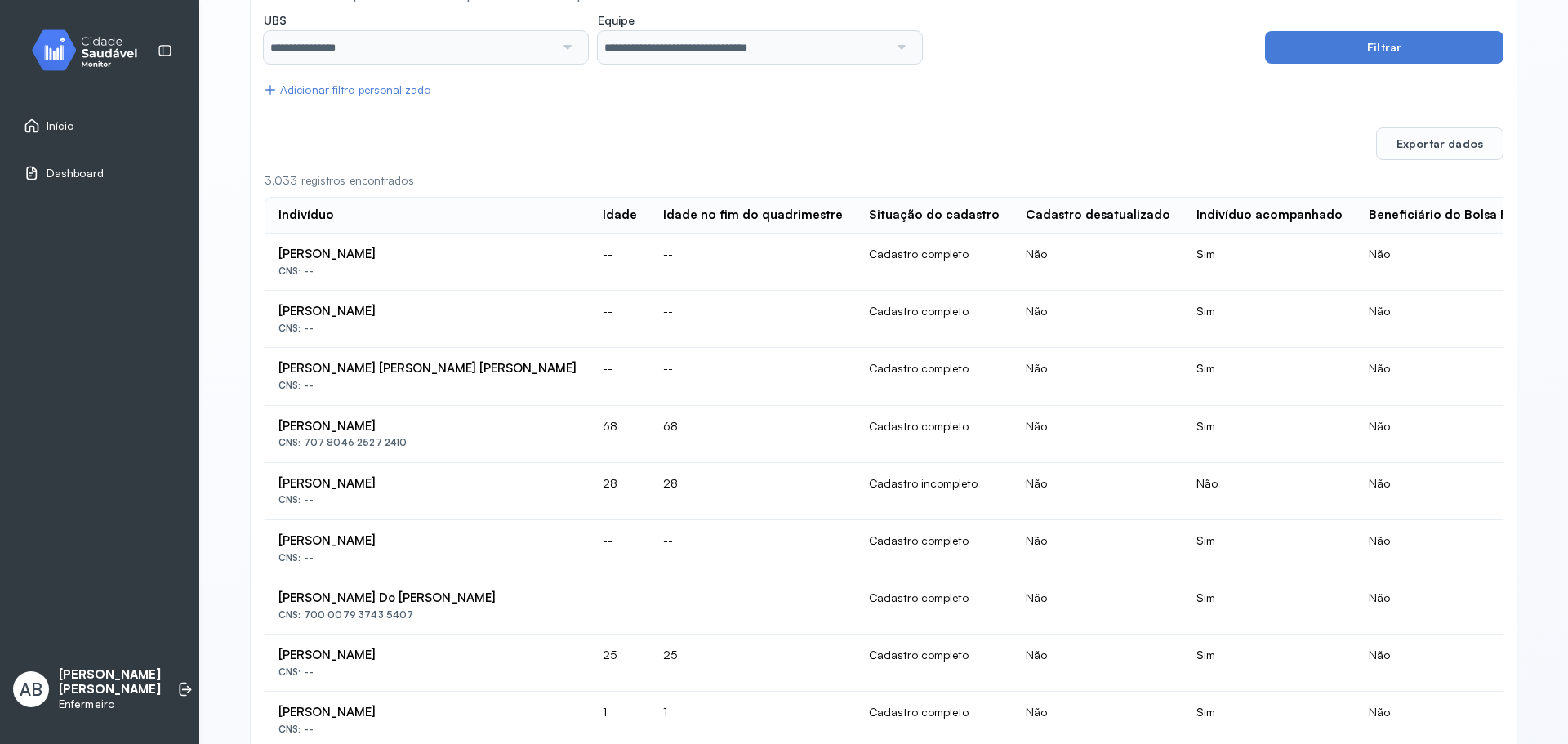
click at [79, 176] on span "Dashboard" at bounding box center [75, 173] width 57 height 14
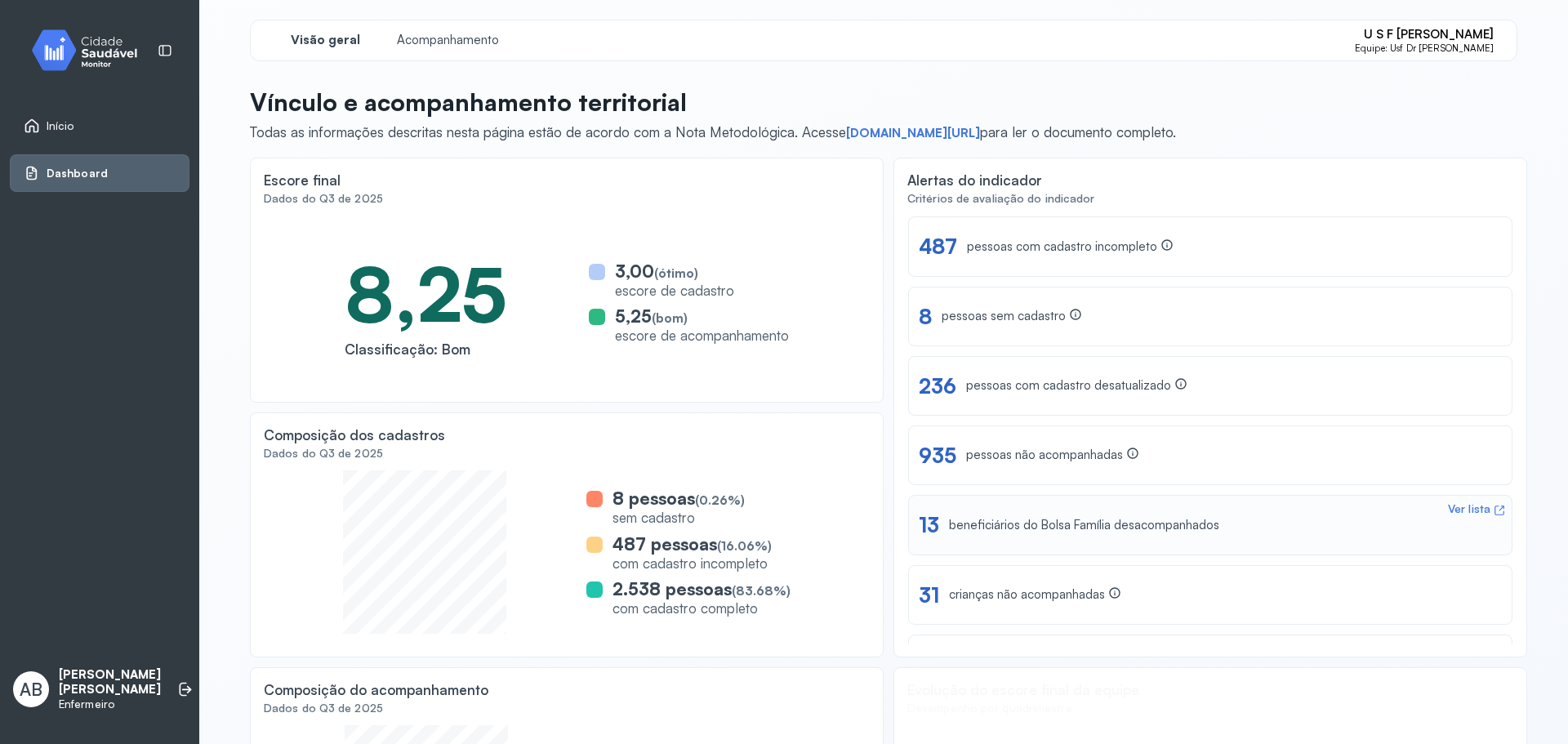
click at [1015, 531] on div "beneficiários do Bolsa Família desacompanhados" at bounding box center [1084, 525] width 271 height 16
click at [73, 182] on div "Dashboard" at bounding box center [99, 173] width 180 height 38
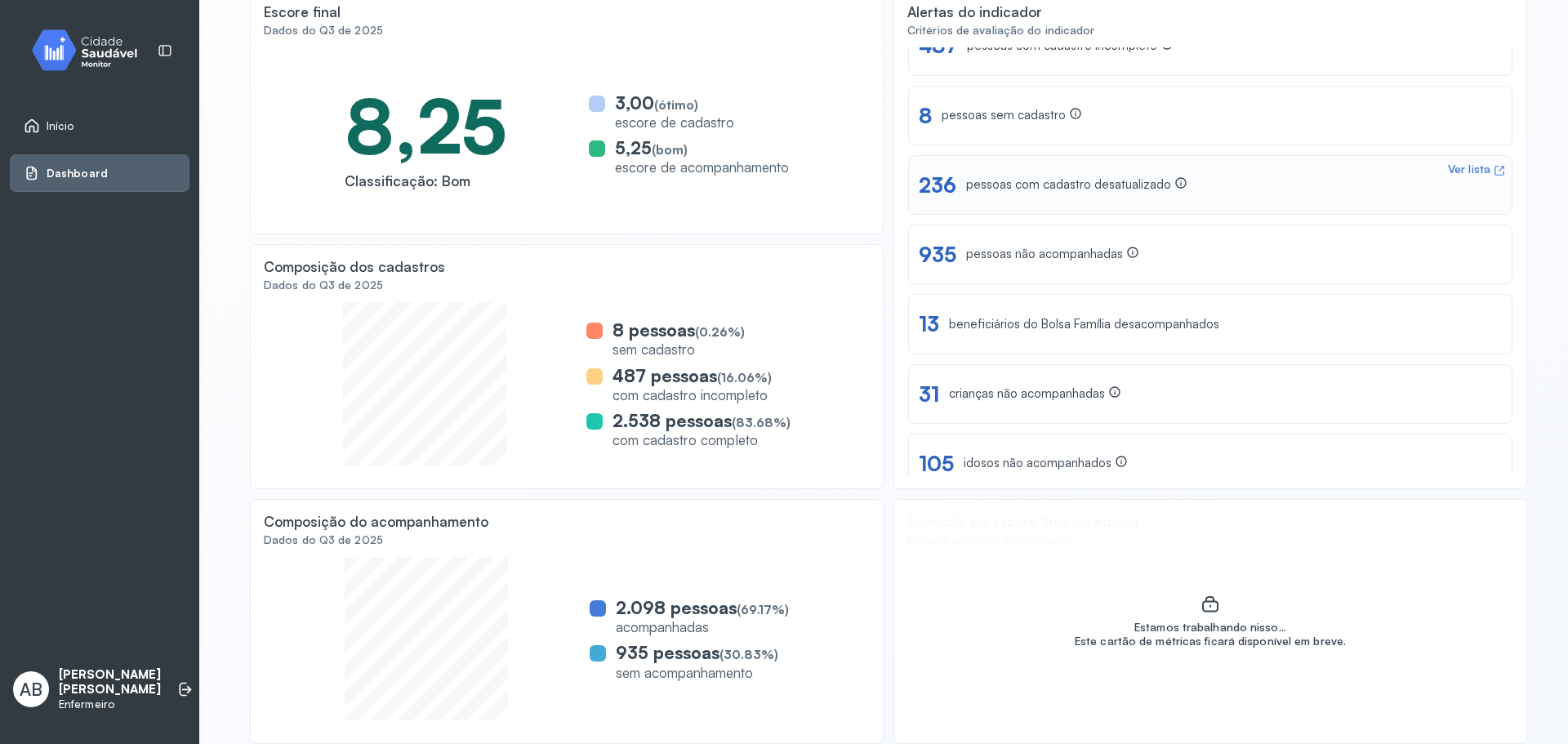
scroll to position [51, 0]
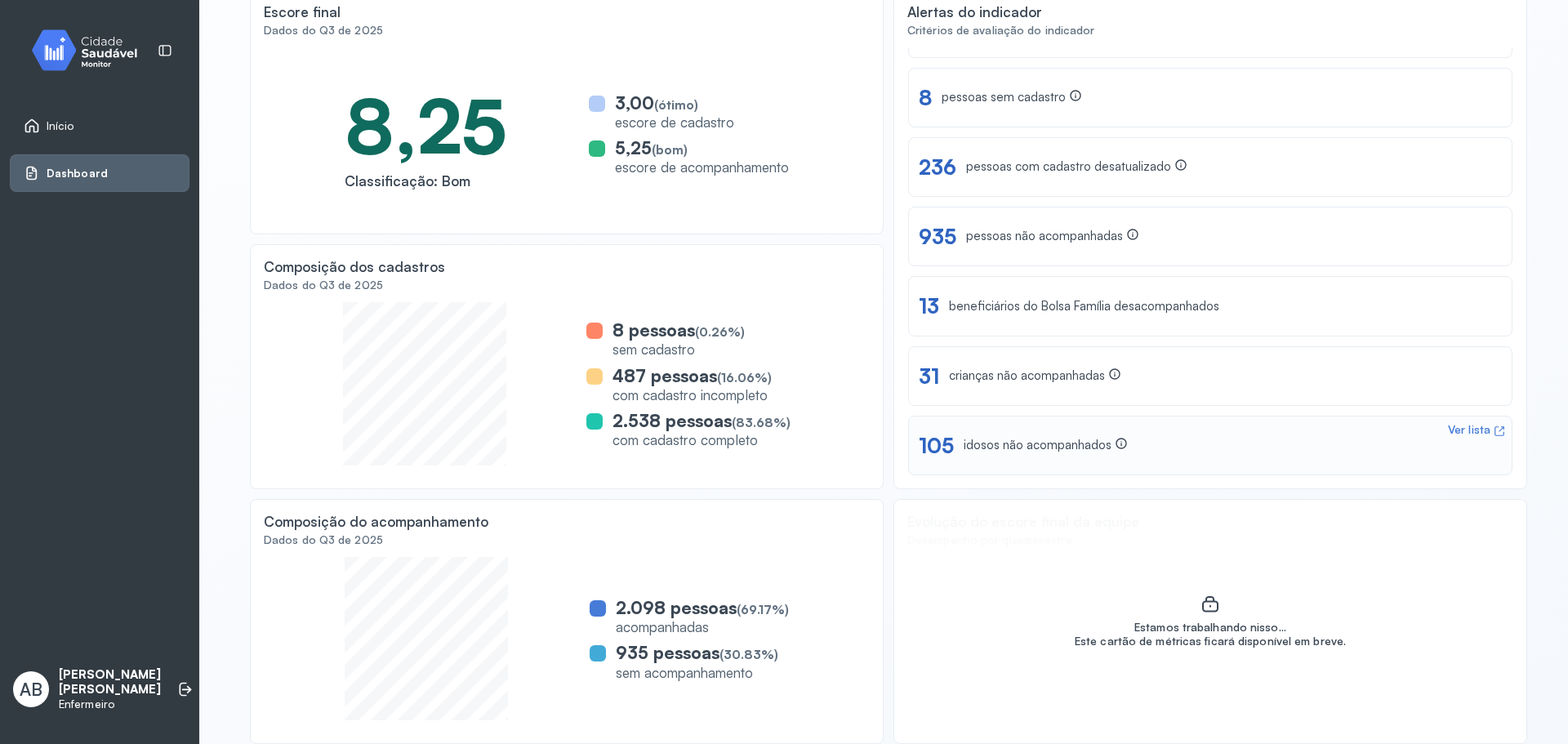
click at [1469, 434] on div "Ver lista" at bounding box center [1469, 430] width 43 height 14
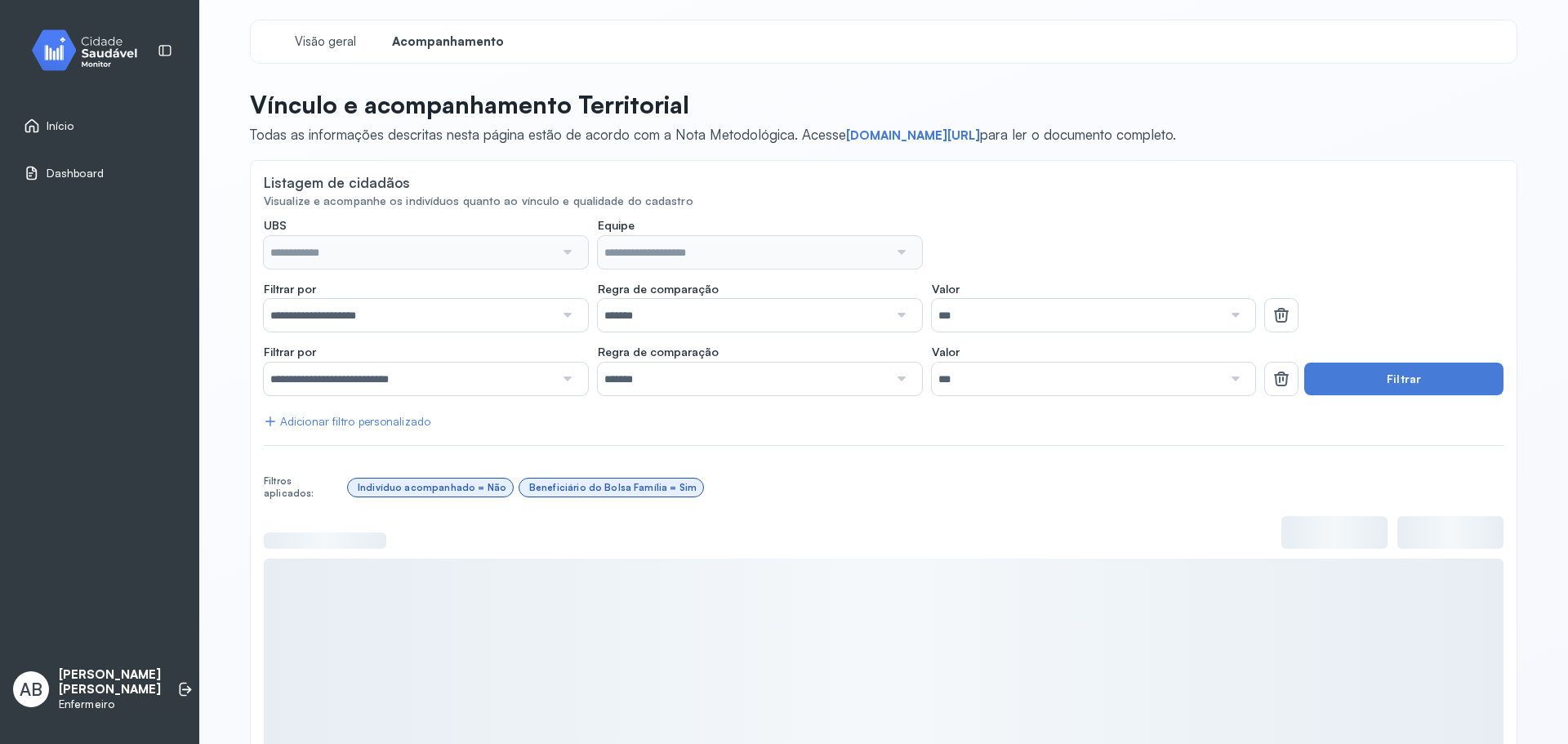
type input "**********"
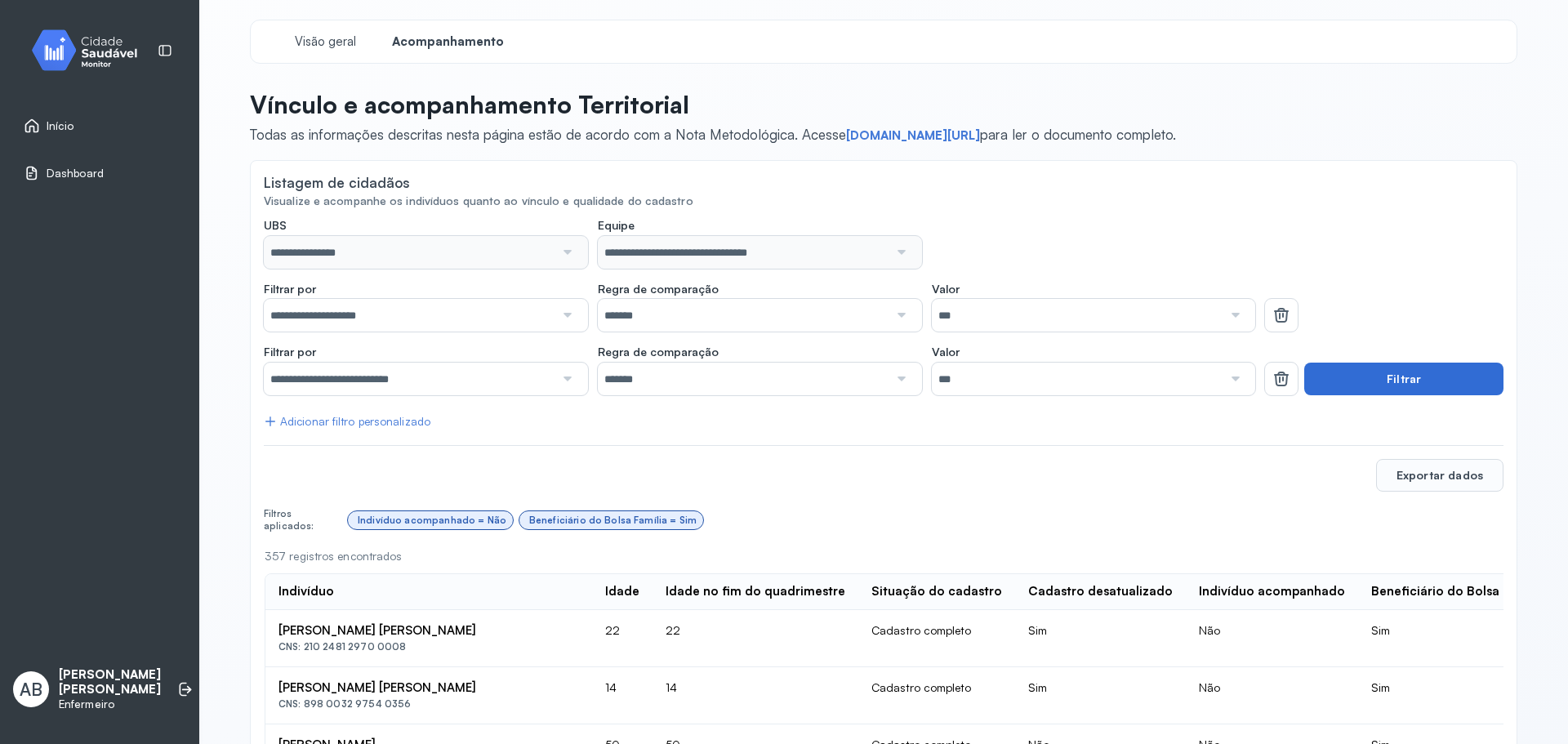
click at [1438, 384] on button "Filtrar" at bounding box center [1403, 379] width 199 height 33
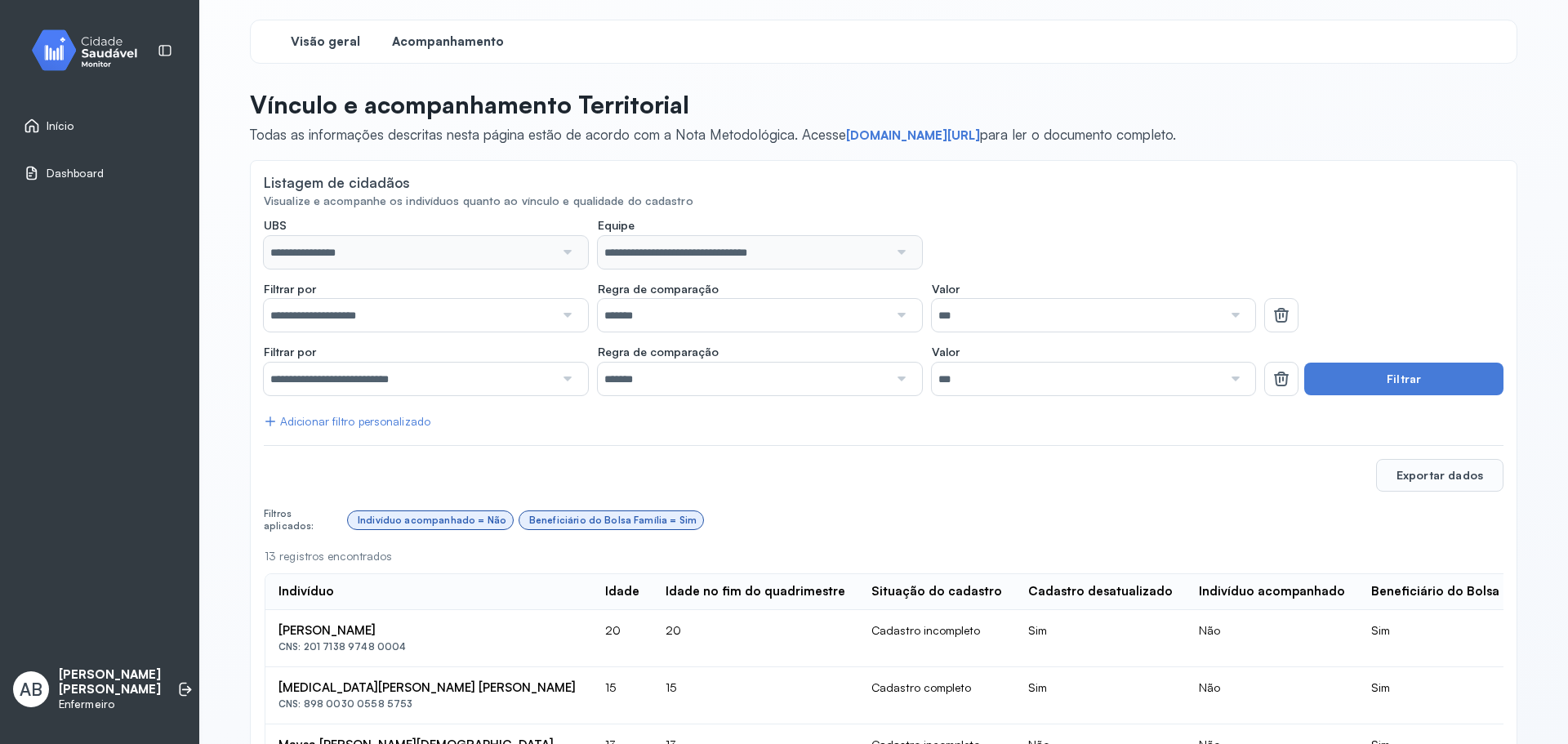
click at [318, 48] on span "Visão geral" at bounding box center [325, 42] width 70 height 16
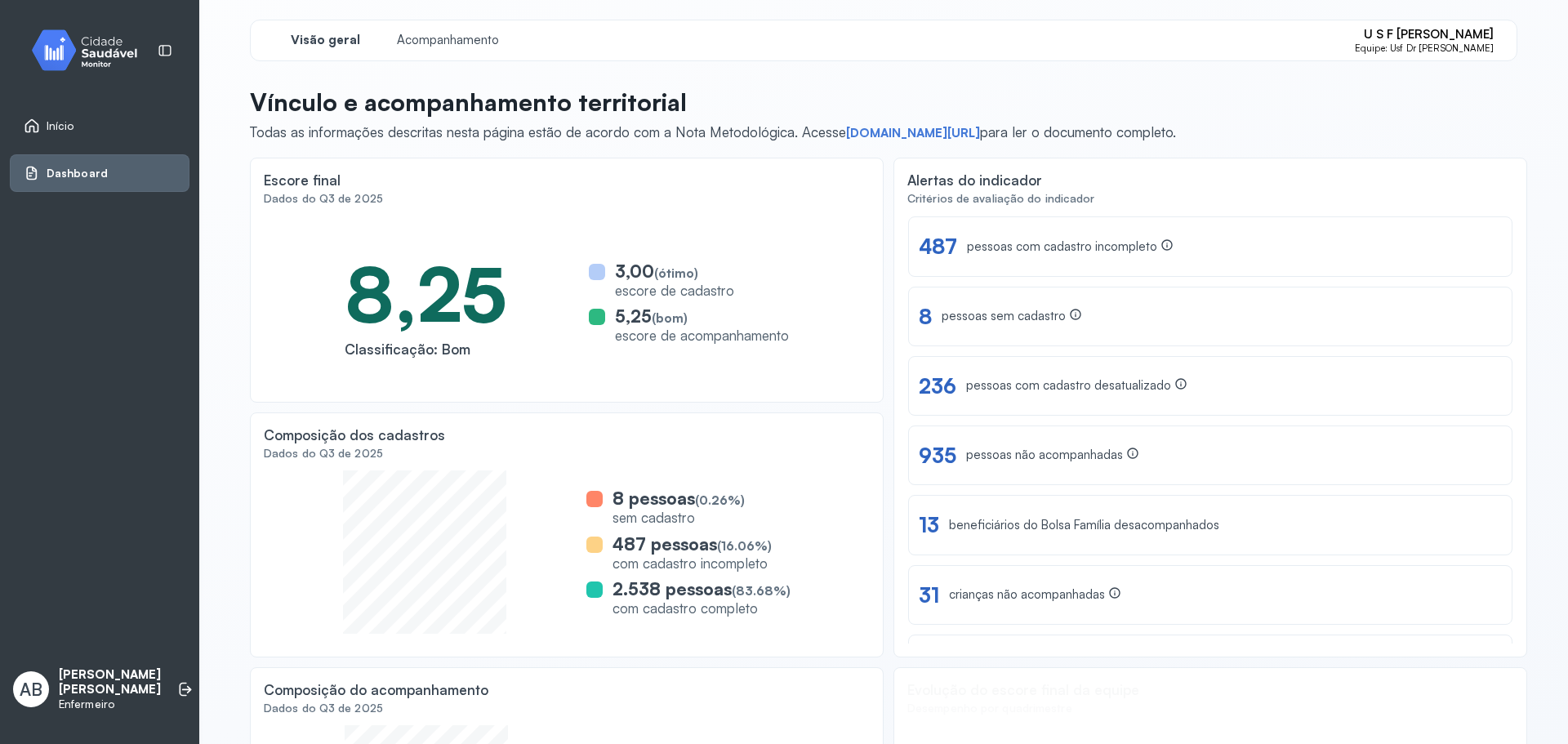
click at [333, 42] on span "Visão geral" at bounding box center [325, 40] width 70 height 16
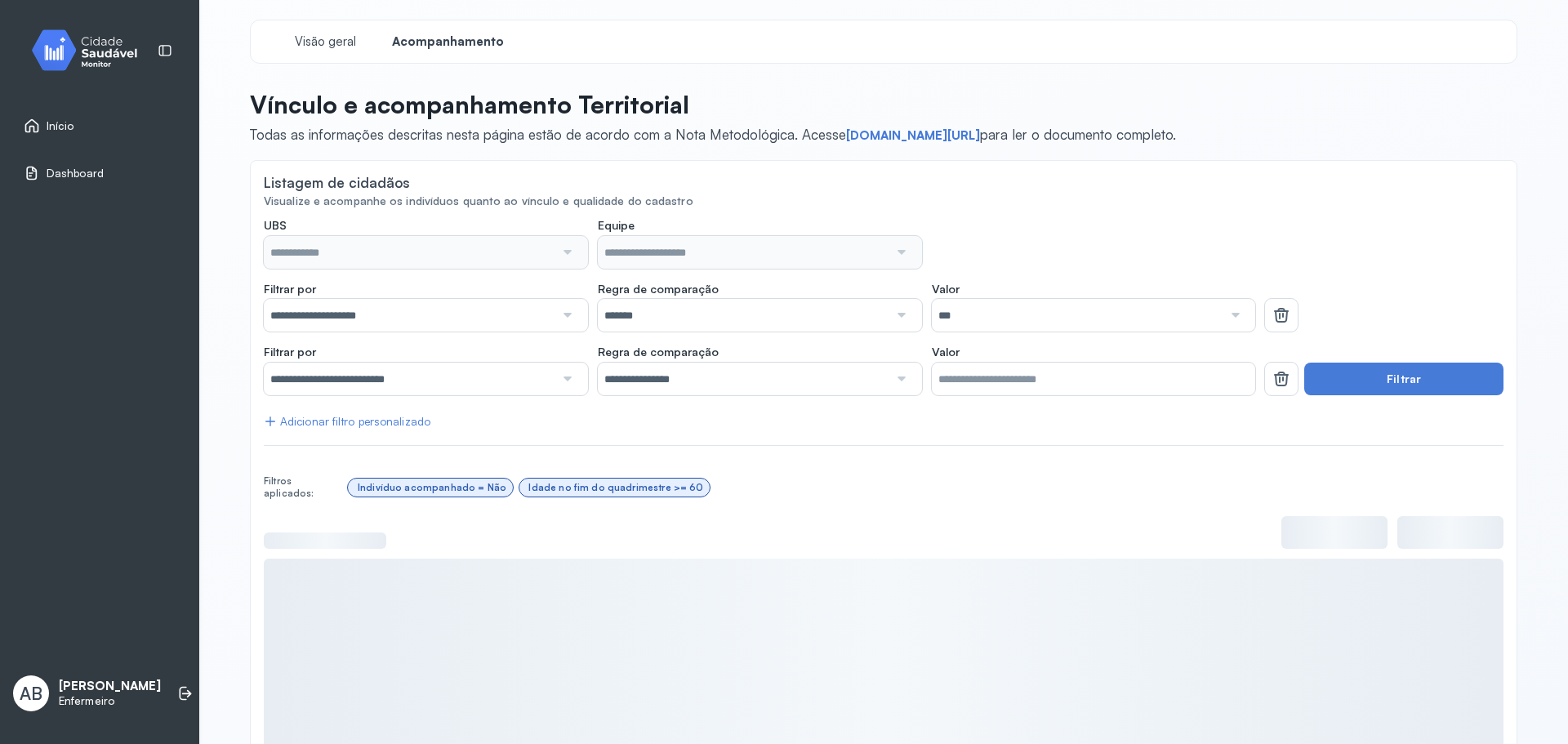
type input "**********"
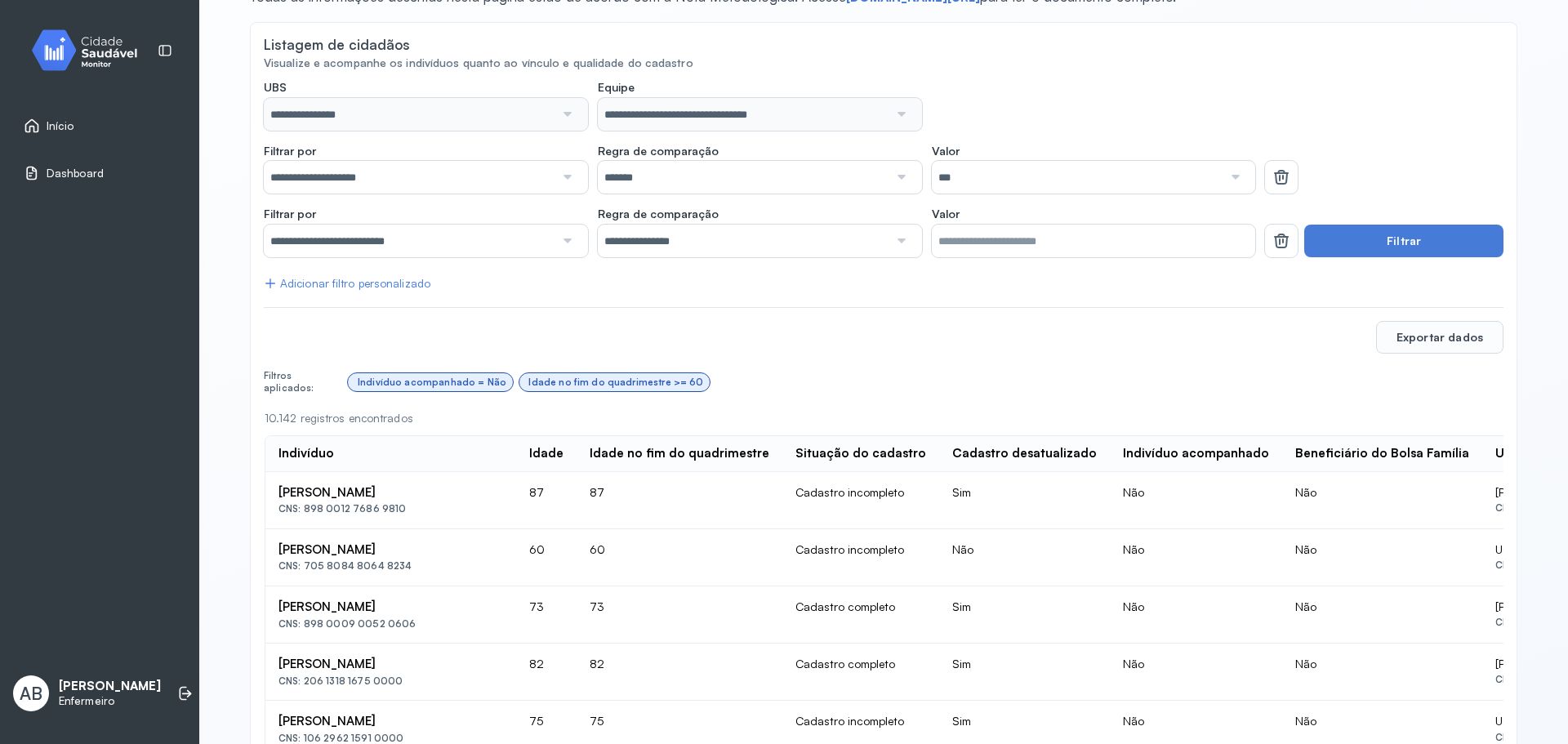
scroll to position [163, 0]
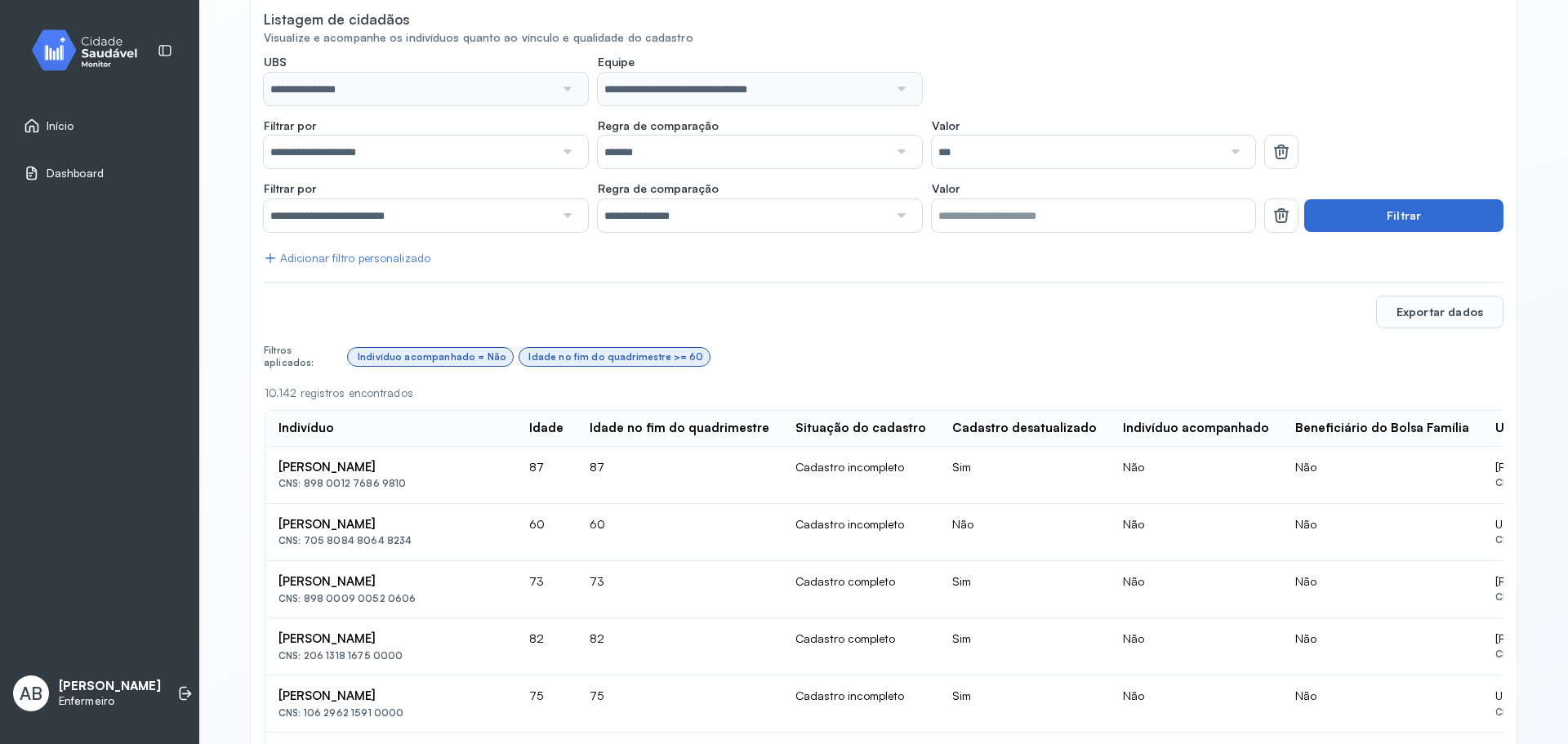
click at [1368, 212] on button "Filtrar" at bounding box center [1403, 216] width 199 height 33
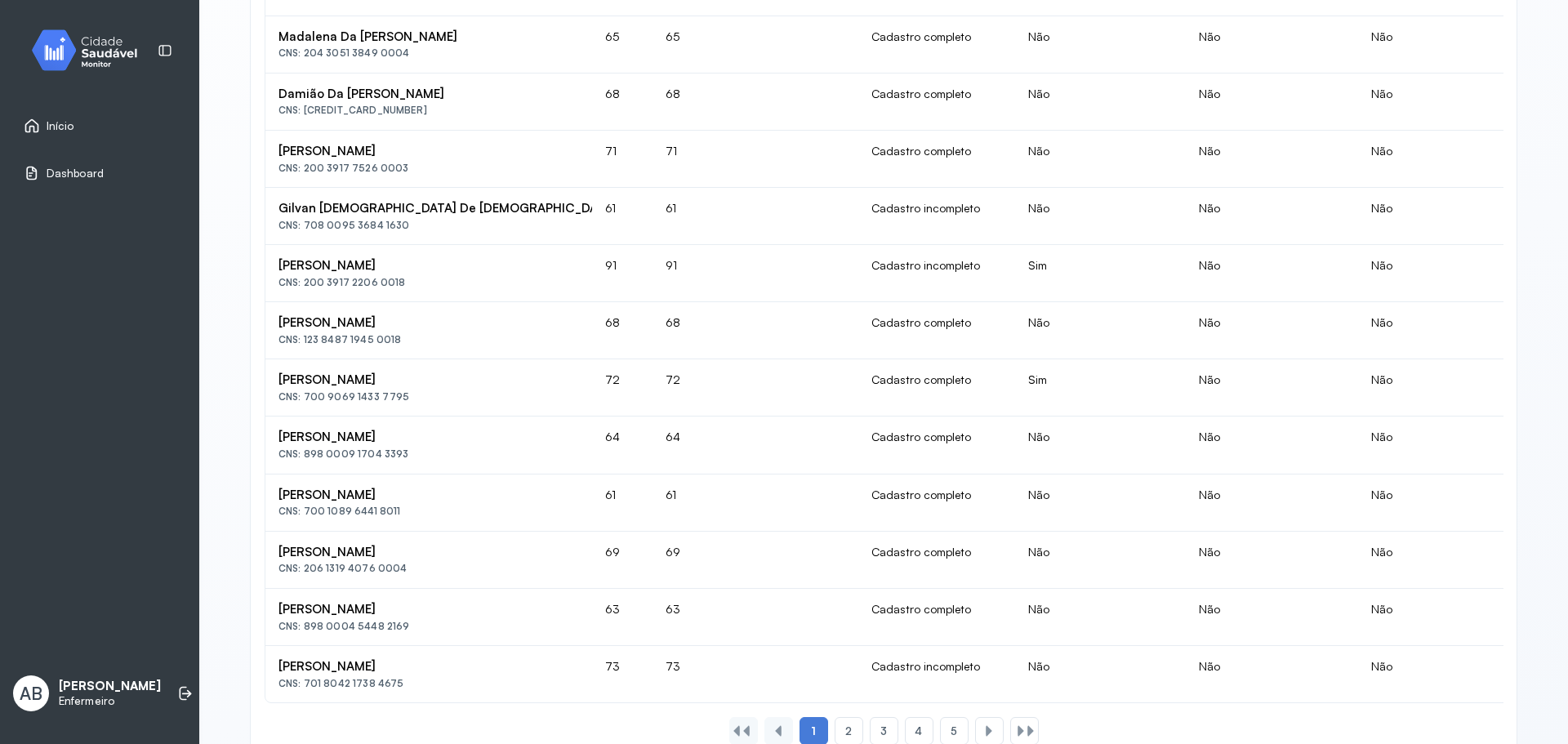
scroll to position [1103, 0]
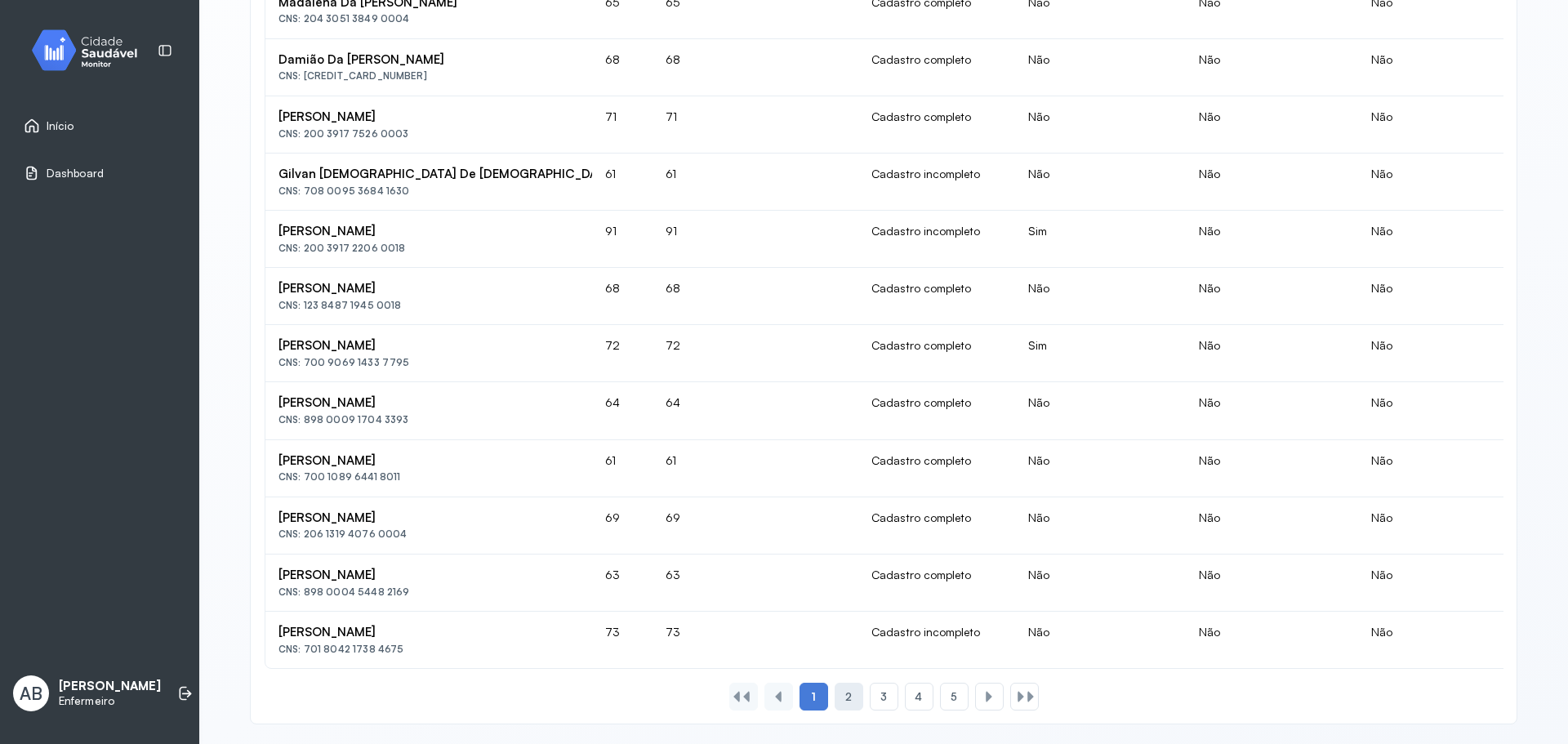
click at [846, 690] on span "2" at bounding box center [849, 696] width 7 height 14
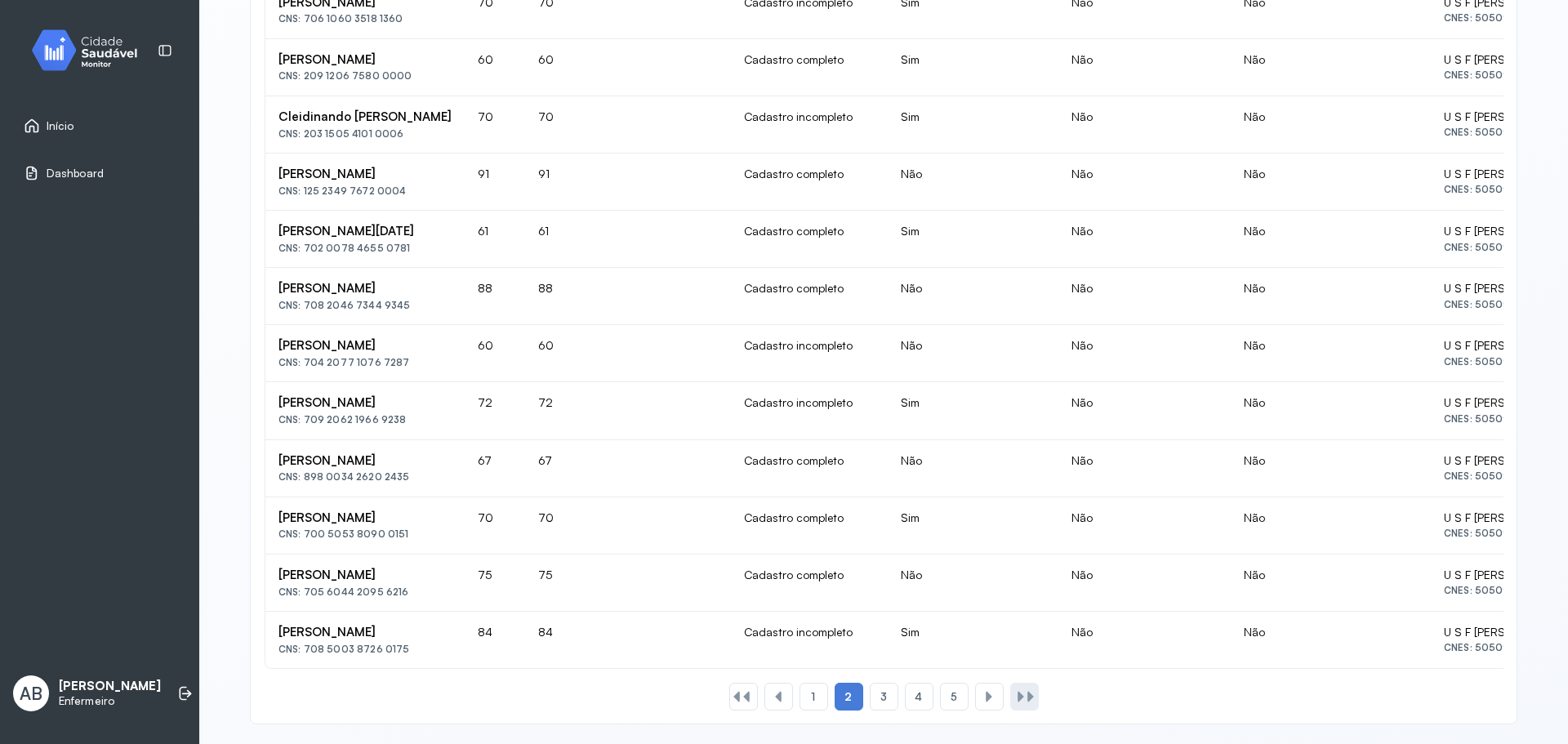
click at [1024, 690] on div at bounding box center [1031, 696] width 13 height 13
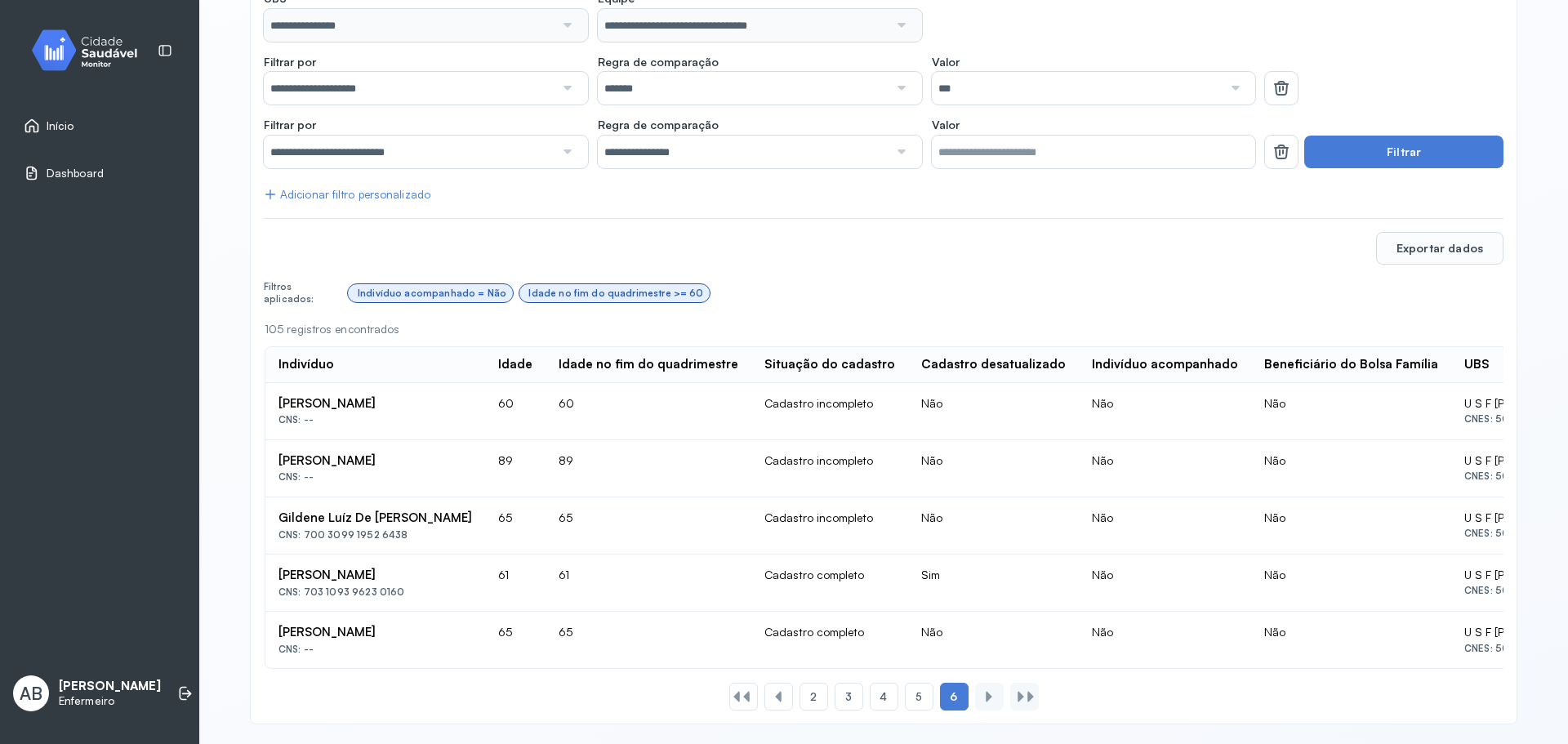
click at [70, 122] on span "Início" at bounding box center [61, 126] width 28 height 14
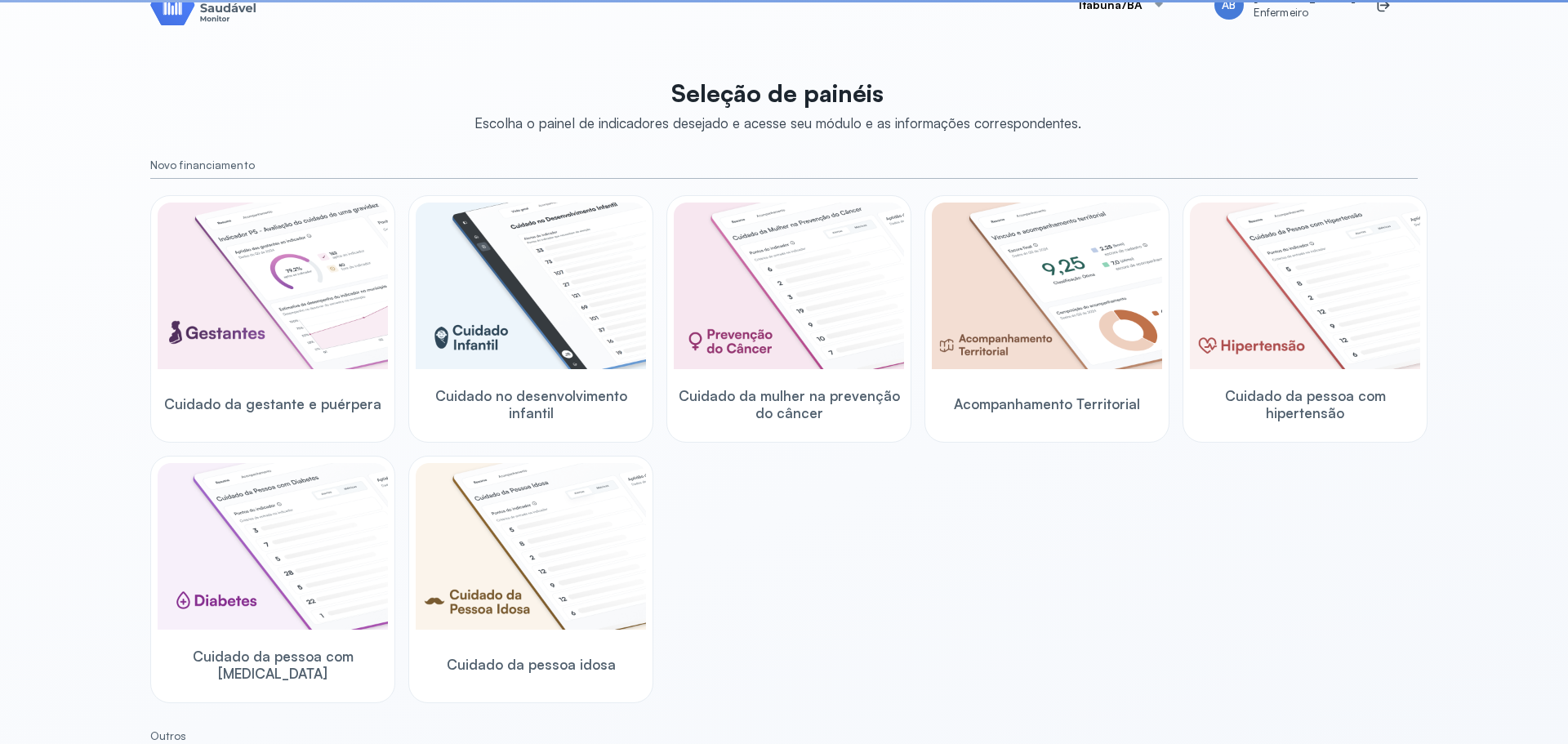
scroll to position [232, 0]
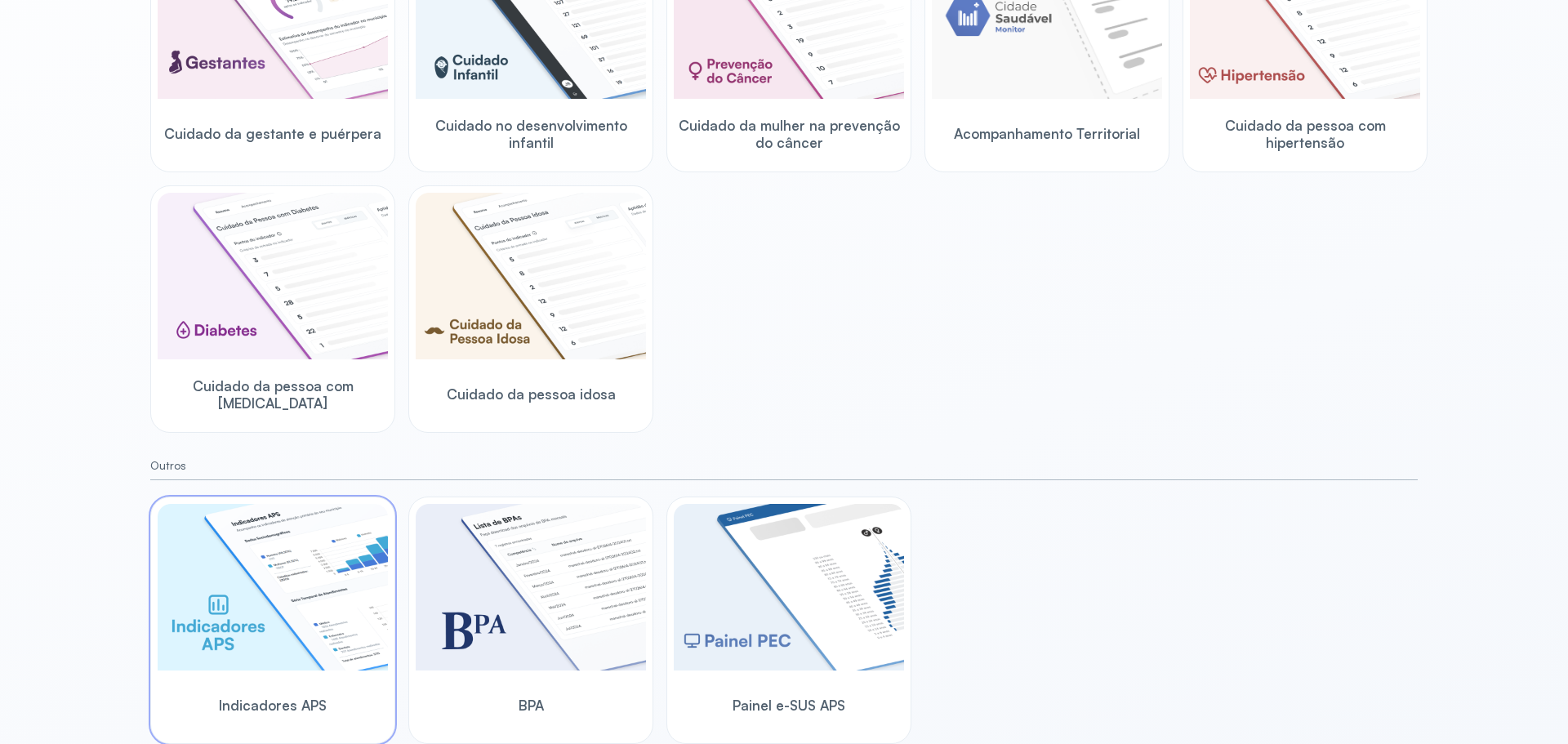
click at [224, 590] on img at bounding box center [272, 587] width 230 height 167
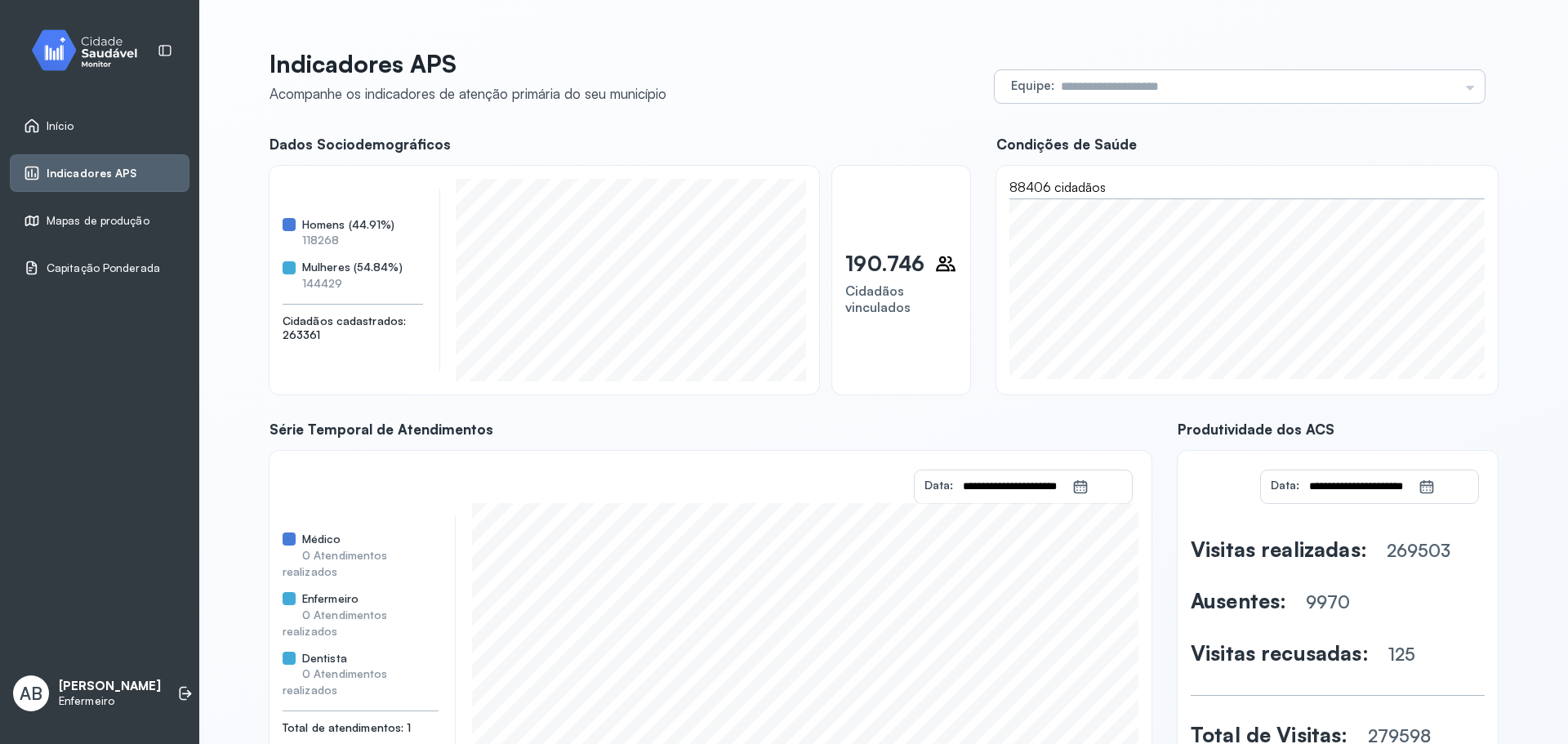
click at [1461, 90] on div "Equipe Todas as equipes USF LAVIGNIA MAGALHAES PACS LAVIGNIA MAGALHAES I UBS DI…" at bounding box center [1239, 87] width 490 height 33
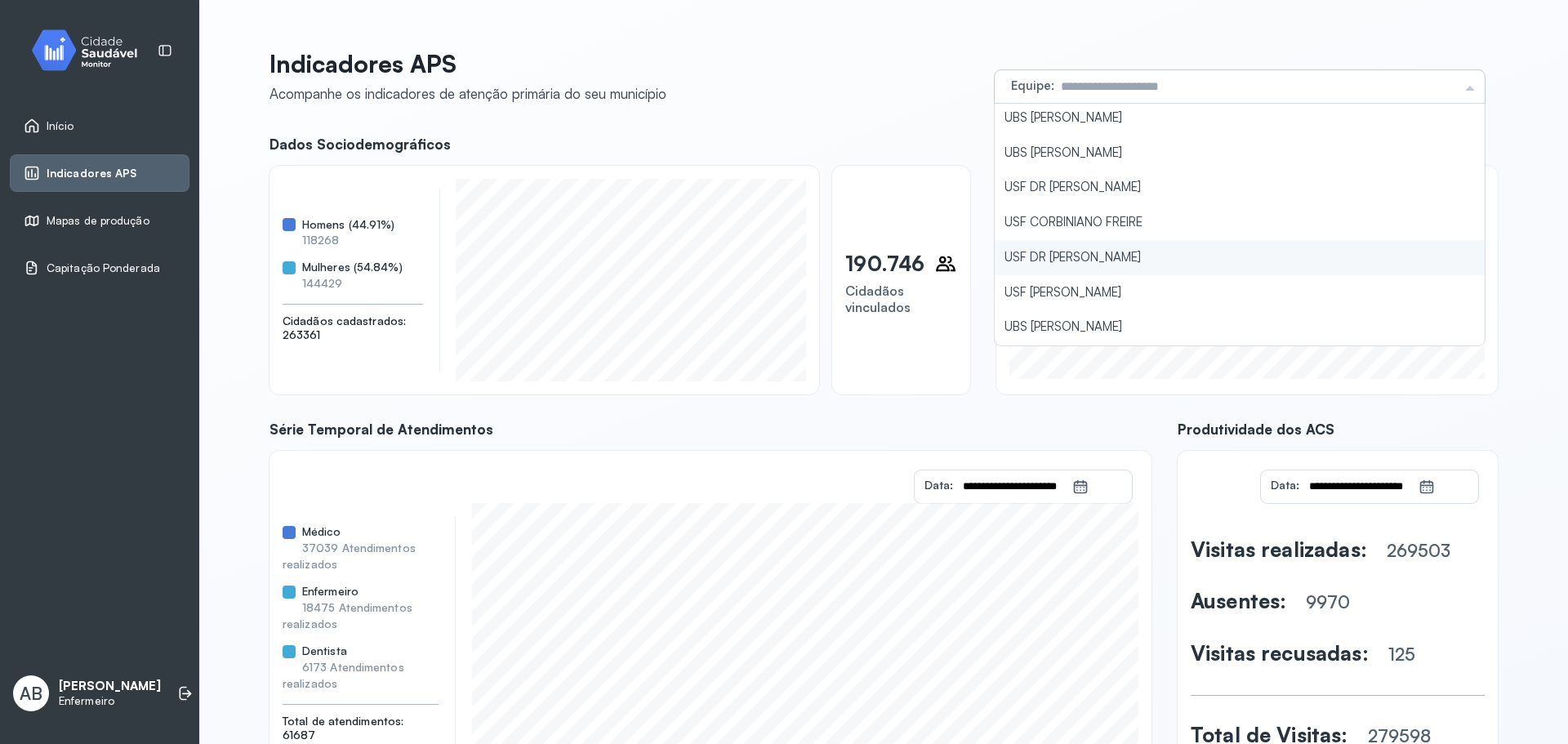
scroll to position [1143, 0]
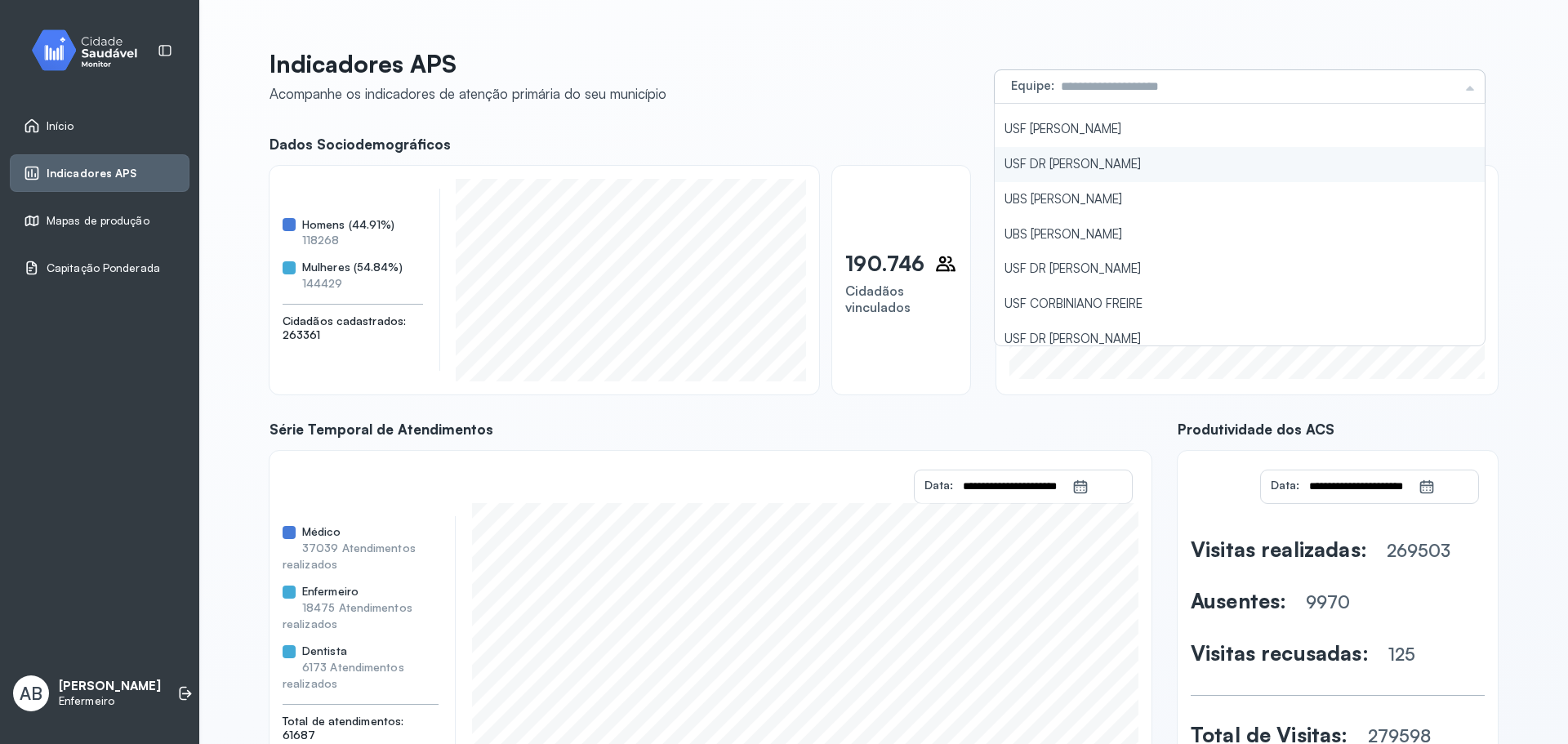
type input "**********"
click at [1136, 171] on li "USF DR [PERSON_NAME]" at bounding box center [1239, 164] width 490 height 35
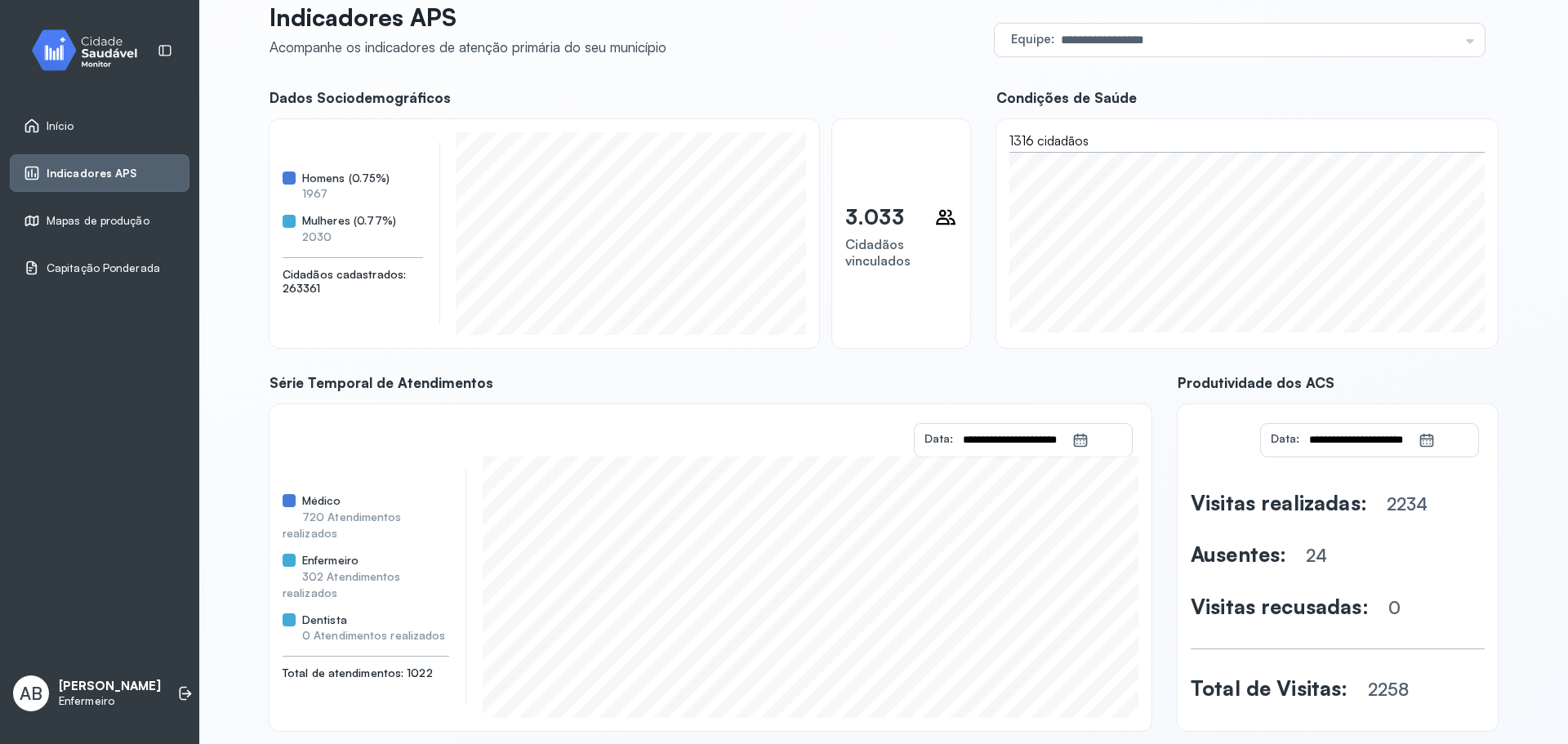
scroll to position [73, 0]
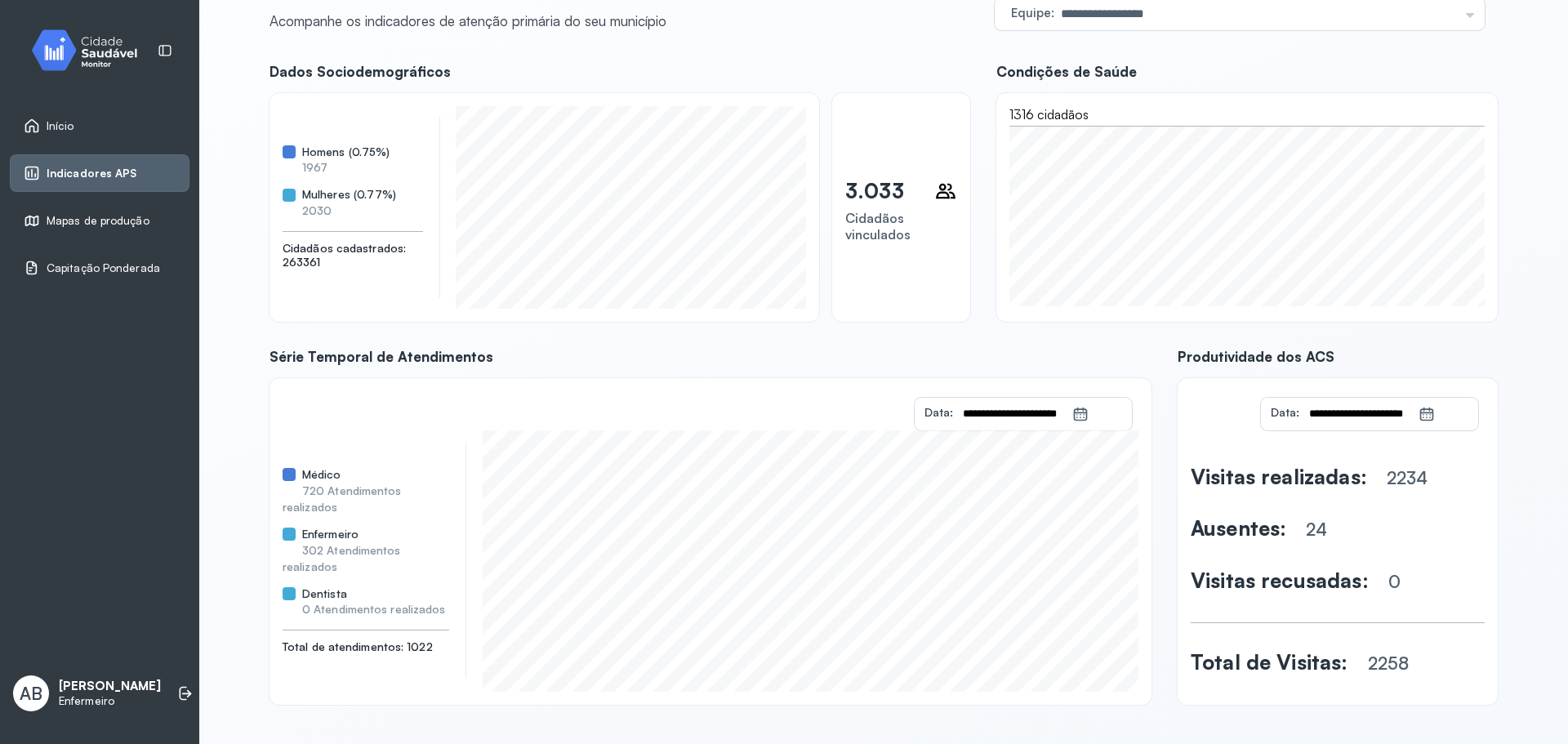
click at [106, 215] on span "Mapas de produção" at bounding box center [98, 221] width 103 height 14
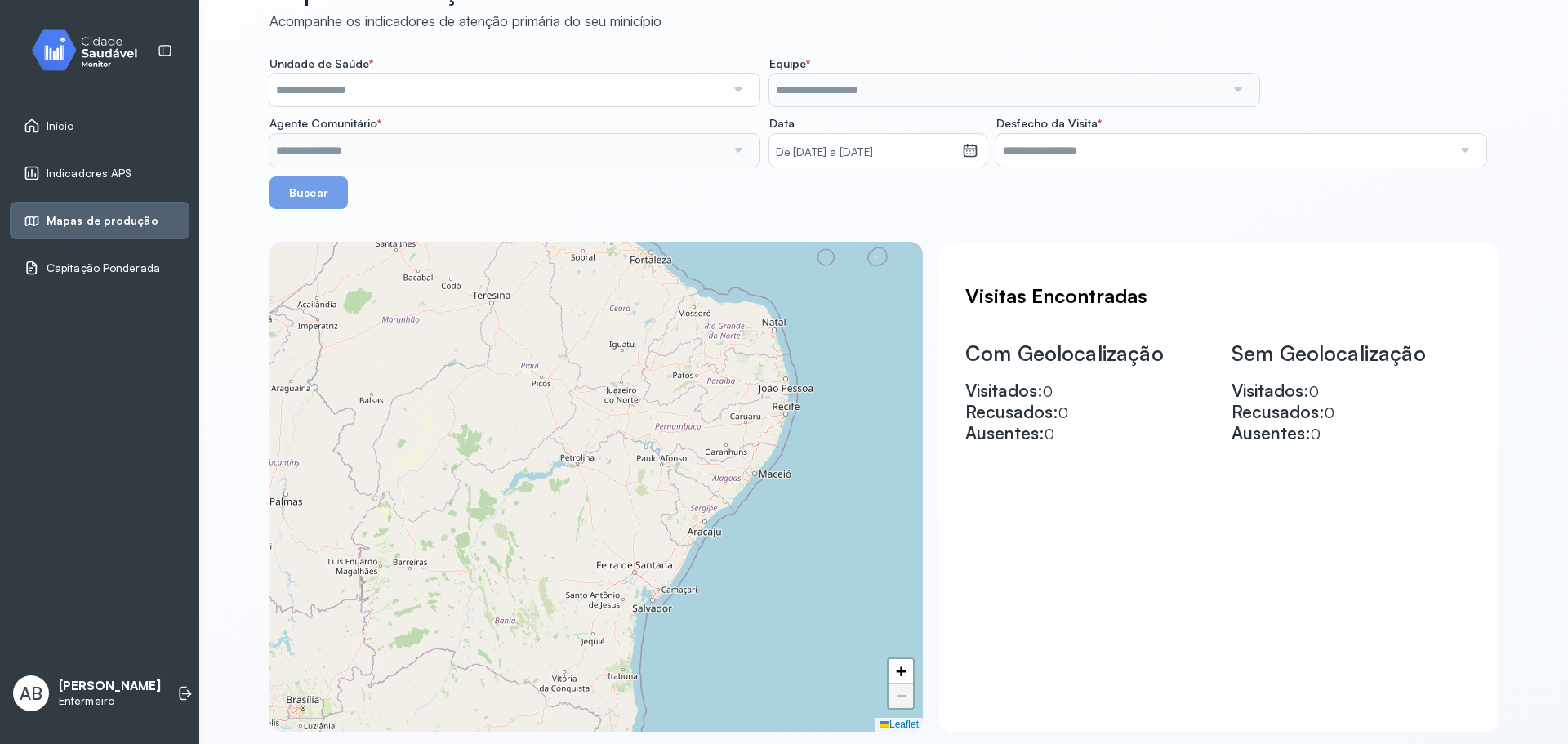
click at [83, 172] on span "Indicadores APS" at bounding box center [89, 173] width 86 height 14
